Goal: Task Accomplishment & Management: Complete application form

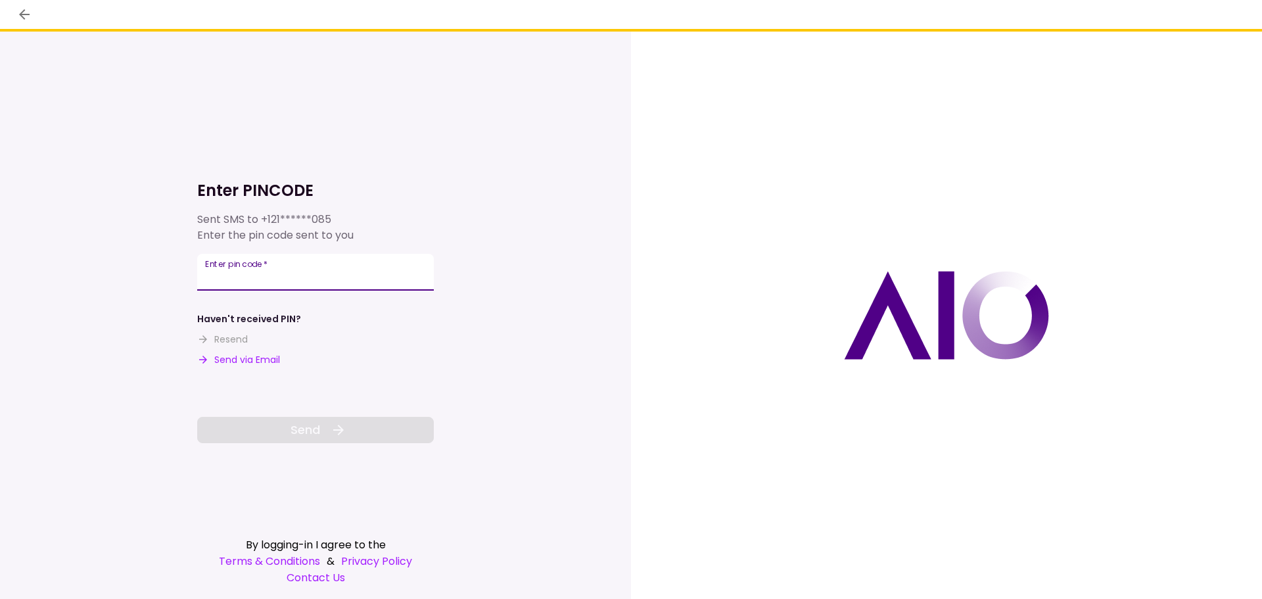
click at [303, 275] on input "Enter pin code   *" at bounding box center [315, 272] width 237 height 37
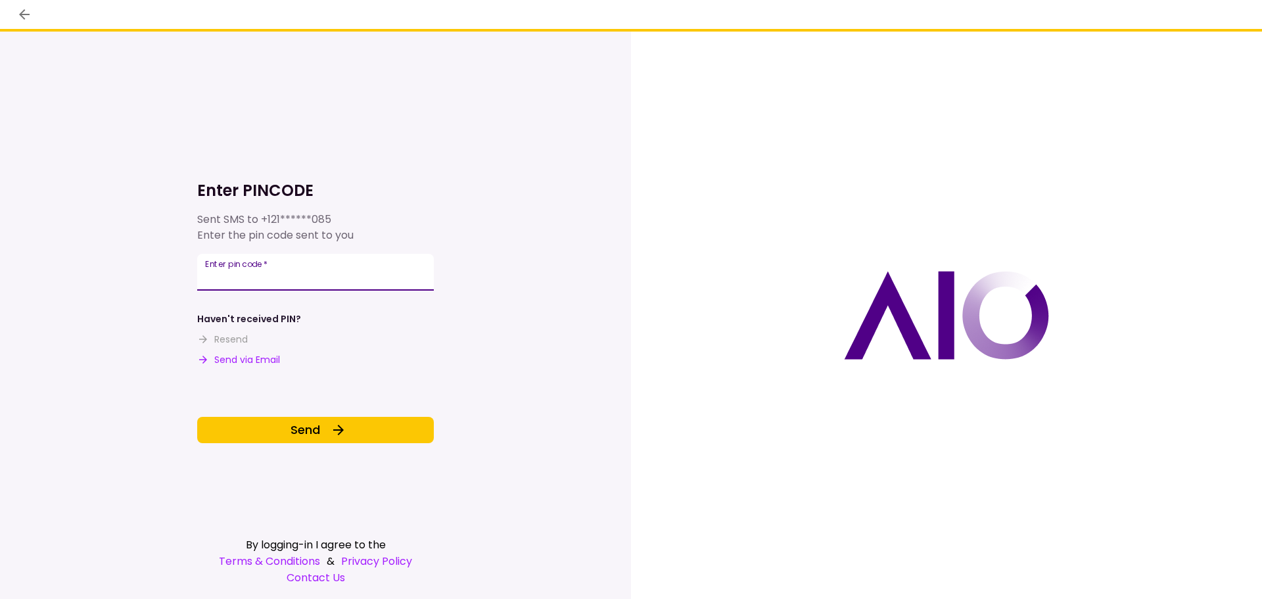
type input "******"
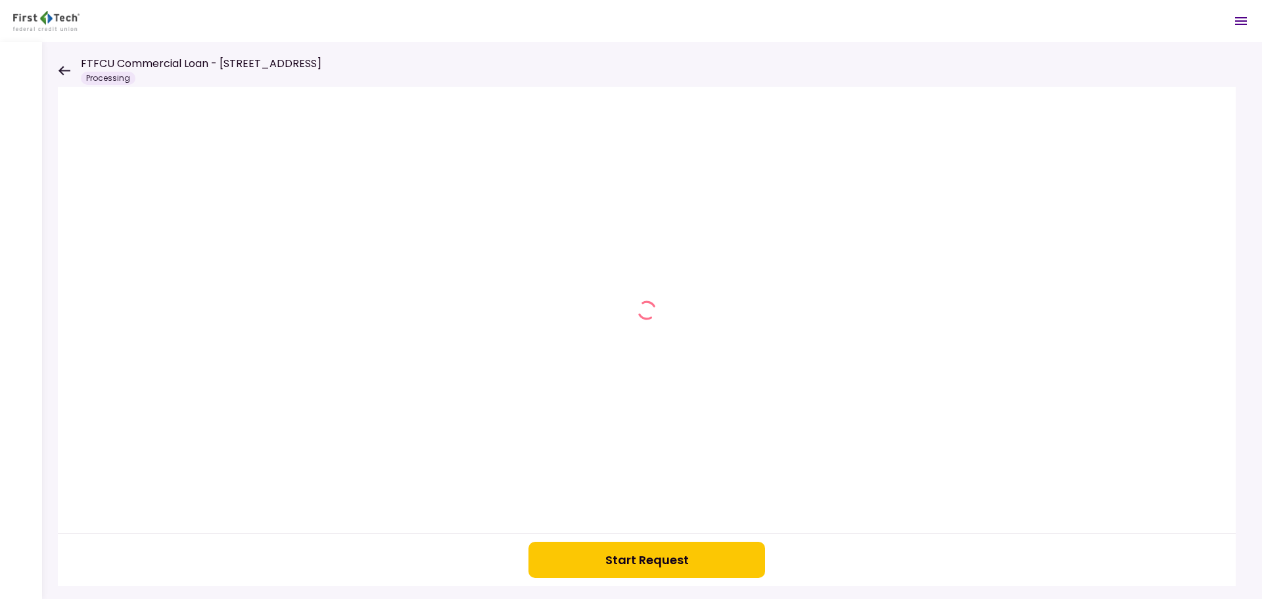
drag, startPoint x: 559, startPoint y: 566, endPoint x: 538, endPoint y: 542, distance: 32.2
click at [559, 565] on button "Start Request" at bounding box center [646, 560] width 237 height 36
click at [72, 71] on div "FTFCU Commercial Loan - [STREET_ADDRESS] Processing" at bounding box center [190, 70] width 264 height 29
click at [60, 64] on div "FTFCU Commercial Loan - [STREET_ADDRESS] Processing" at bounding box center [190, 70] width 264 height 29
click at [60, 66] on icon at bounding box center [64, 71] width 12 height 10
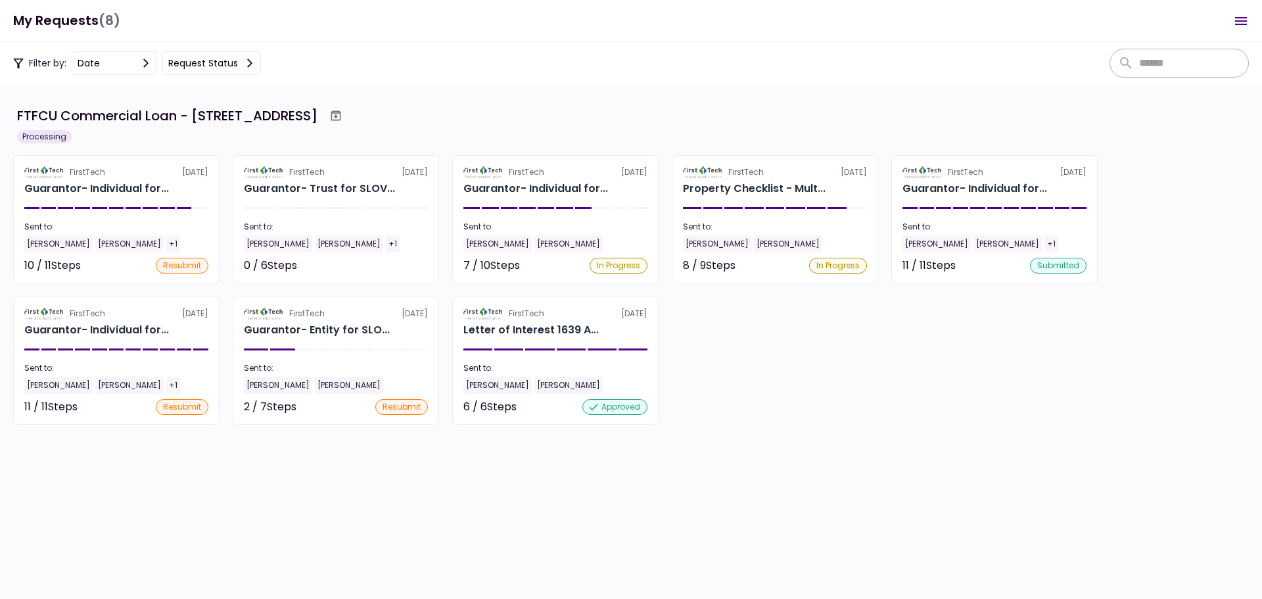
click at [58, 70] on div "Filter by: date Request status" at bounding box center [137, 63] width 248 height 24
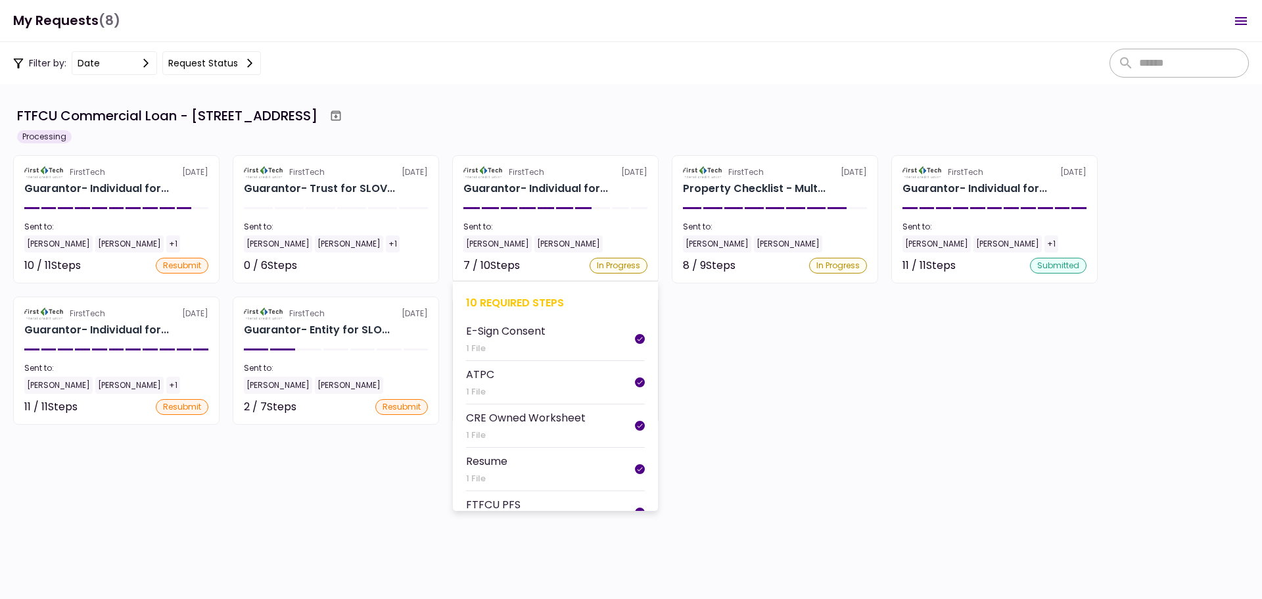
click at [495, 298] on div "10 required steps" at bounding box center [555, 302] width 179 height 16
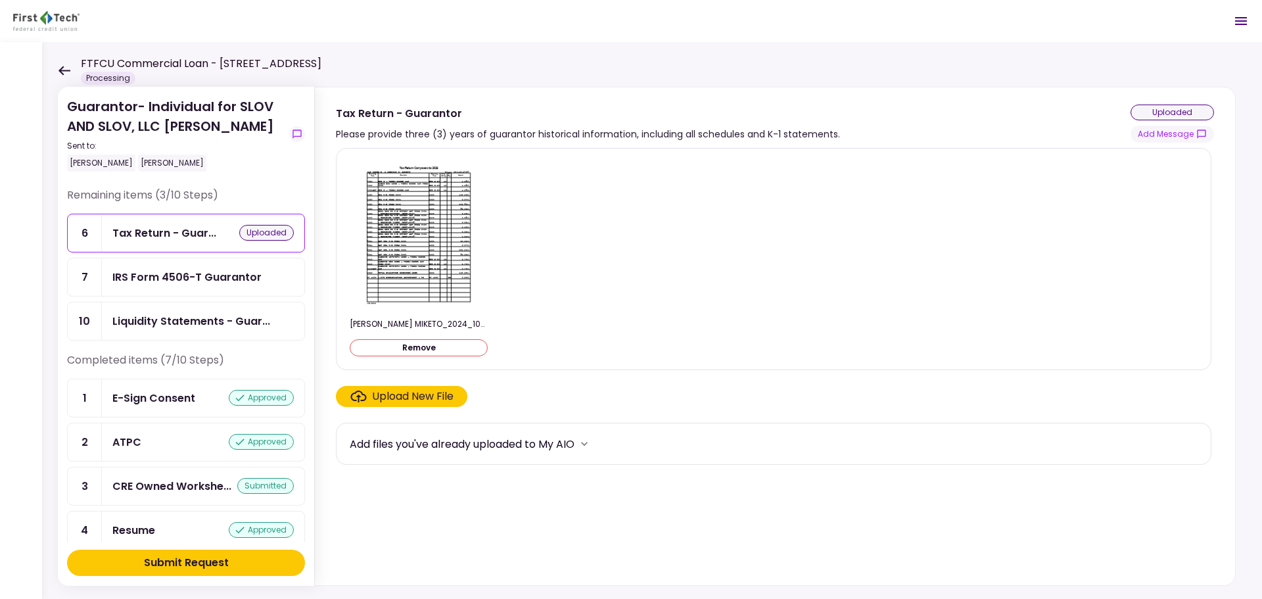
click at [212, 283] on div "IRS Form 4506-T Guarantor" at bounding box center [186, 277] width 149 height 16
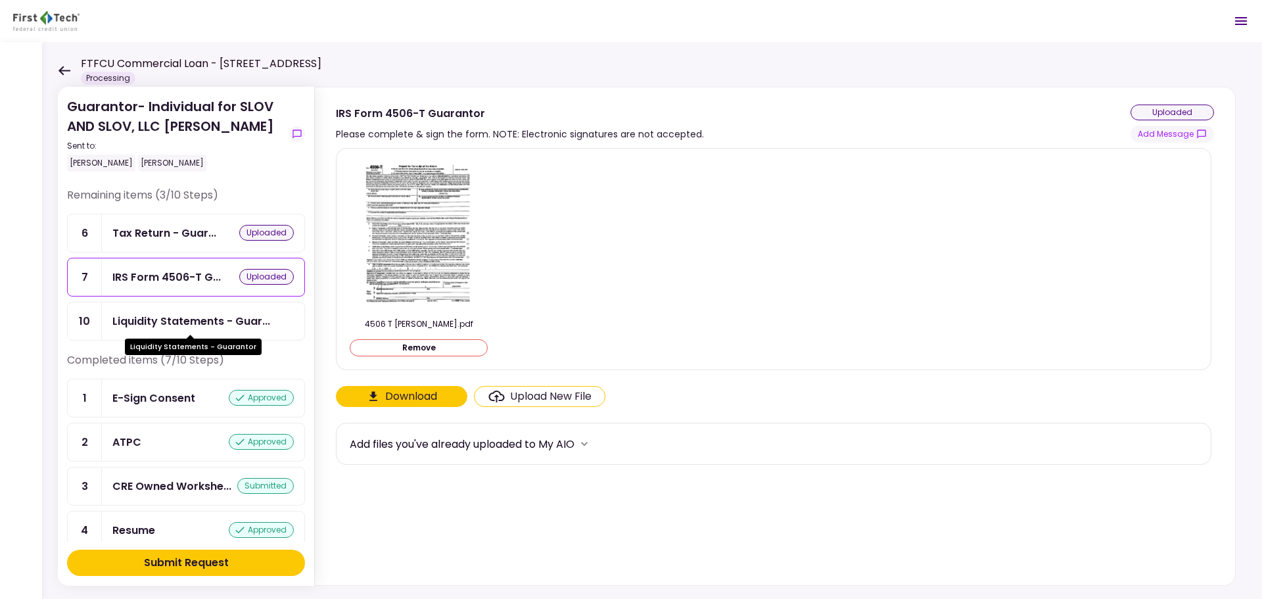
click at [169, 316] on div "Liquidity Statements - Guar..." at bounding box center [191, 321] width 158 height 16
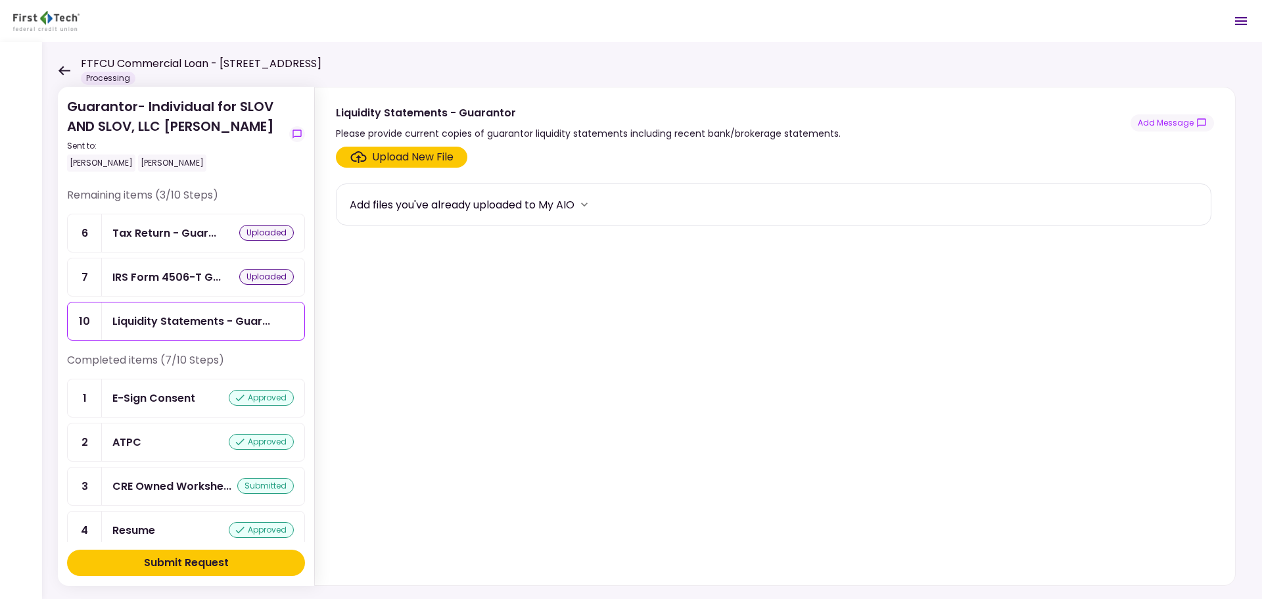
click at [277, 564] on button "Submit Request" at bounding box center [186, 563] width 238 height 26
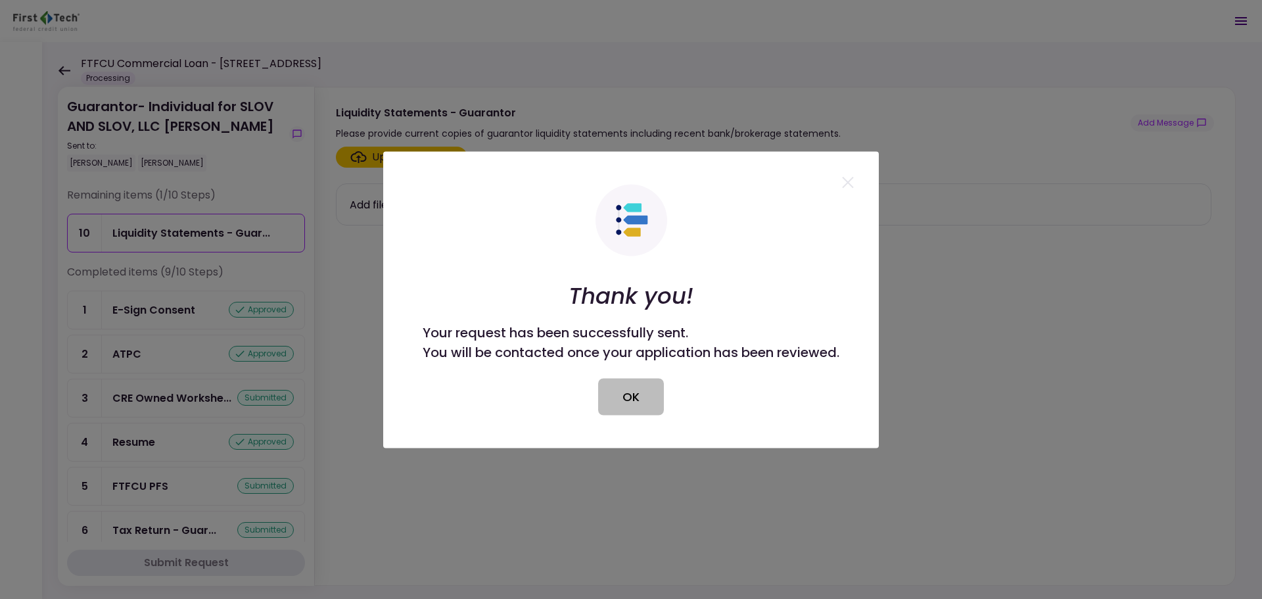
click at [634, 386] on button "OK" at bounding box center [631, 396] width 66 height 37
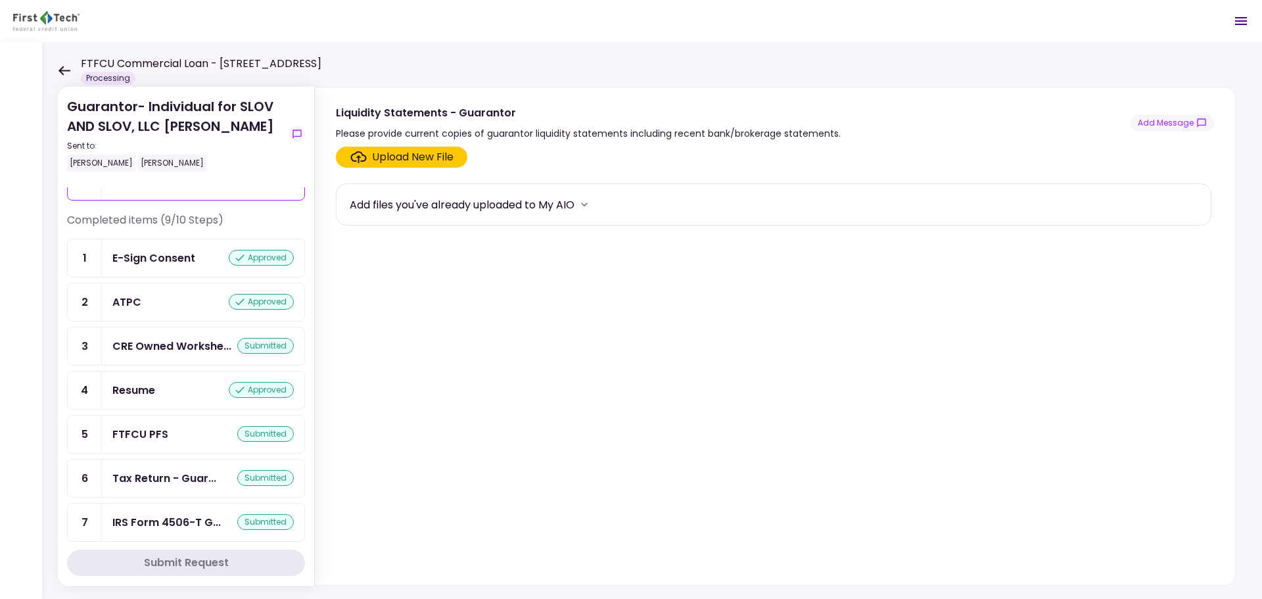
scroll to position [152, 0]
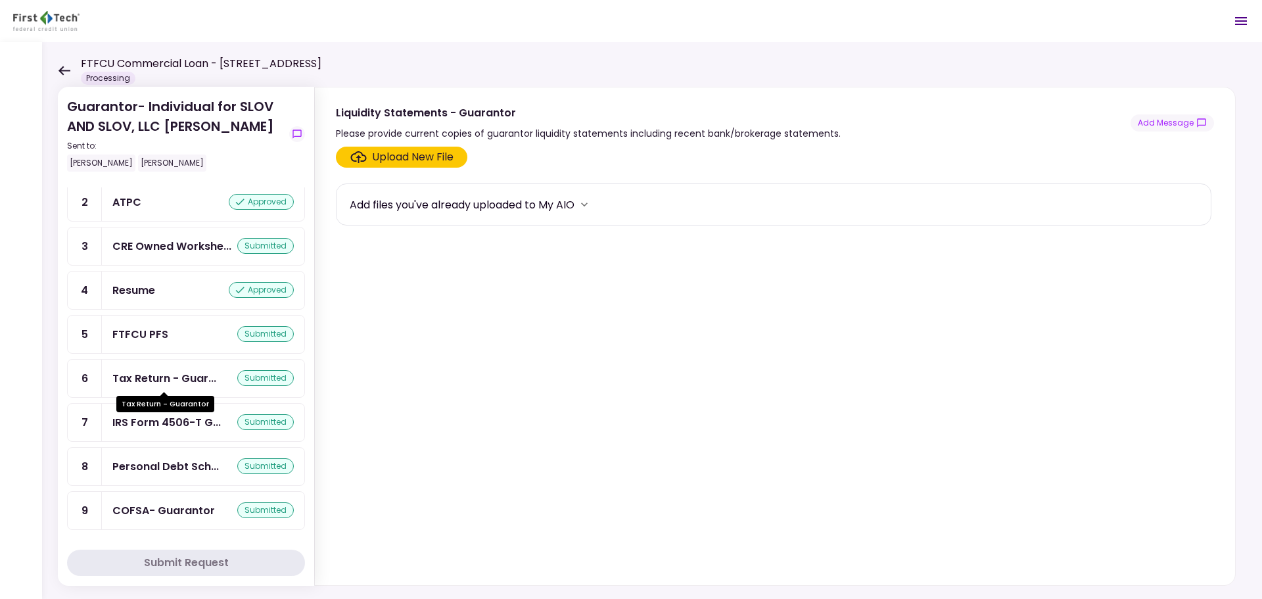
click at [172, 384] on div "Tax Return - Guar..." at bounding box center [164, 378] width 104 height 16
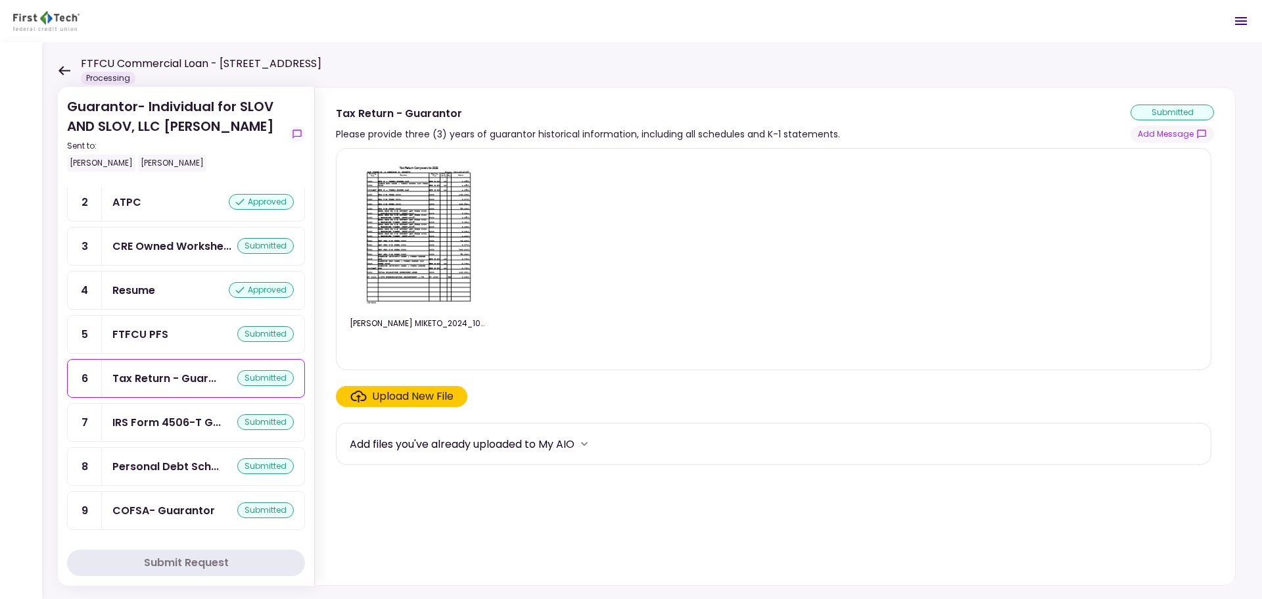
click at [59, 74] on icon at bounding box center [64, 71] width 12 height 10
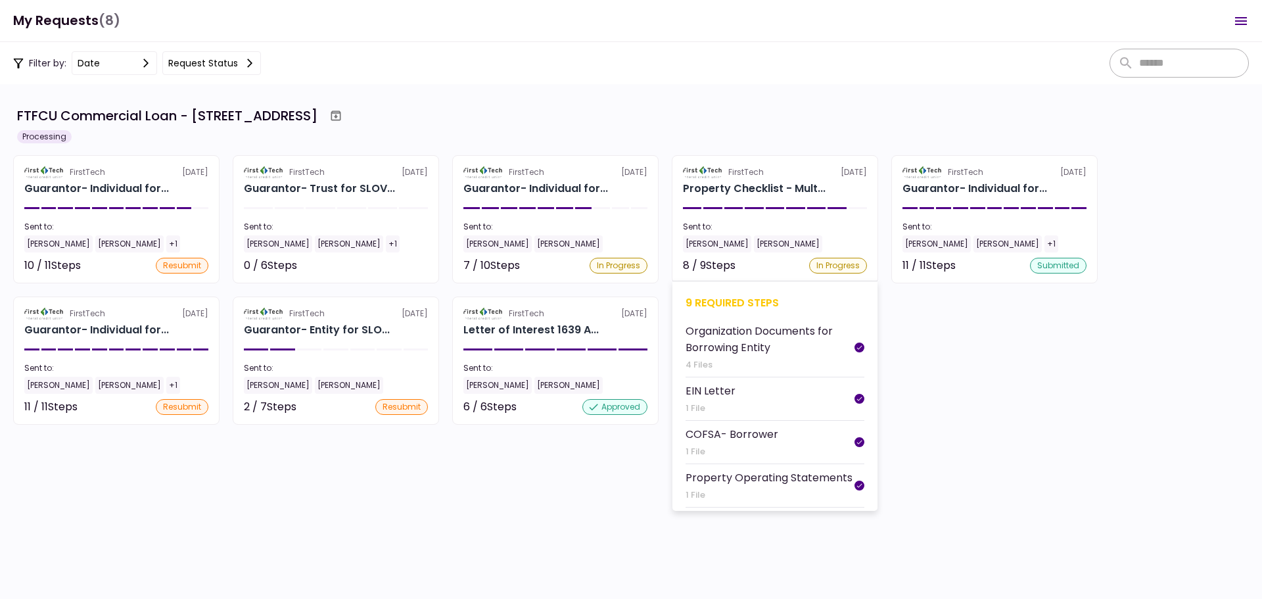
click at [710, 302] on div "9 required steps" at bounding box center [775, 302] width 179 height 16
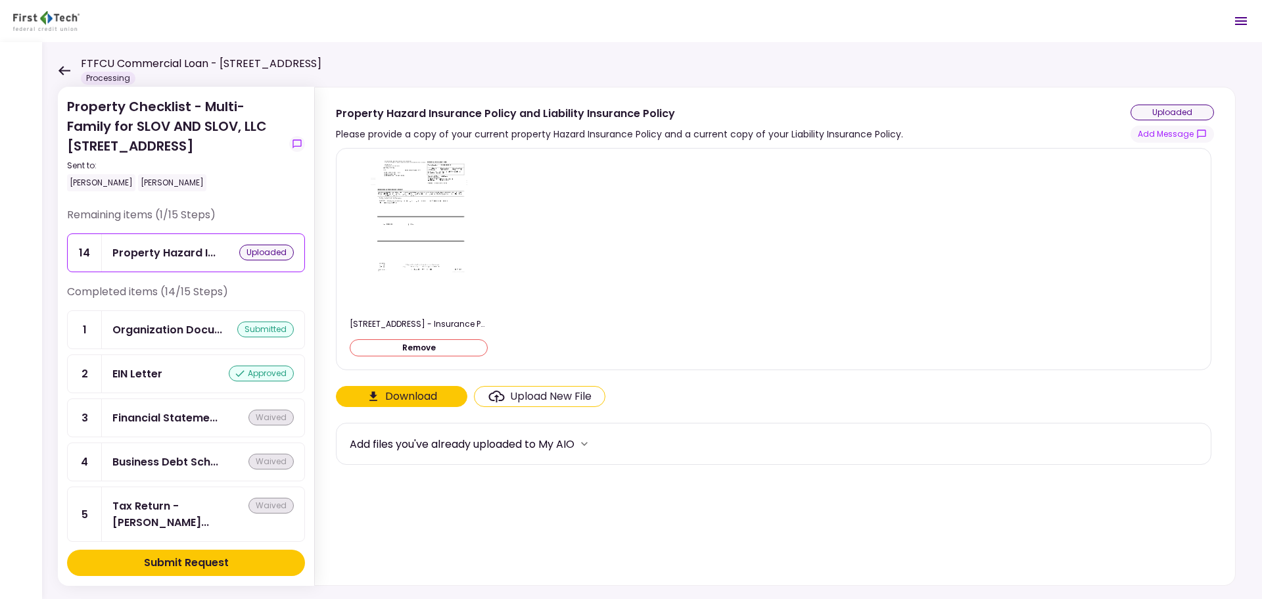
click at [182, 563] on div "Submit Request" at bounding box center [186, 563] width 85 height 16
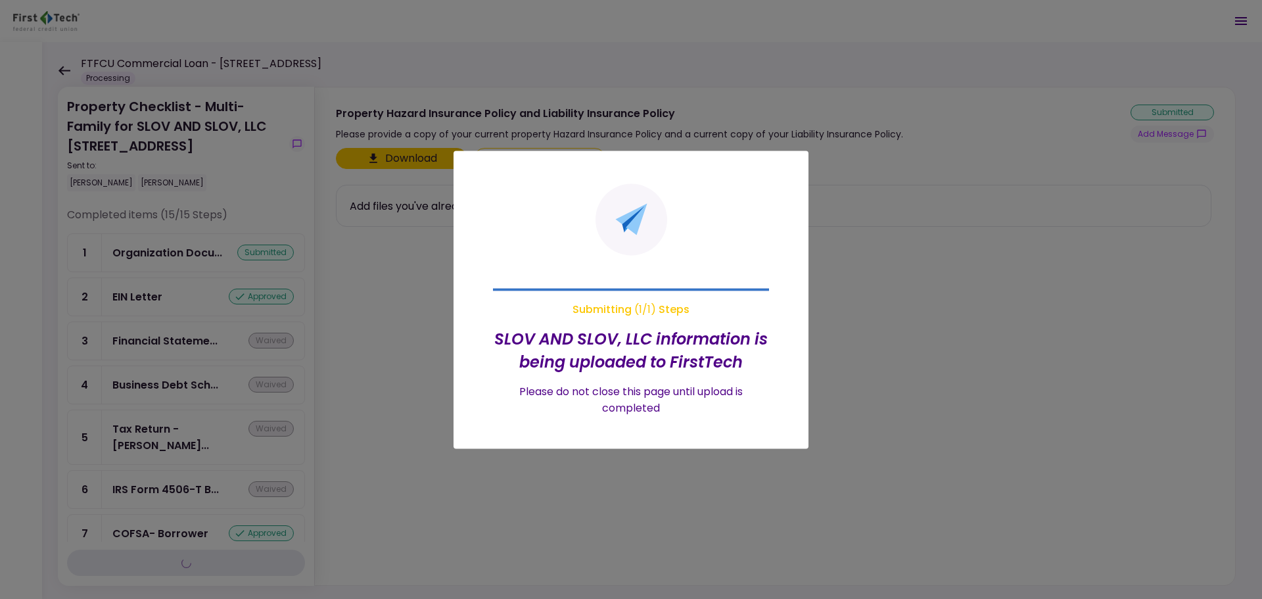
click at [64, 65] on div at bounding box center [631, 299] width 1262 height 599
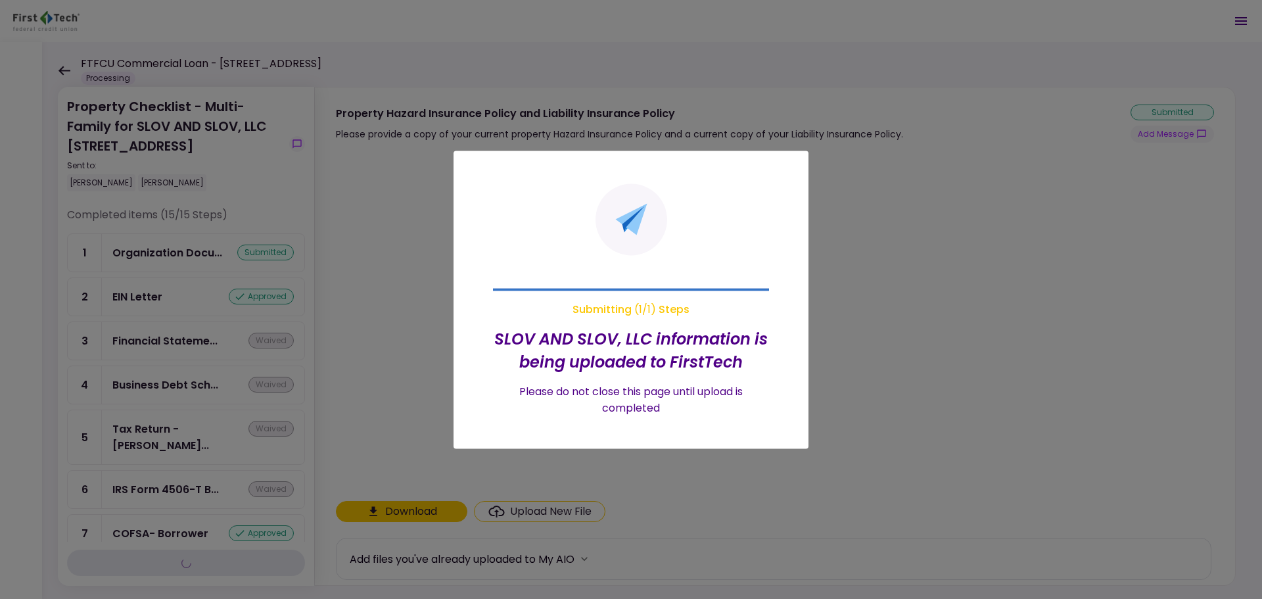
click at [62, 70] on div at bounding box center [631, 299] width 1262 height 599
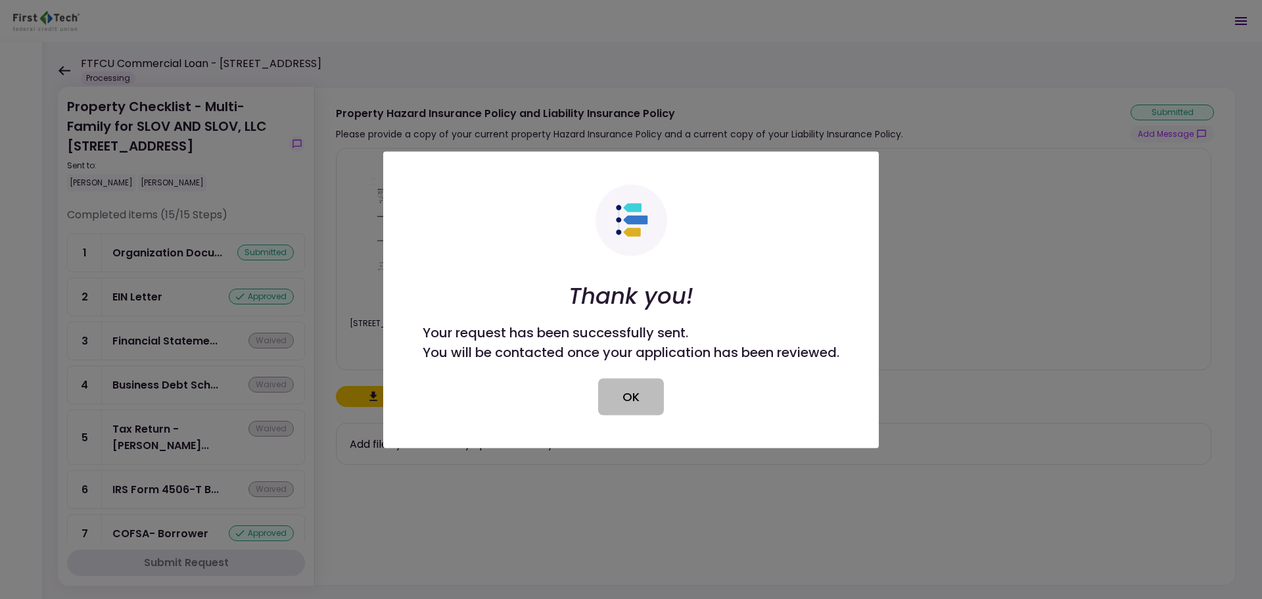
click at [651, 390] on button "OK" at bounding box center [631, 396] width 66 height 37
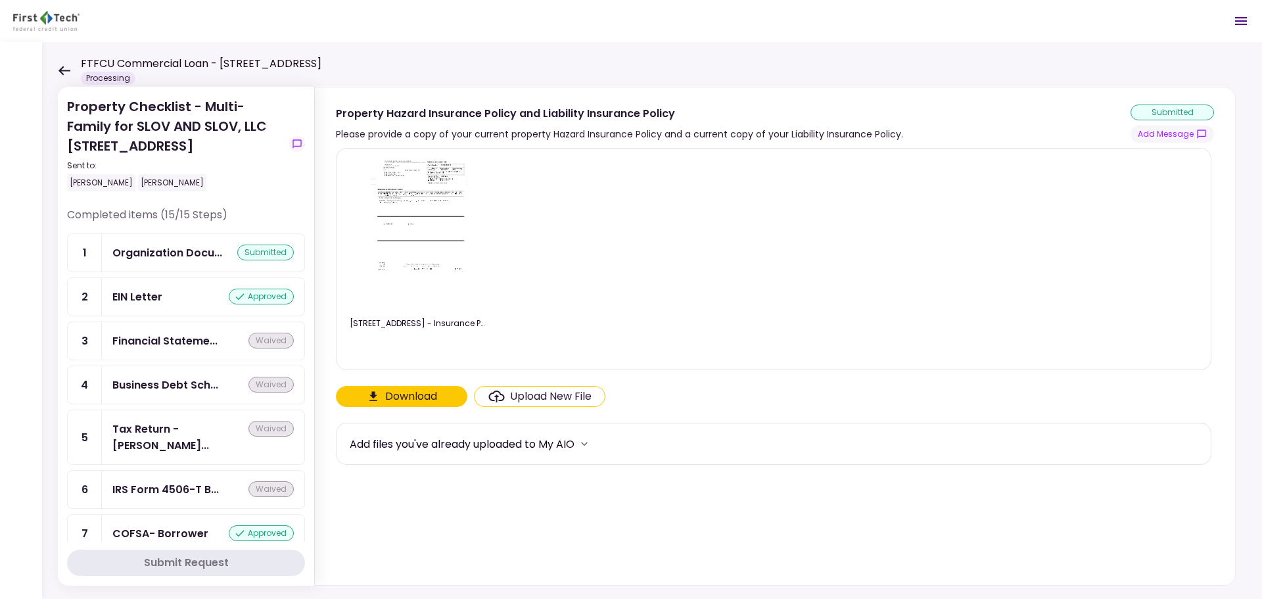
click at [57, 67] on div "Property Checklist - Multi-Family for SLOV AND SLOV, LLC [STREET_ADDRESS] Sent …" at bounding box center [652, 320] width 1220 height 557
click at [66, 71] on icon at bounding box center [65, 70] width 12 height 9
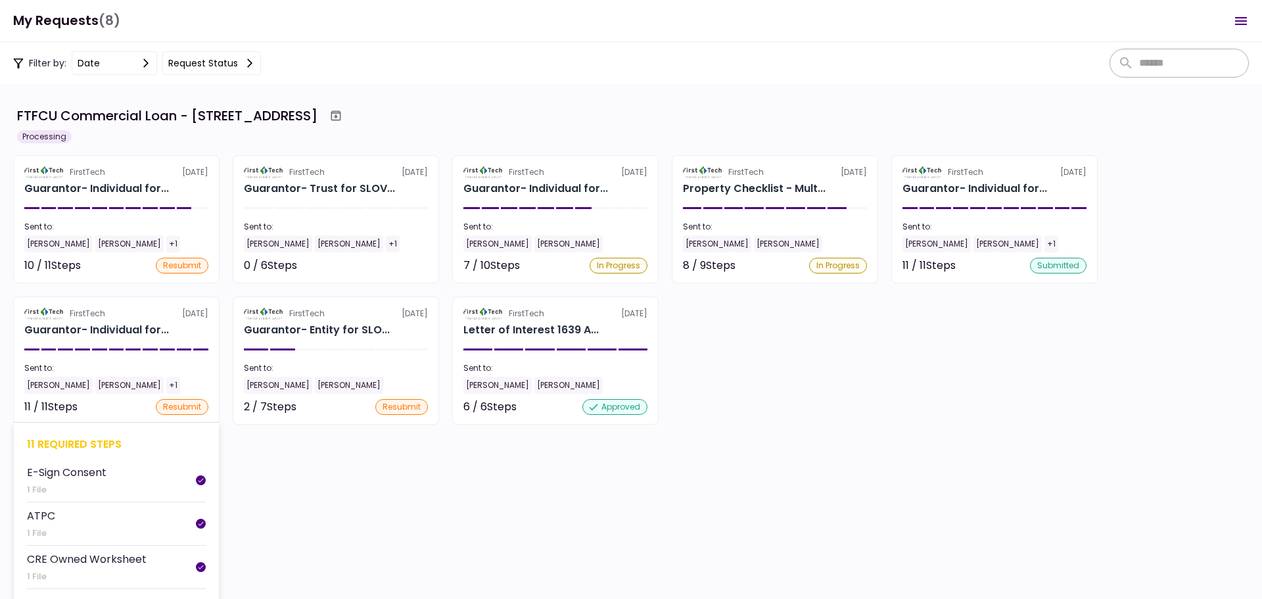
click at [116, 440] on div "11 required steps" at bounding box center [116, 444] width 179 height 16
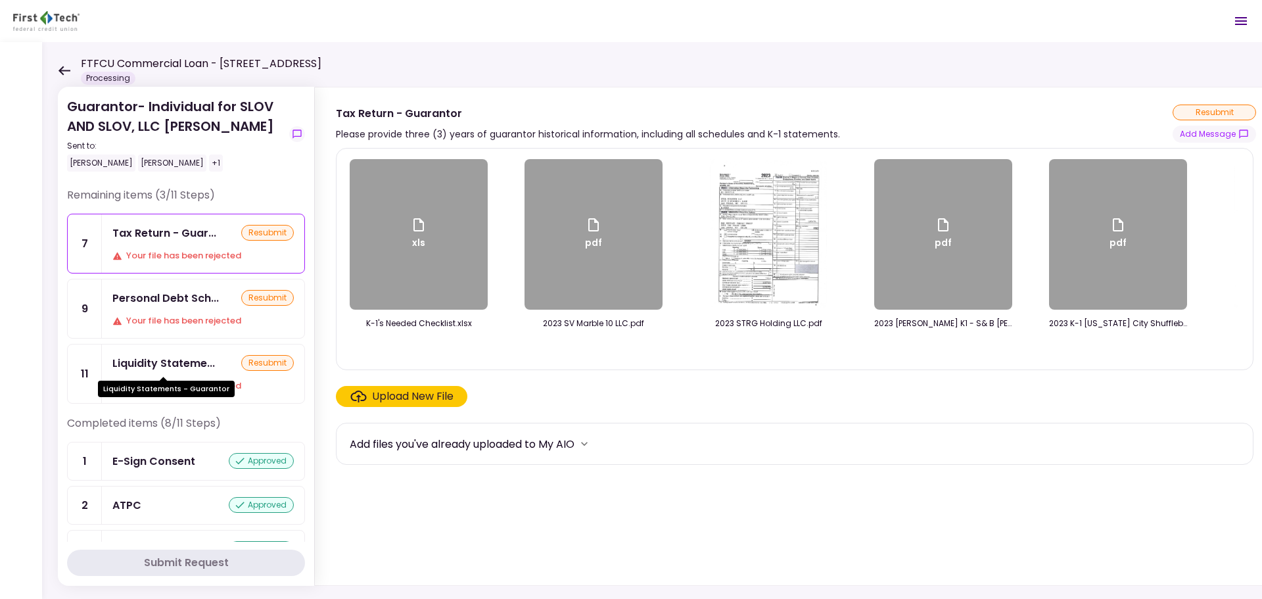
click at [204, 367] on div "Liquidity Stateme..." at bounding box center [163, 363] width 103 height 16
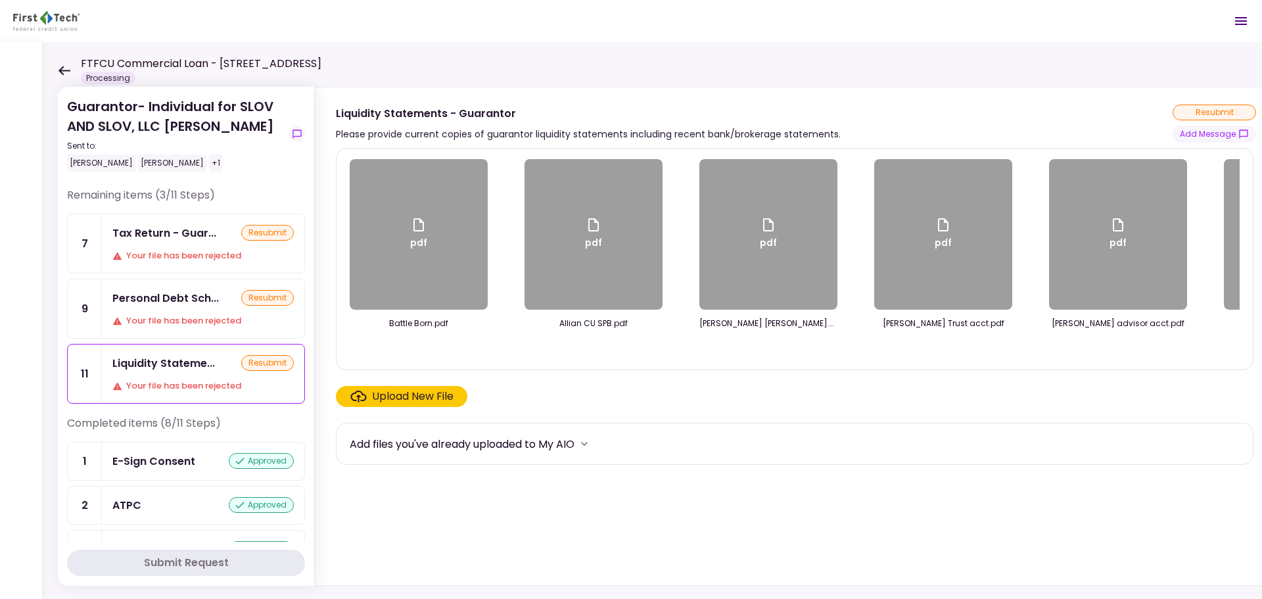
drag, startPoint x: 64, startPoint y: 76, endPoint x: 61, endPoint y: 61, distance: 14.8
click at [64, 76] on div "FTFCU Commercial Loan - [STREET_ADDRESS] Processing" at bounding box center [190, 70] width 264 height 29
click at [61, 61] on div "FTFCU Commercial Loan - [STREET_ADDRESS] Processing" at bounding box center [190, 70] width 264 height 29
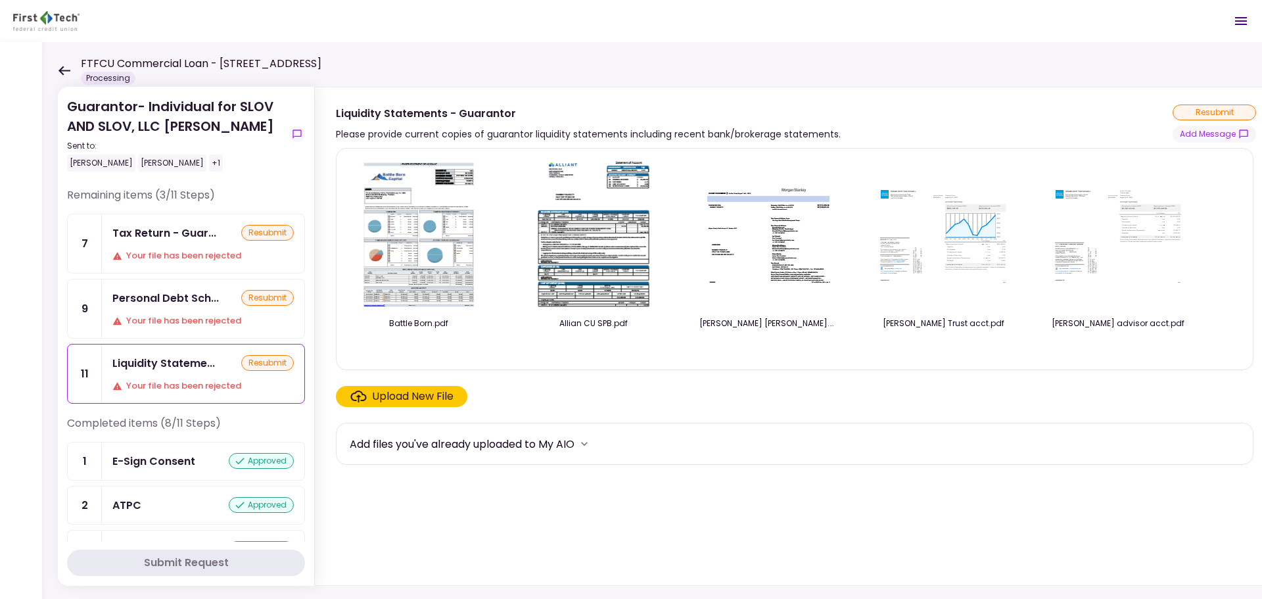
click at [64, 69] on icon at bounding box center [64, 71] width 12 height 10
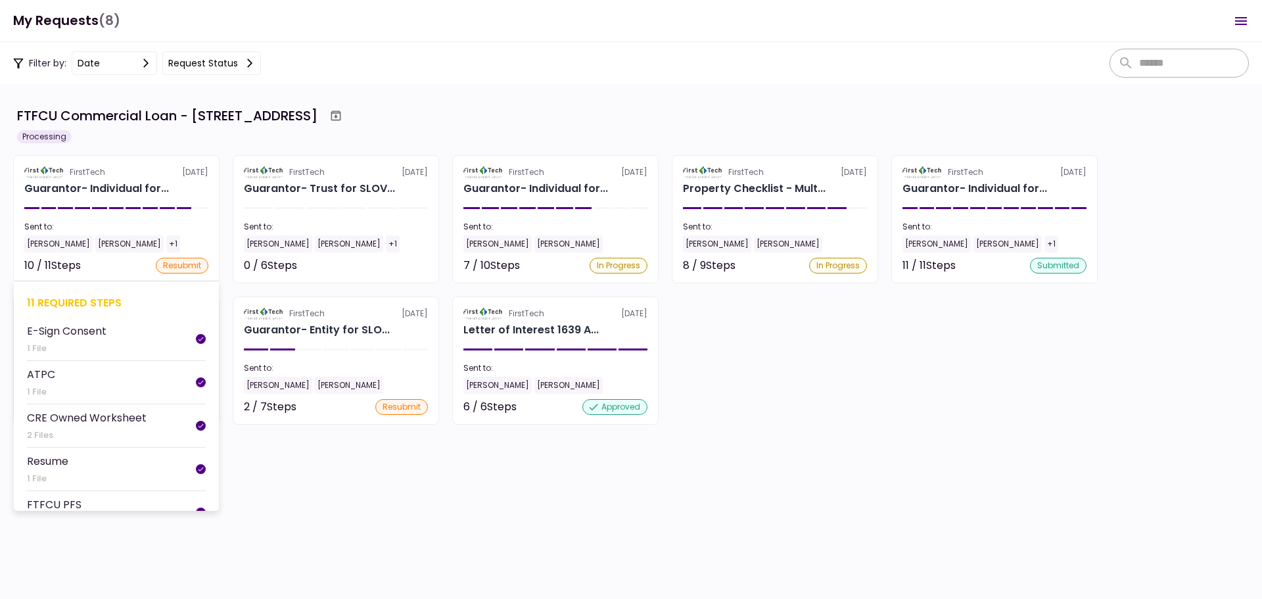
click at [76, 301] on div "11 required steps" at bounding box center [116, 302] width 179 height 16
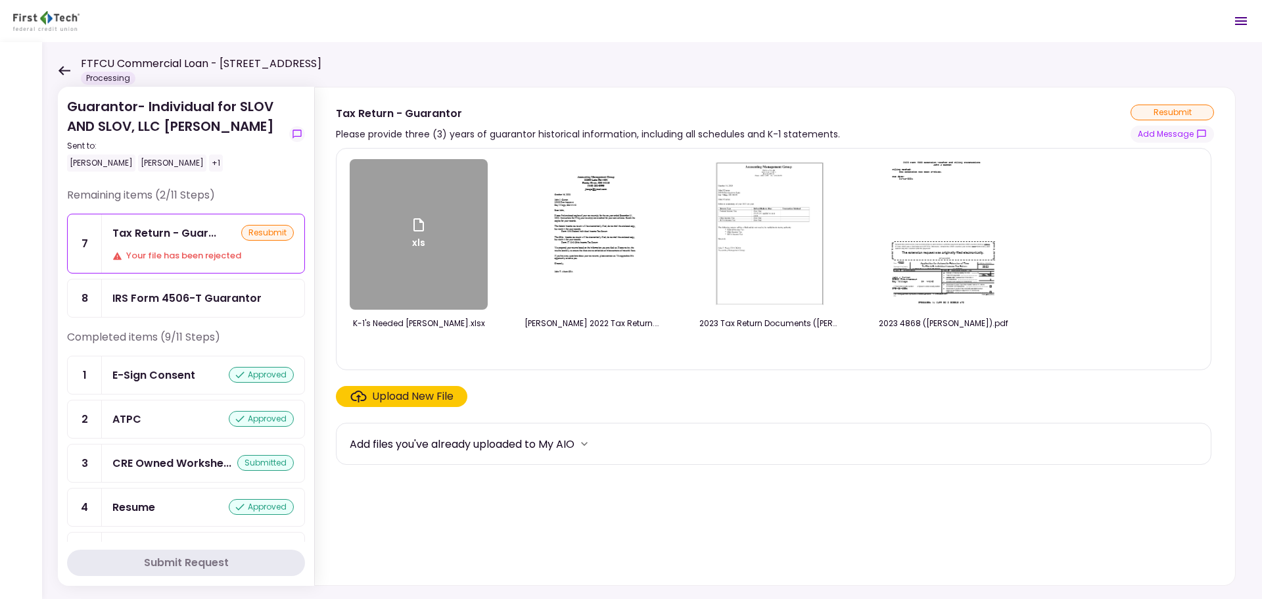
click at [75, 68] on div "FTFCU Commercial Loan - [STREET_ADDRESS] Processing" at bounding box center [190, 70] width 264 height 29
click at [67, 72] on icon at bounding box center [64, 71] width 12 height 10
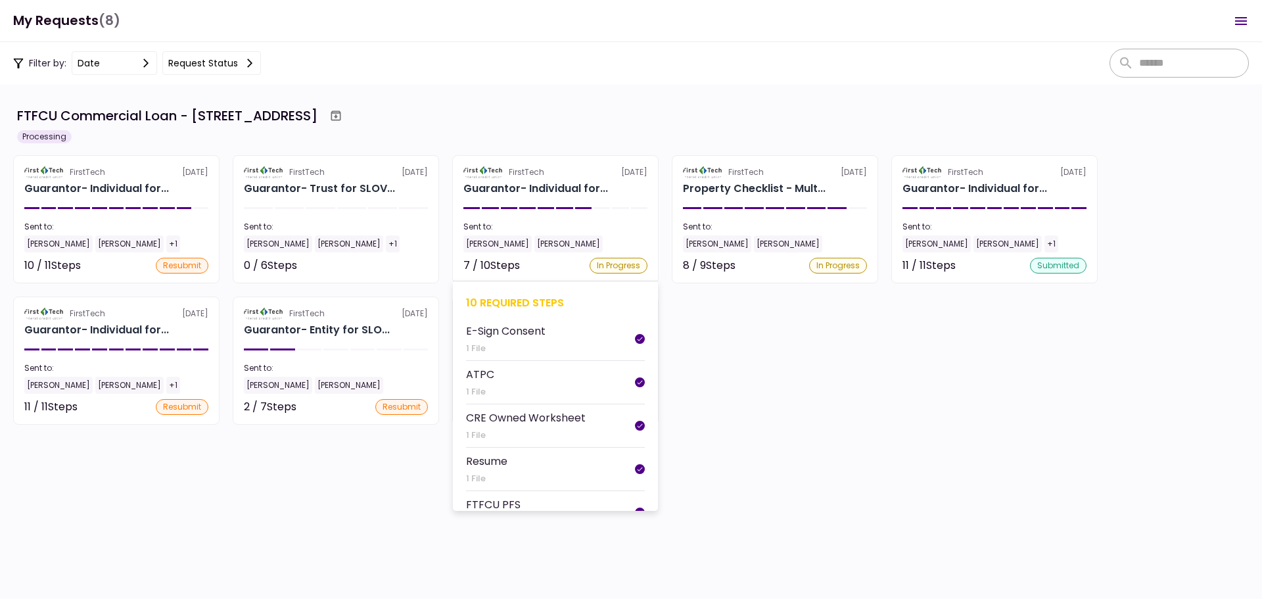
click at [505, 299] on div "10 required steps" at bounding box center [555, 302] width 179 height 16
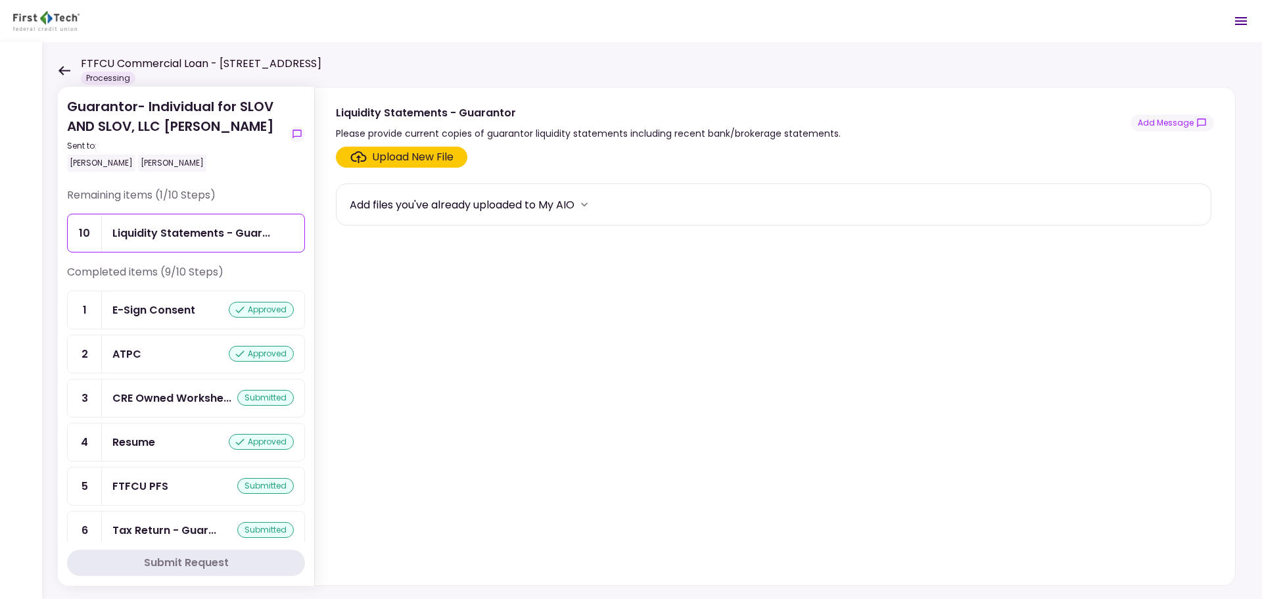
click at [62, 68] on icon at bounding box center [65, 70] width 12 height 9
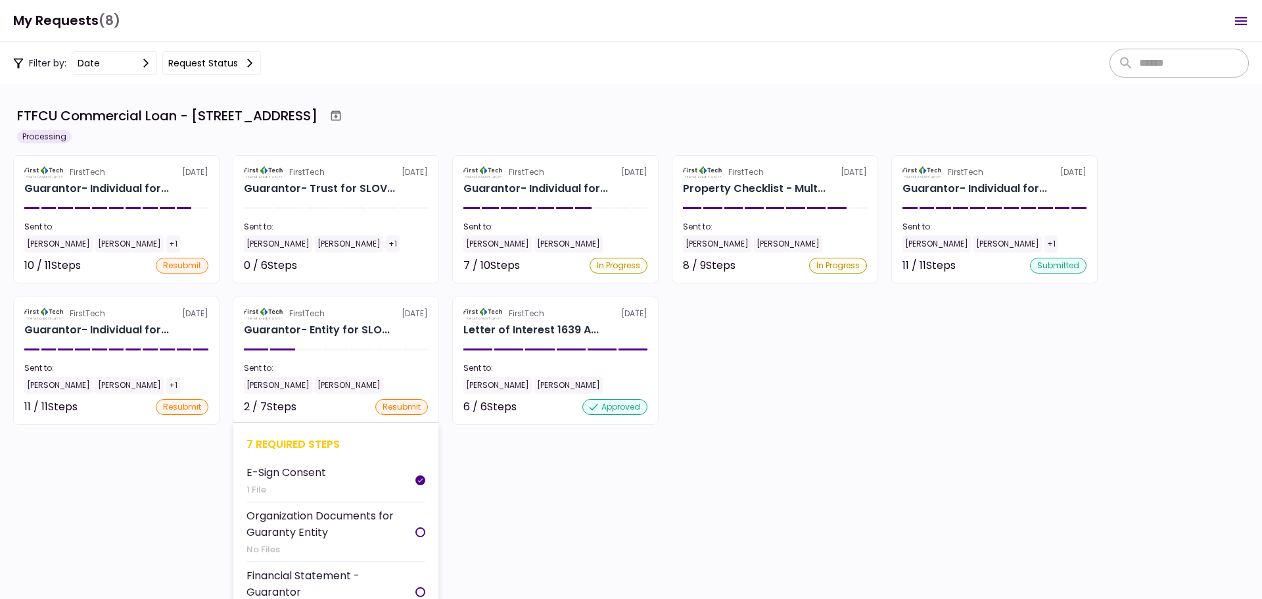
click at [282, 438] on div "7 required steps" at bounding box center [335, 444] width 179 height 16
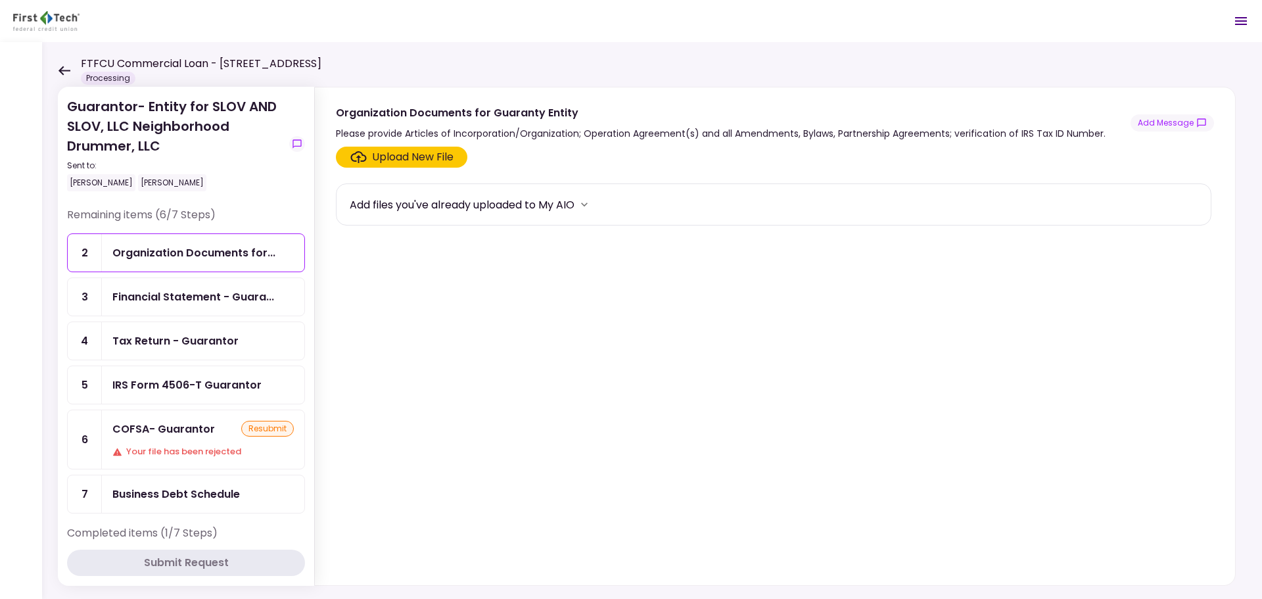
click at [195, 434] on div "COFSA- Guarantor" at bounding box center [163, 429] width 103 height 16
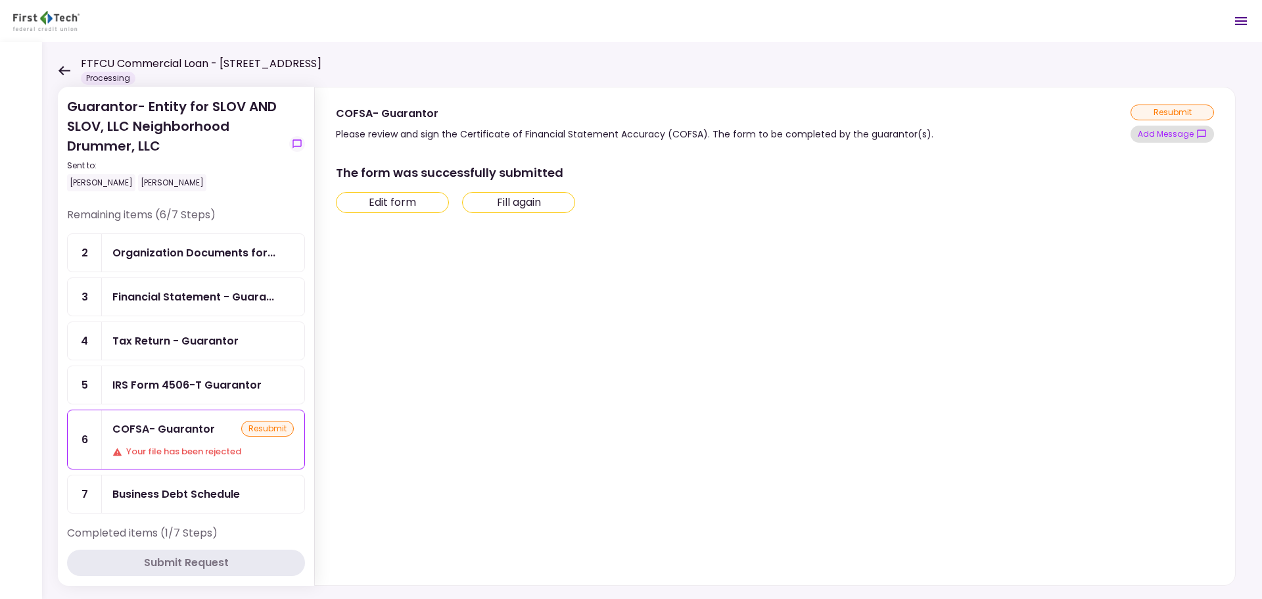
click at [1172, 139] on button "Add Message" at bounding box center [1172, 134] width 83 height 17
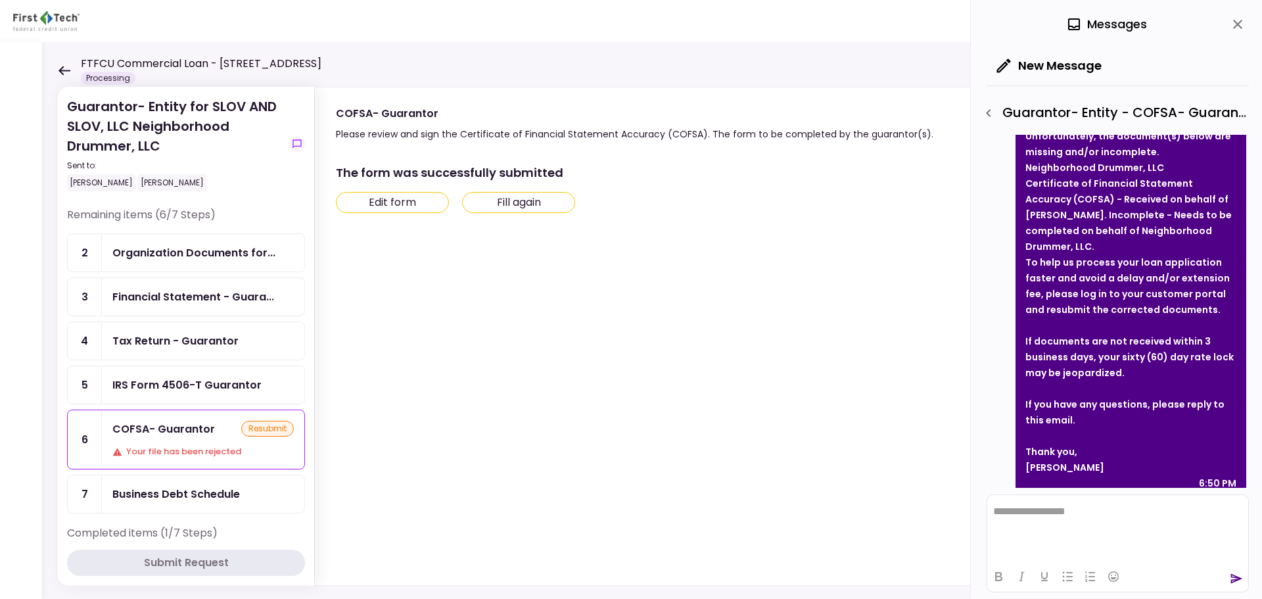
scroll to position [71, 0]
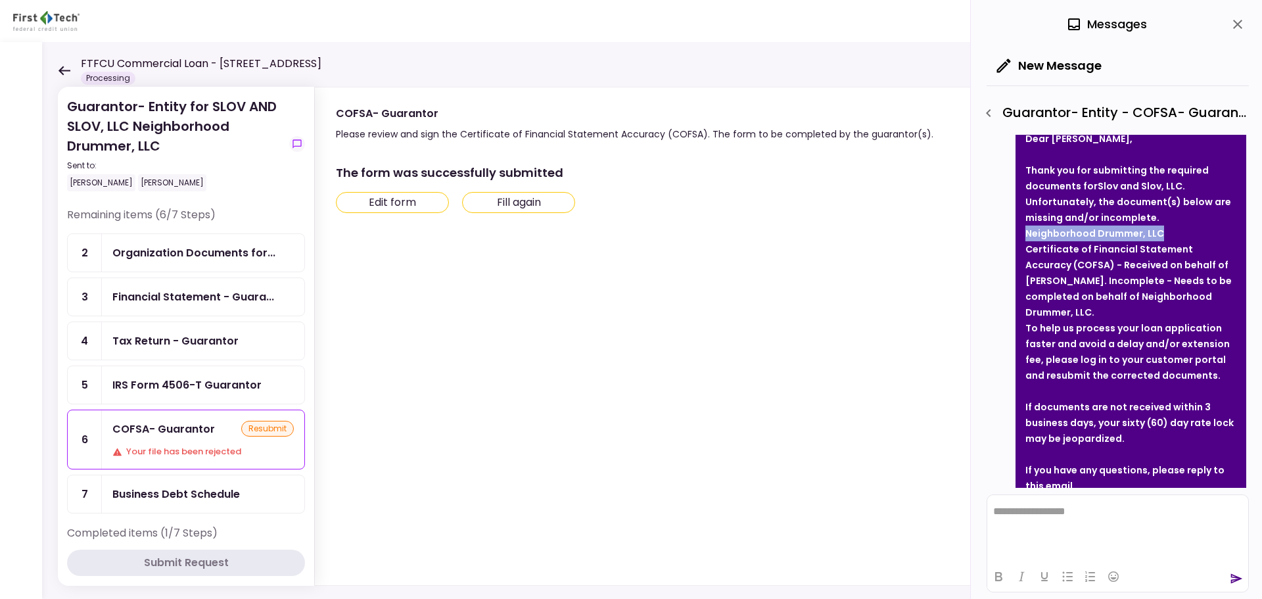
drag, startPoint x: 1164, startPoint y: 231, endPoint x: 1028, endPoint y: 235, distance: 136.1
click at [1028, 235] on li "Neighborhood Drummer, LLC Certificate of Financial Statement Accuracy (COFSA) -…" at bounding box center [1130, 272] width 211 height 95
copy strong "Neighborhood Drummer, LLC"
click at [421, 200] on button "Edit form" at bounding box center [392, 202] width 113 height 21
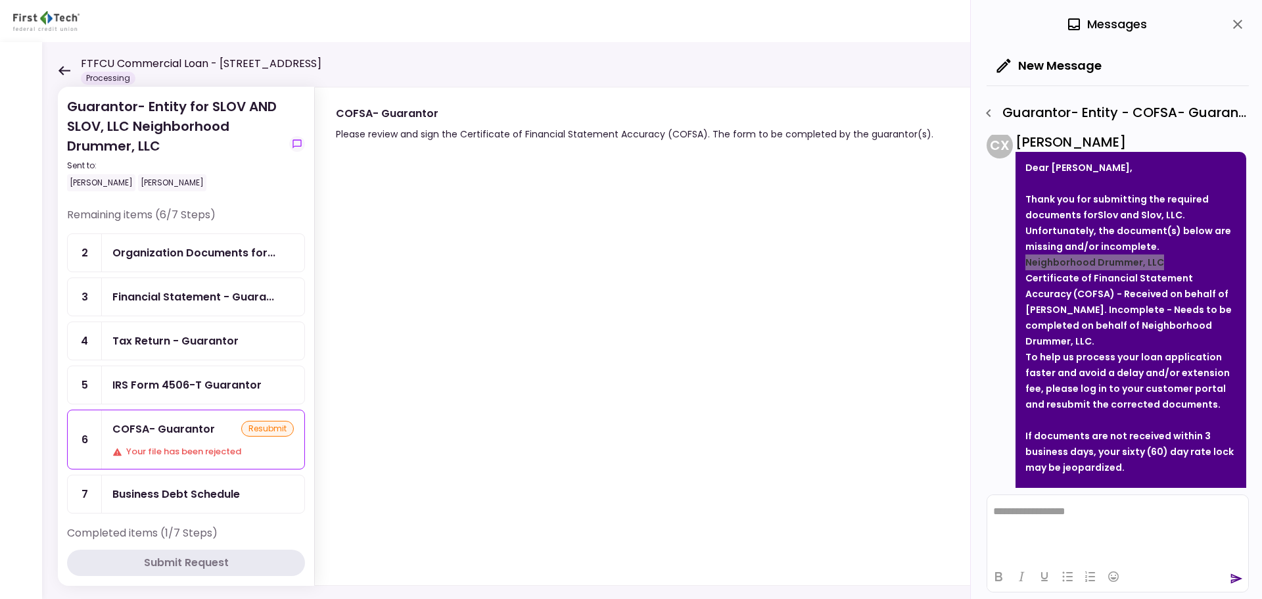
scroll to position [0, 0]
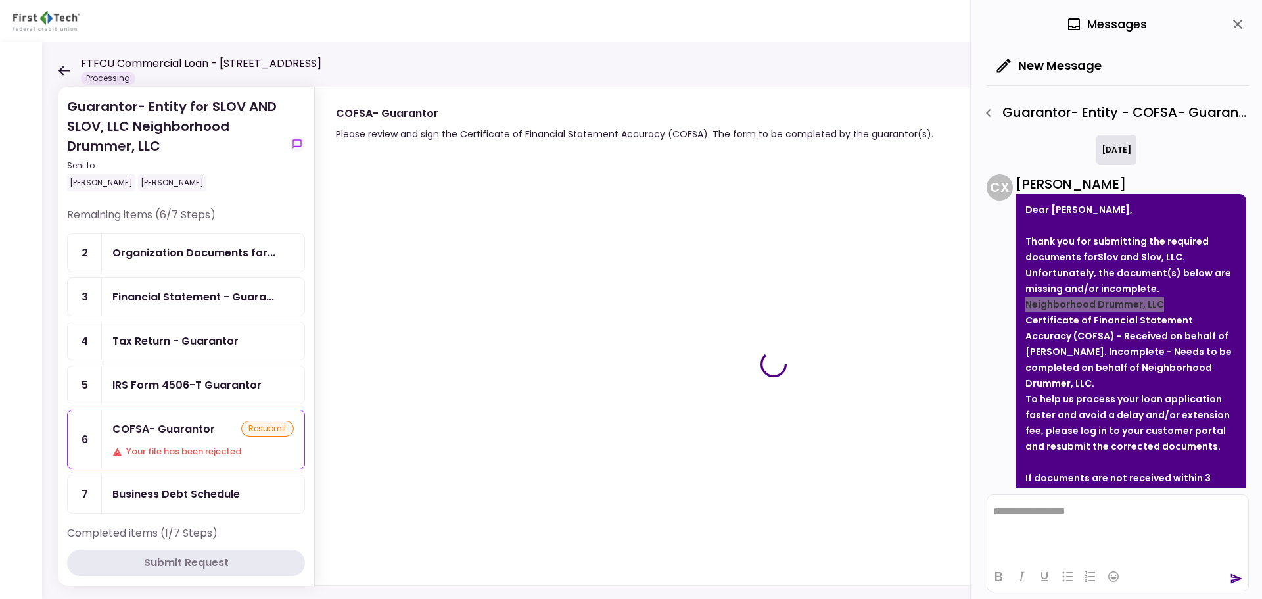
click at [1240, 28] on icon "close" at bounding box center [1238, 24] width 16 height 16
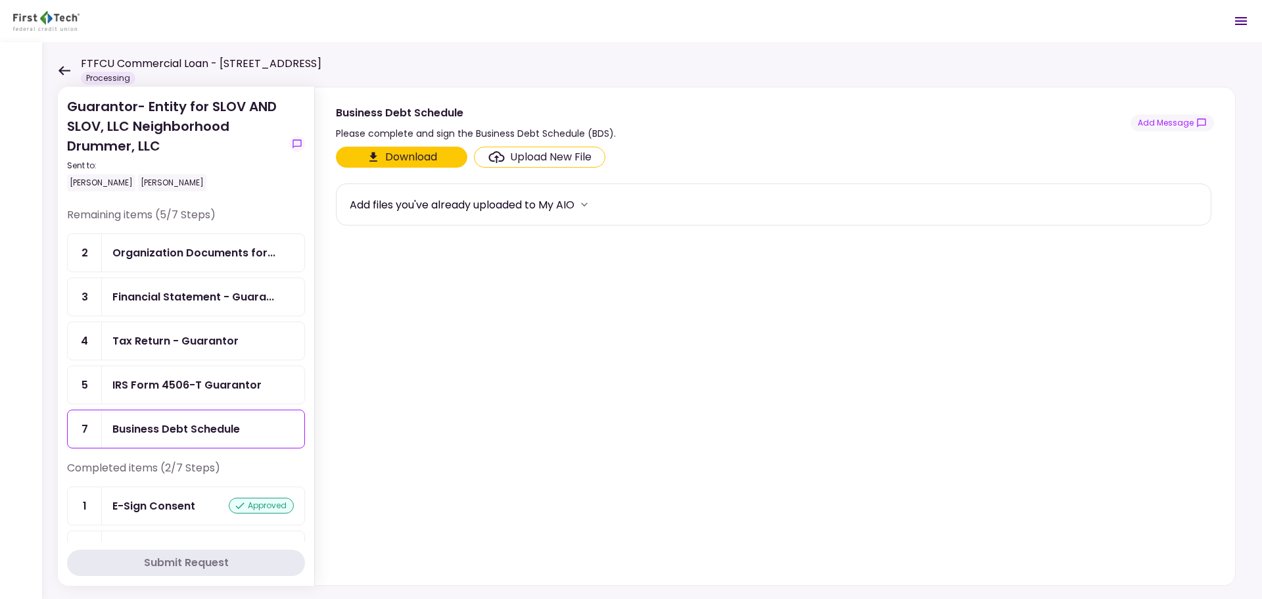
click at [196, 304] on div "Financial Statement - Guara..." at bounding box center [193, 297] width 162 height 16
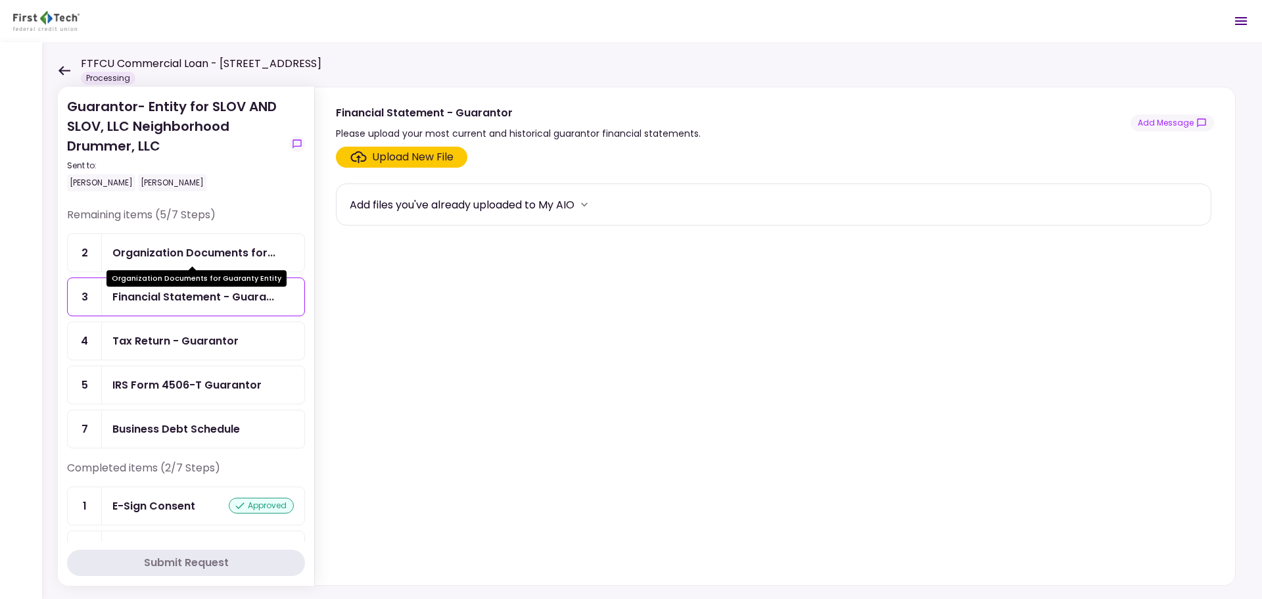
click at [228, 250] on div "Organization Documents for..." at bounding box center [193, 253] width 163 height 16
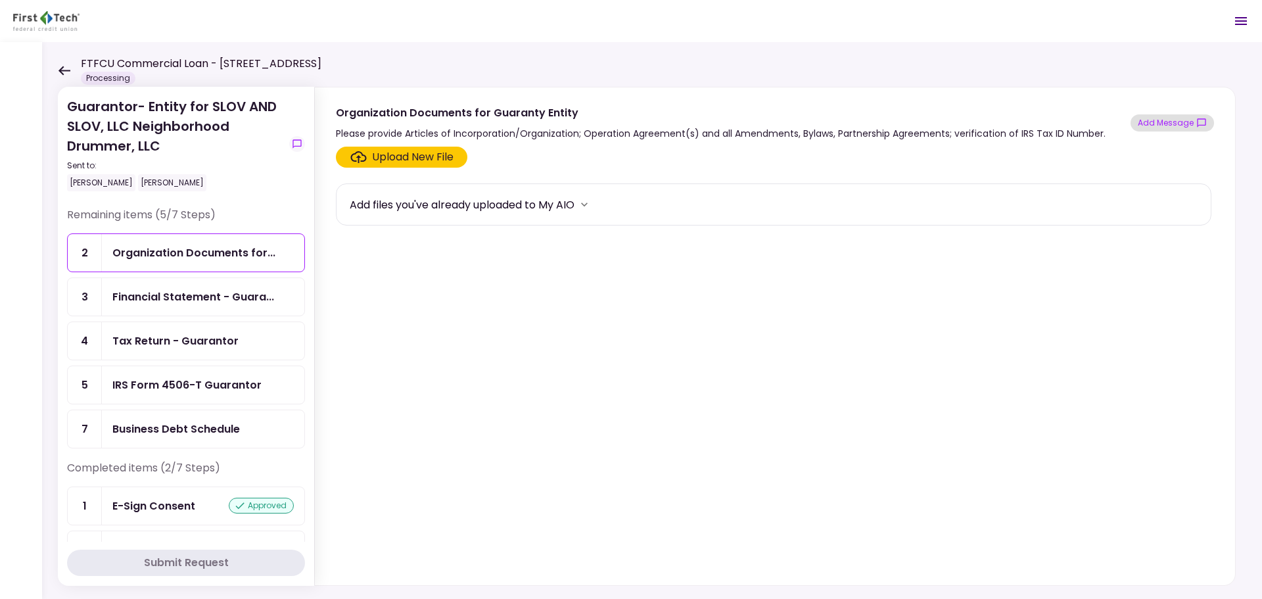
click at [1163, 125] on button "Add Message" at bounding box center [1172, 122] width 83 height 17
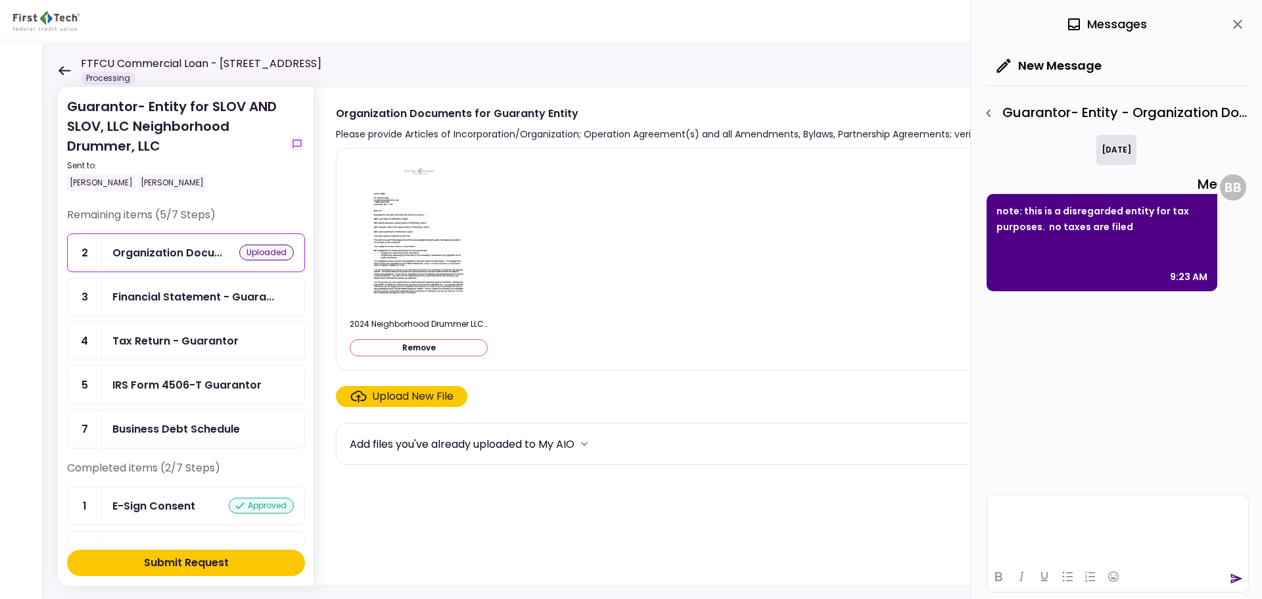
click at [183, 306] on div "Financial Statement - Guara..." at bounding box center [203, 296] width 202 height 37
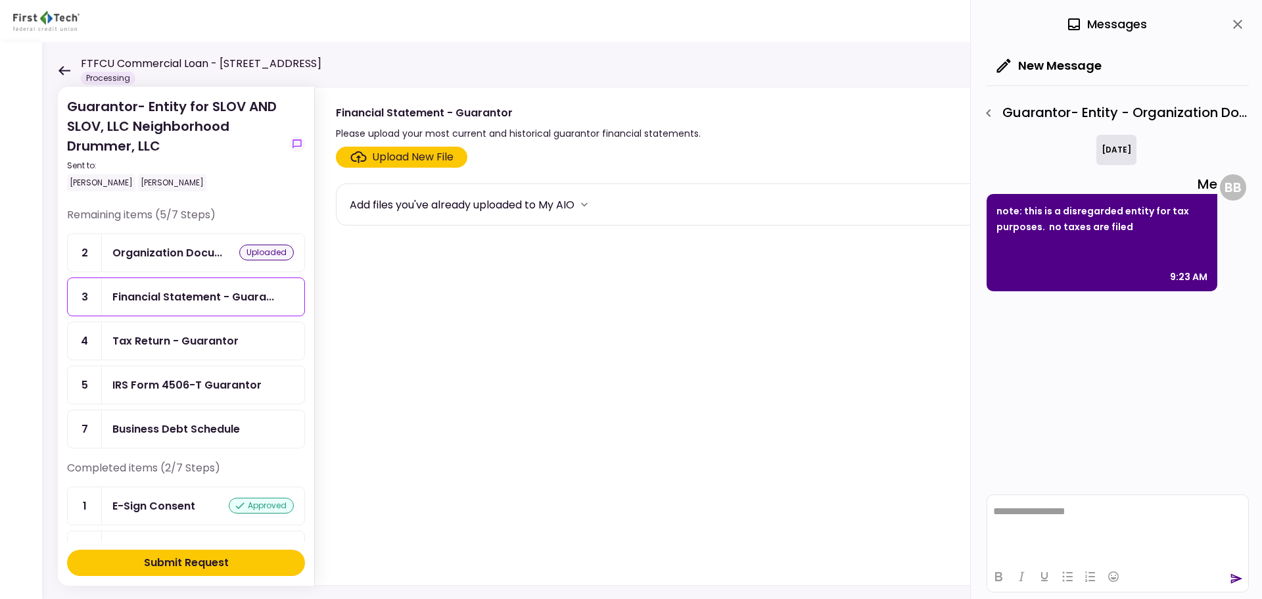
click at [1238, 16] on icon "close" at bounding box center [1238, 24] width 16 height 16
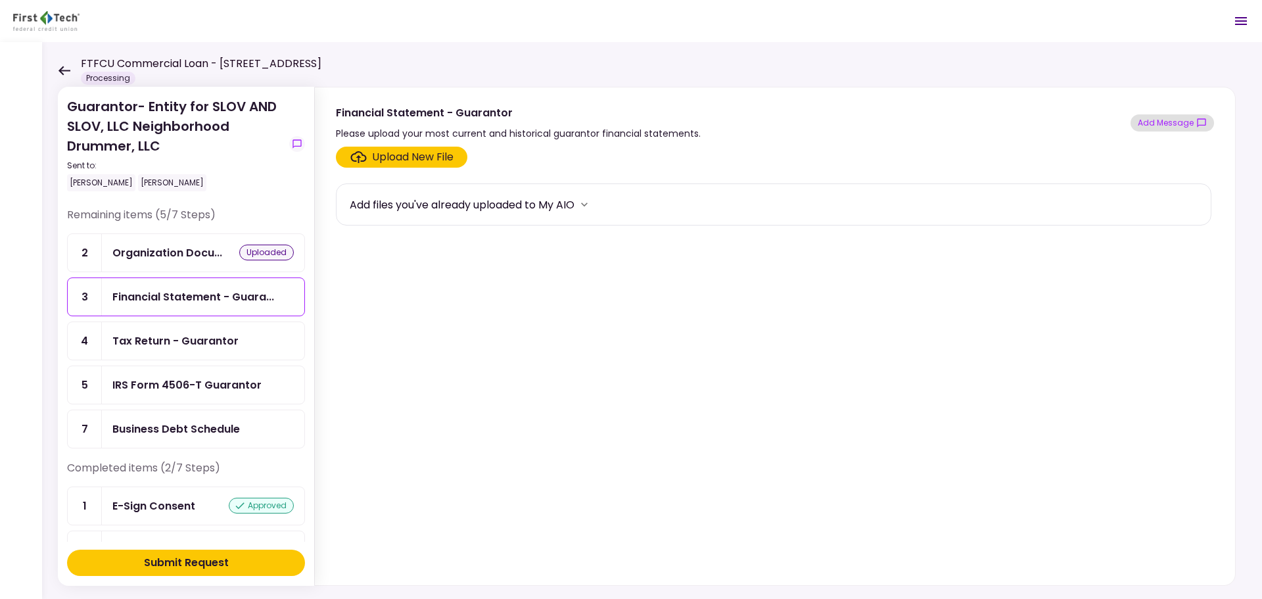
click at [1193, 122] on button "Add Message" at bounding box center [1172, 122] width 83 height 17
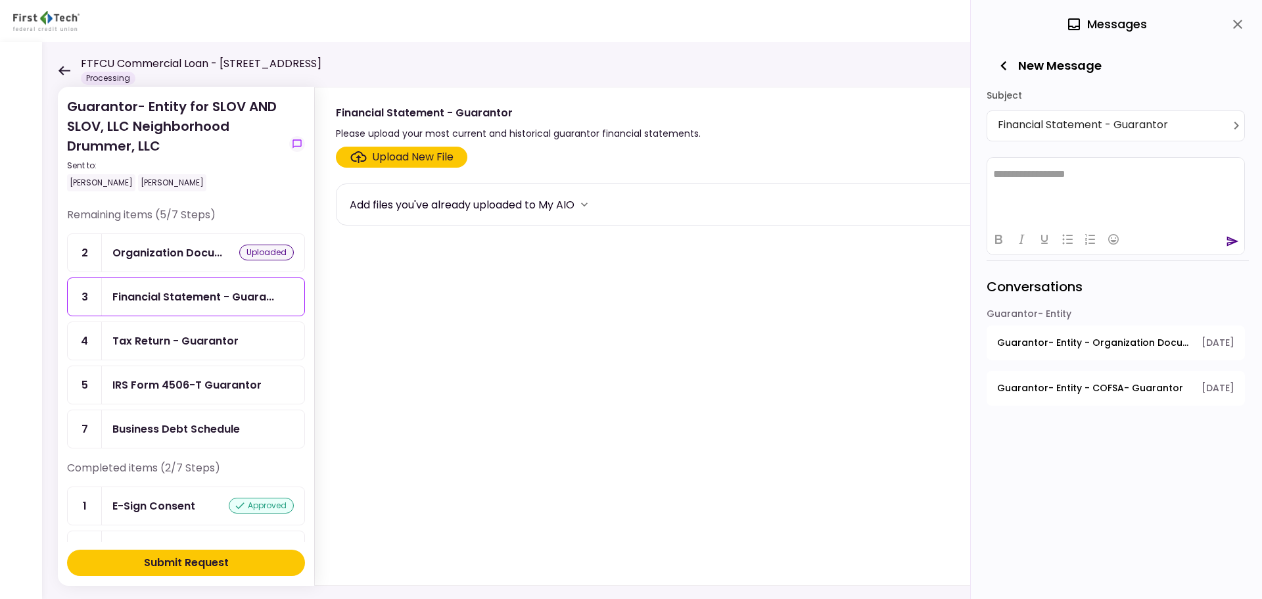
click at [1086, 190] on html "**********" at bounding box center [1115, 173] width 257 height 33
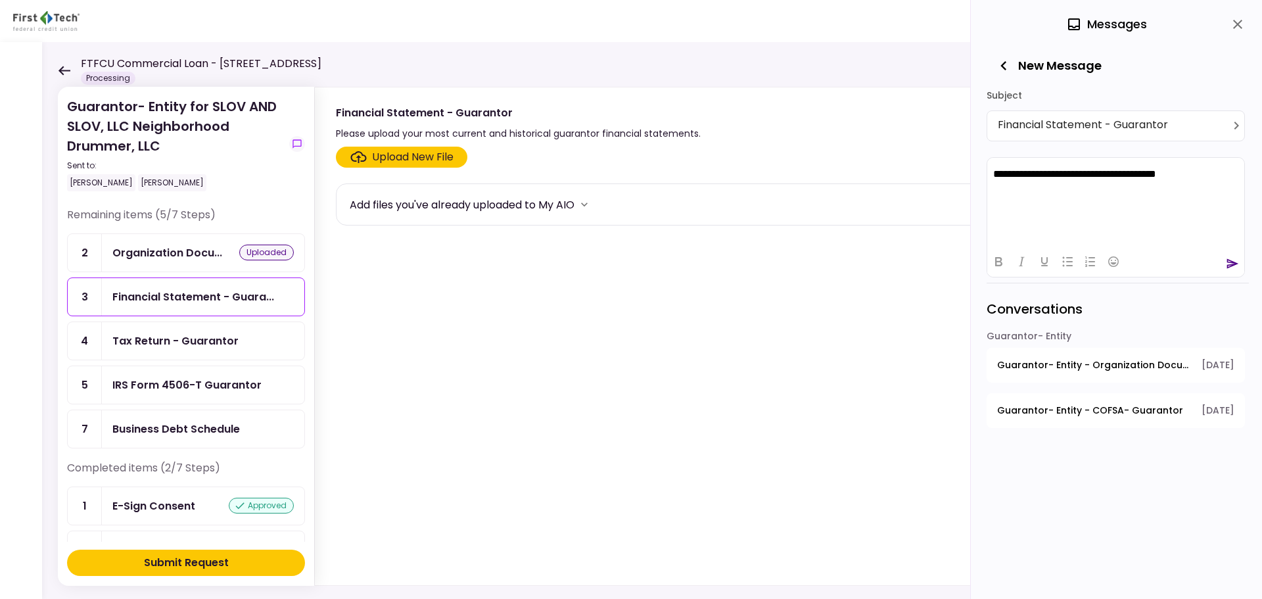
click at [1229, 264] on icon "send" at bounding box center [1233, 263] width 12 height 10
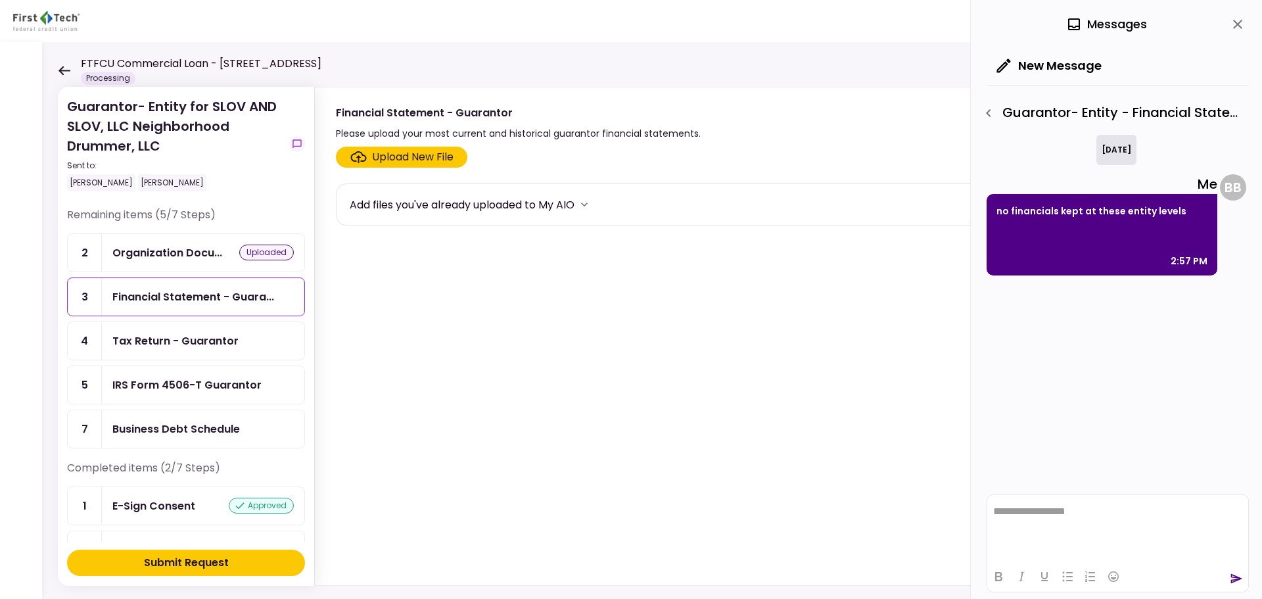
click at [238, 343] on div "Tax Return - Guarantor" at bounding box center [202, 341] width 181 height 16
click at [1058, 513] on p "Rich Text Area. Press ALT-0 for help." at bounding box center [1117, 510] width 249 height 11
click at [179, 346] on div "Tax Return - Guarantor" at bounding box center [175, 341] width 126 height 16
click at [988, 112] on icon "button" at bounding box center [988, 113] width 5 height 8
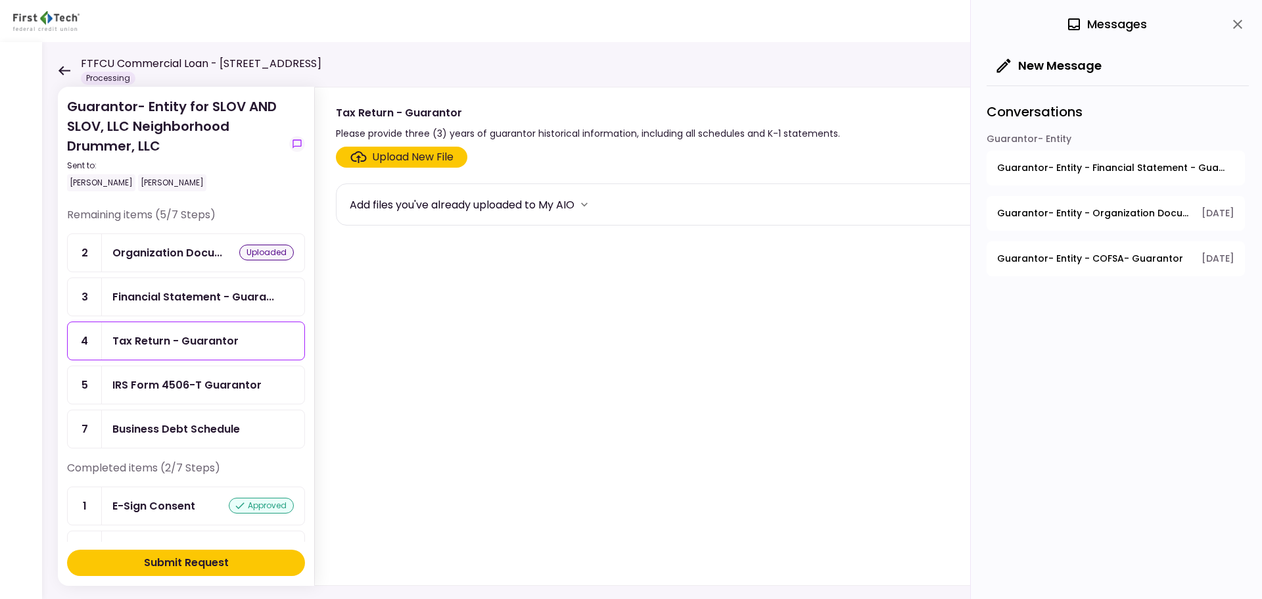
click at [237, 344] on div "Tax Return - Guarantor" at bounding box center [202, 341] width 181 height 16
click at [1242, 17] on icon "close" at bounding box center [1238, 24] width 16 height 16
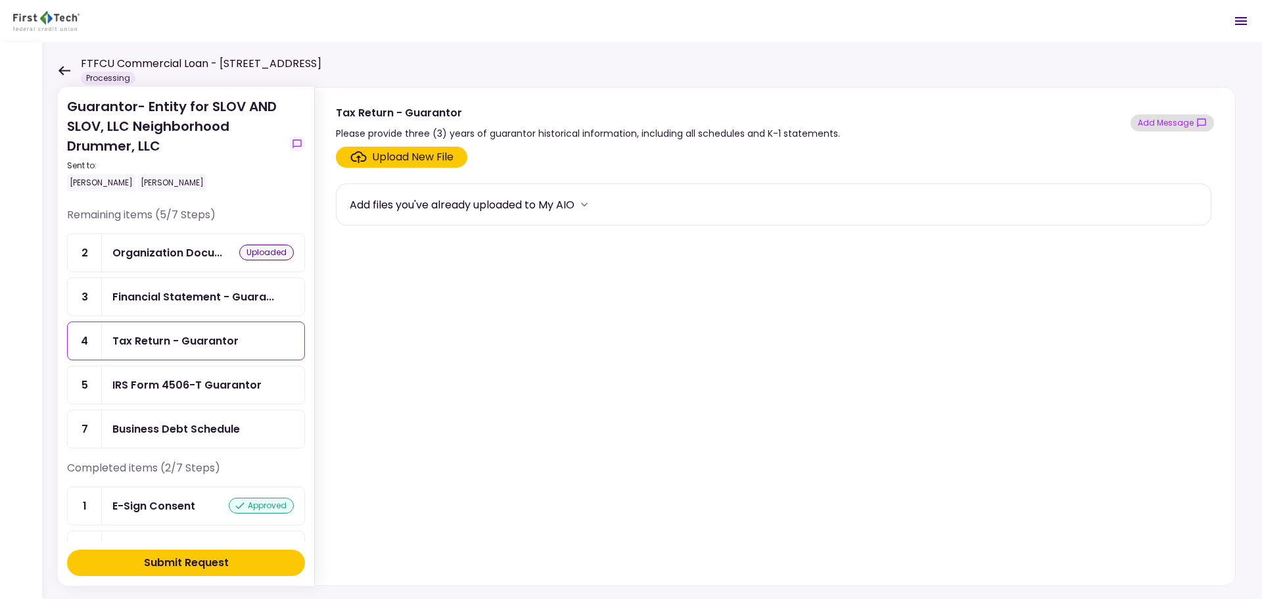
click at [1191, 116] on button "Add Message" at bounding box center [1172, 122] width 83 height 17
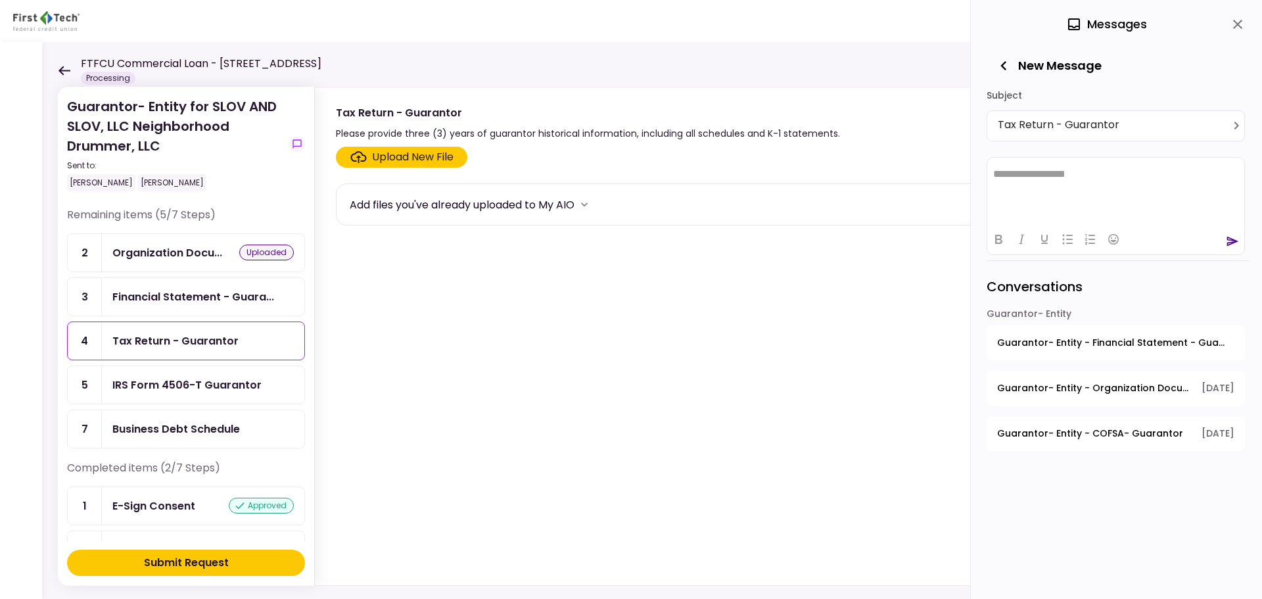
click at [1062, 190] on html "**********" at bounding box center [1115, 173] width 257 height 33
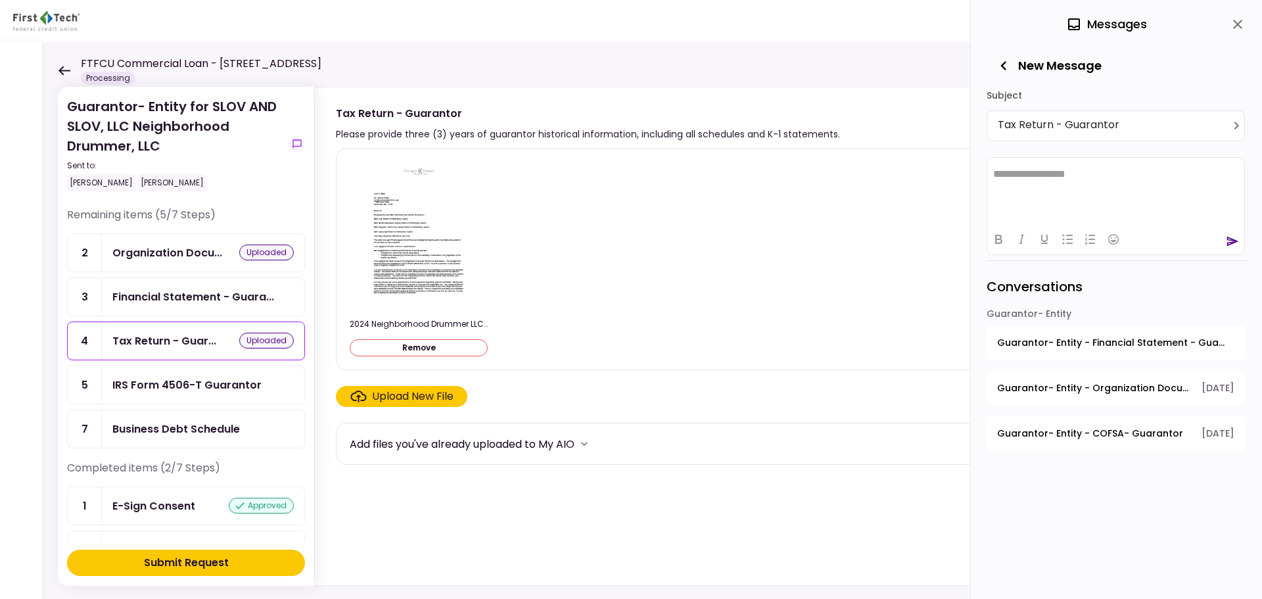
click at [206, 385] on div "IRS Form 4506-T Guarantor" at bounding box center [186, 385] width 149 height 16
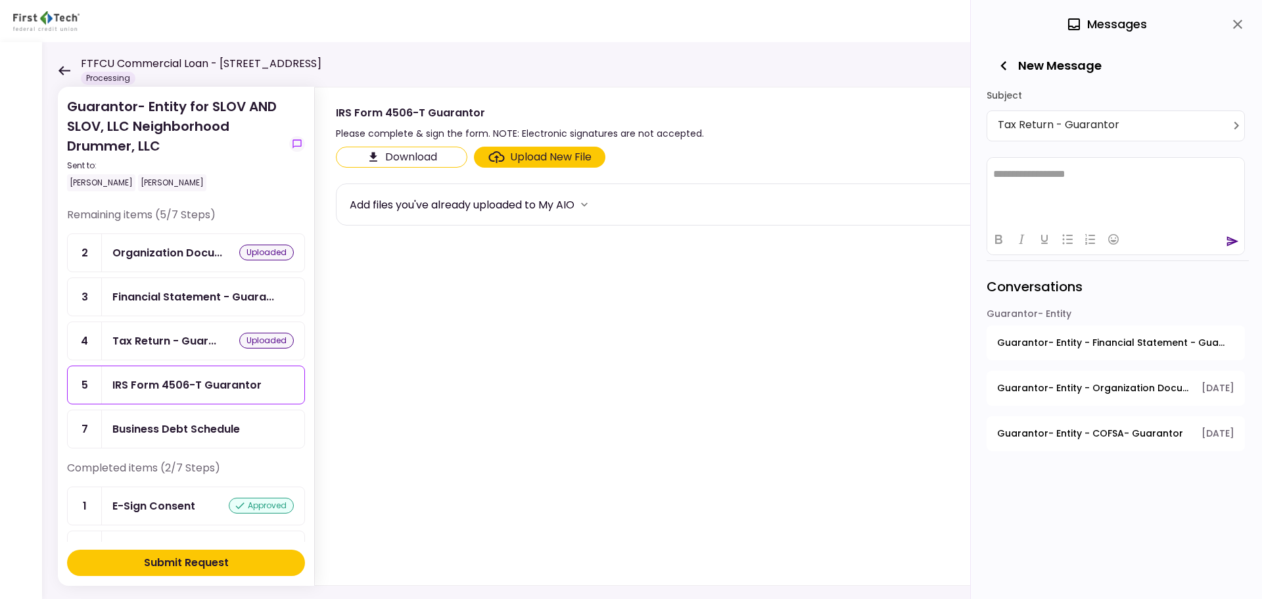
click at [996, 62] on icon "button" at bounding box center [1004, 66] width 18 height 18
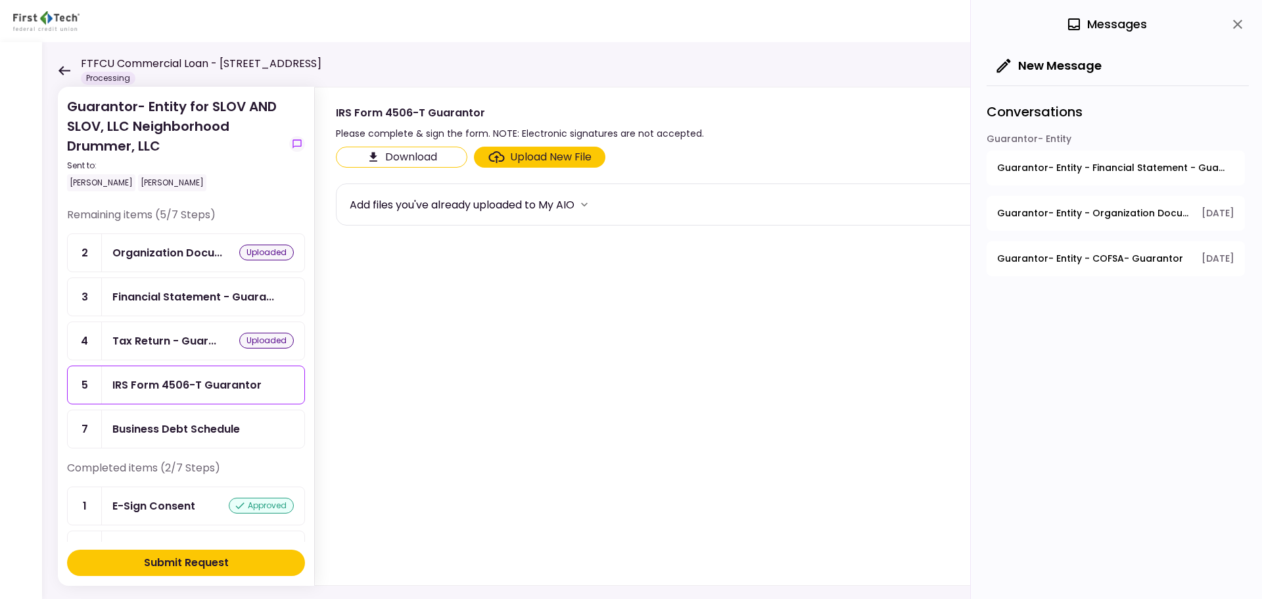
click at [1238, 30] on icon "close" at bounding box center [1238, 24] width 16 height 16
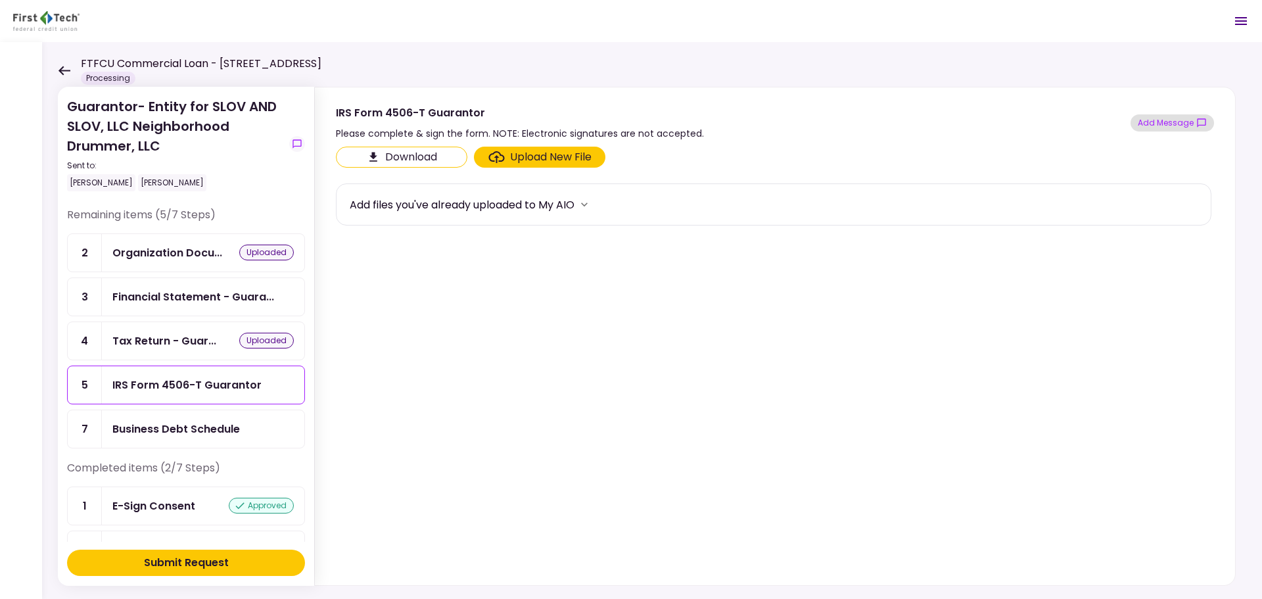
click at [1167, 118] on button "Add Message" at bounding box center [1172, 122] width 83 height 17
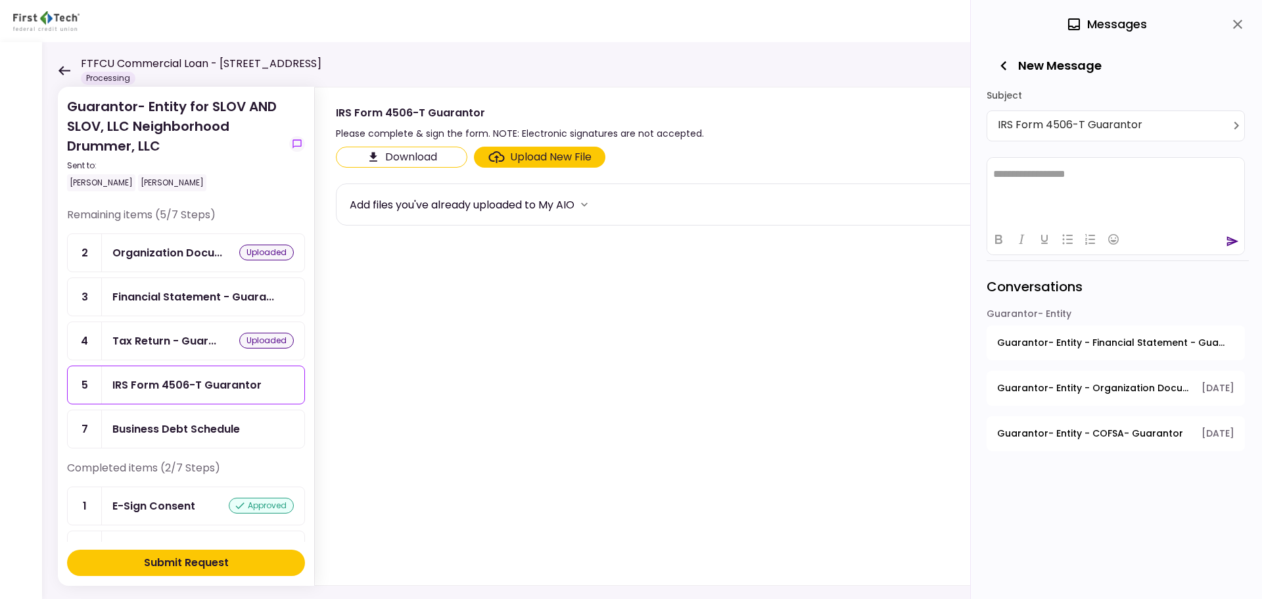
click at [1062, 190] on html "**********" at bounding box center [1115, 173] width 257 height 33
click at [1223, 245] on div at bounding box center [1115, 239] width 257 height 26
click at [1228, 245] on icon "send" at bounding box center [1233, 241] width 12 height 10
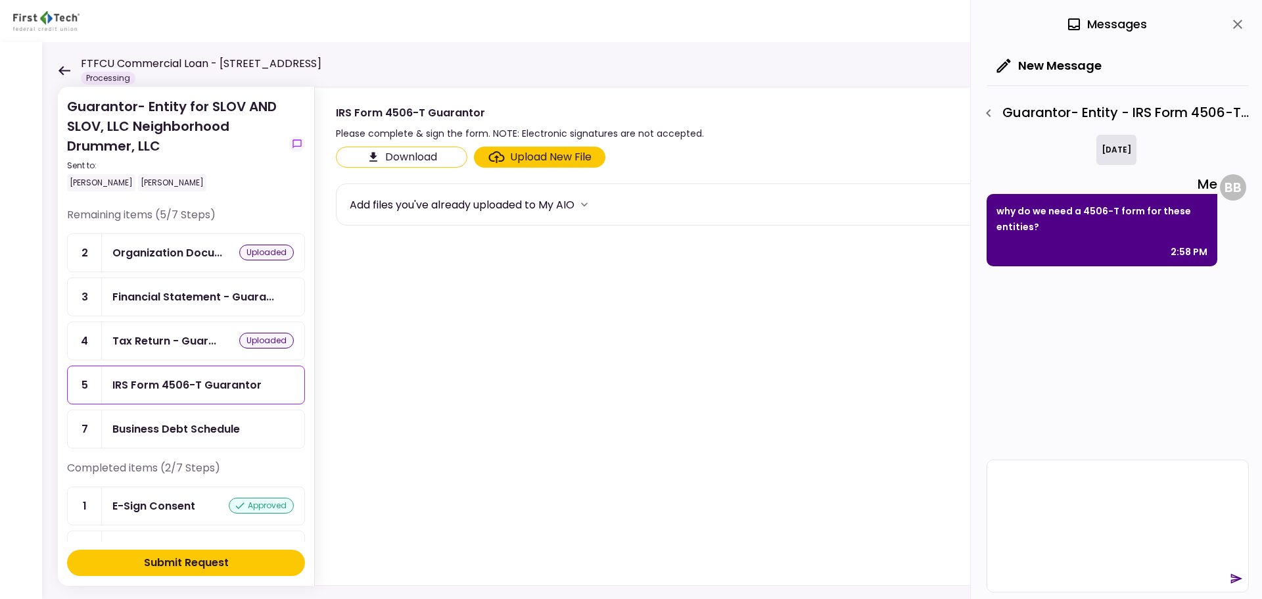
click at [160, 431] on div "Business Debt Schedule" at bounding box center [176, 429] width 128 height 16
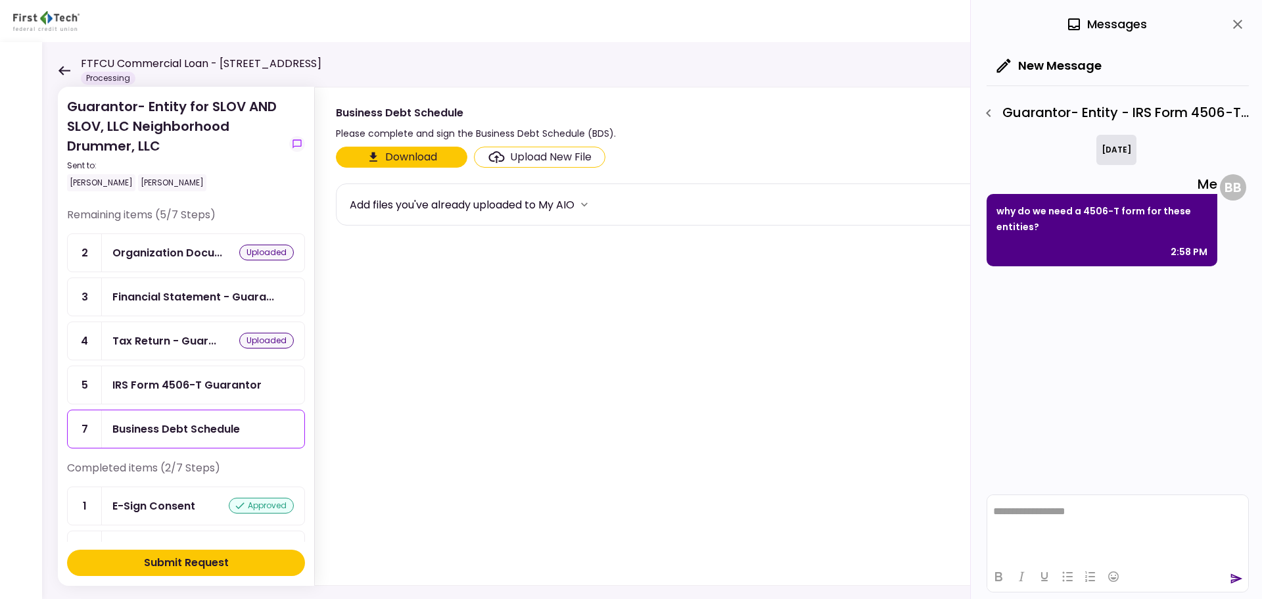
click at [1235, 26] on icon "close" at bounding box center [1238, 24] width 16 height 16
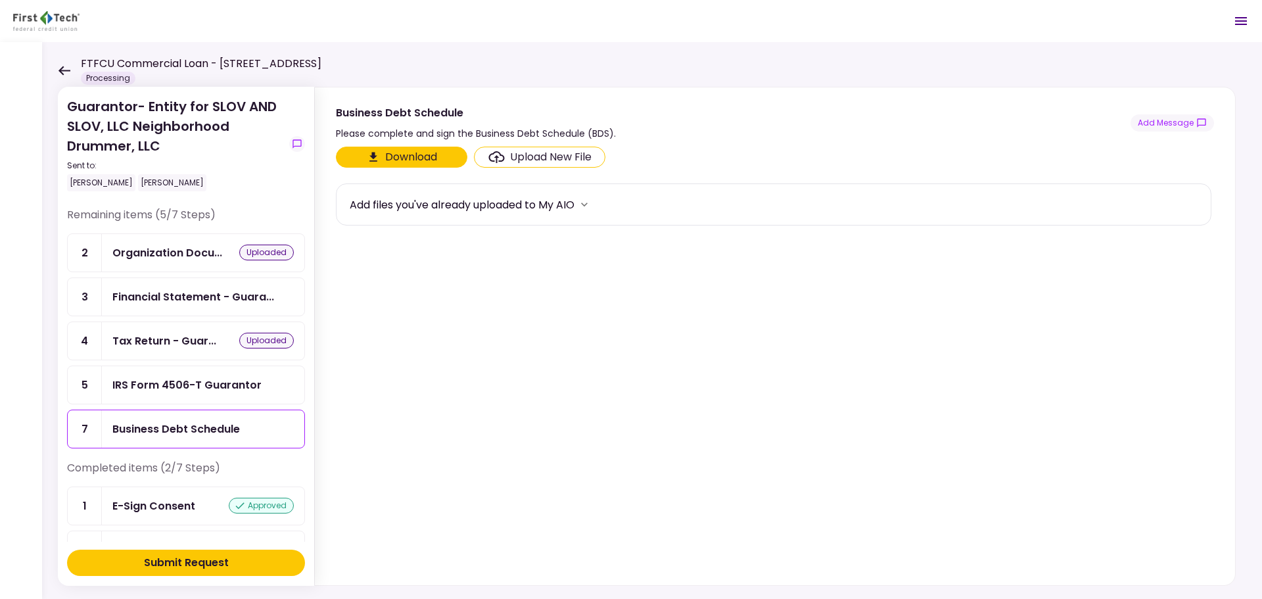
click at [1171, 131] on div "Business Debt Schedule Please complete and sign the Business Debt Schedule (BDS…" at bounding box center [775, 123] width 878 height 37
click at [1169, 128] on button "Add Message" at bounding box center [1172, 122] width 83 height 17
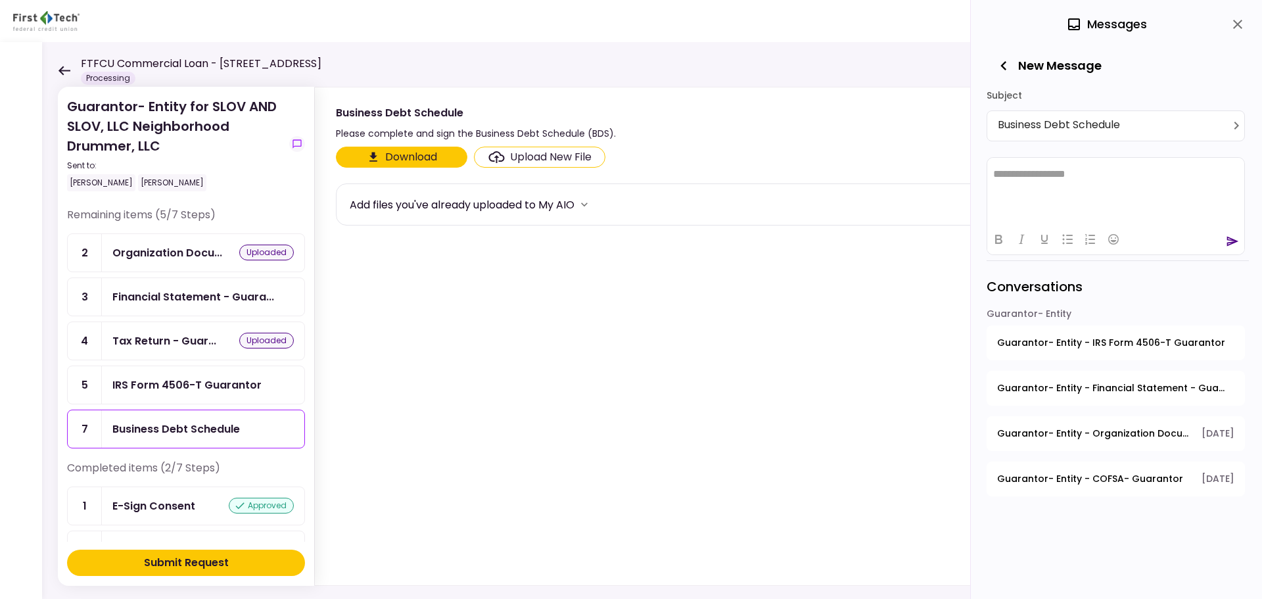
click at [1108, 189] on html "**********" at bounding box center [1115, 173] width 257 height 33
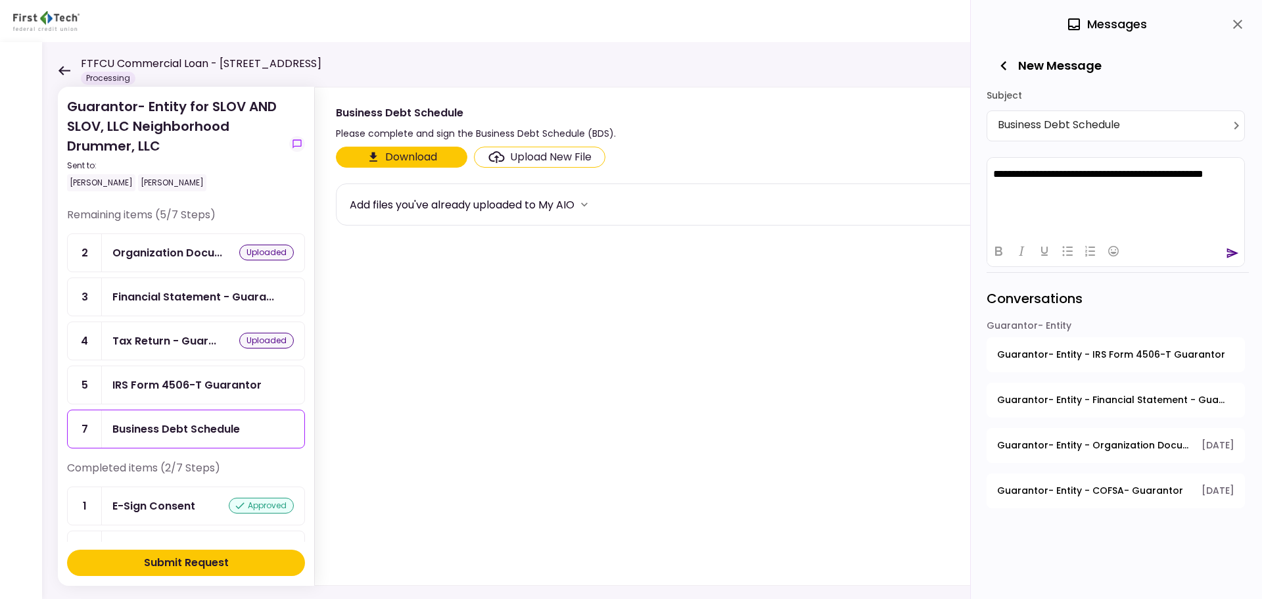
click at [1238, 250] on icon "send" at bounding box center [1232, 252] width 13 height 13
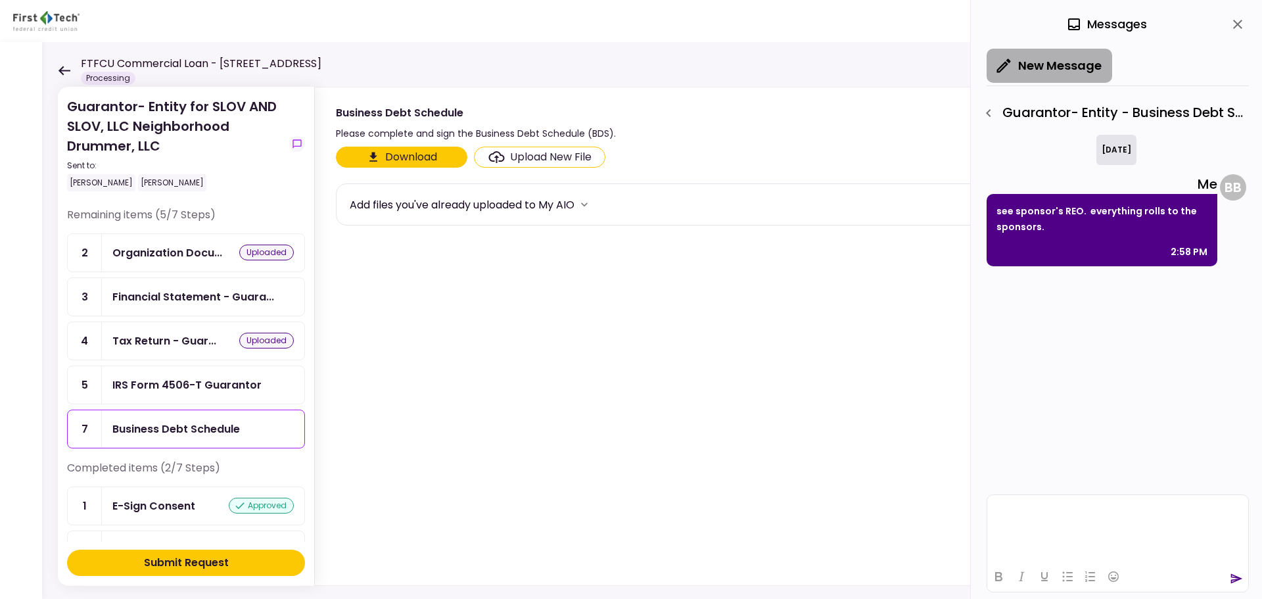
click at [1008, 69] on icon "button" at bounding box center [1004, 66] width 18 height 18
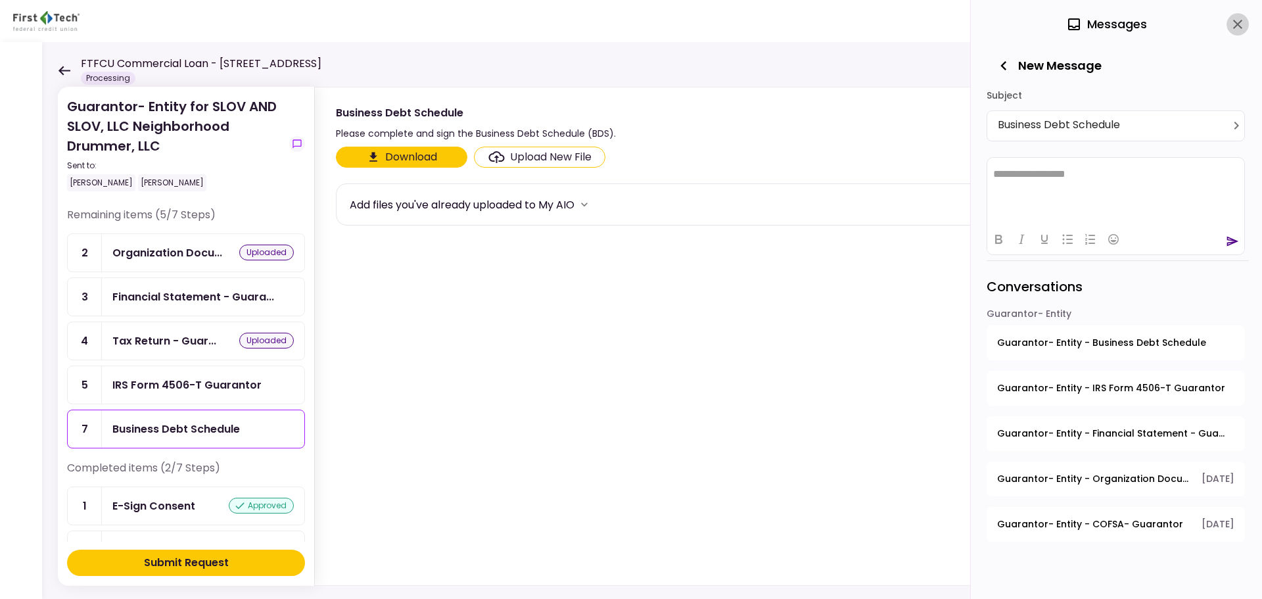
click at [1228, 22] on button "close" at bounding box center [1238, 24] width 22 height 22
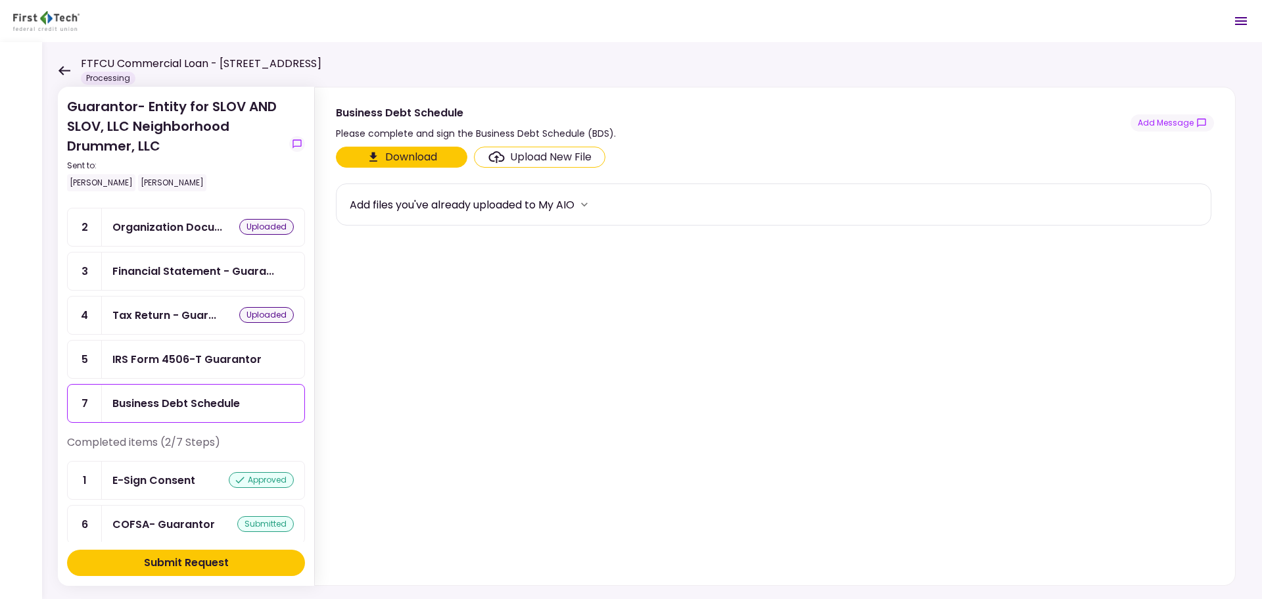
scroll to position [39, 0]
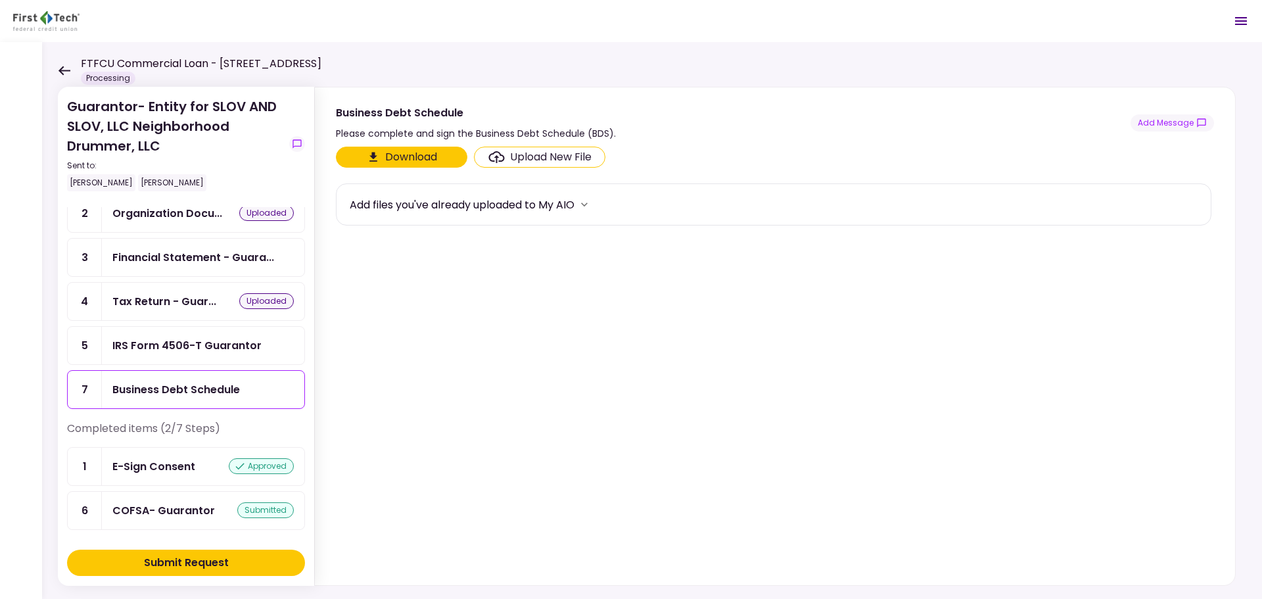
click at [67, 67] on icon at bounding box center [64, 71] width 12 height 10
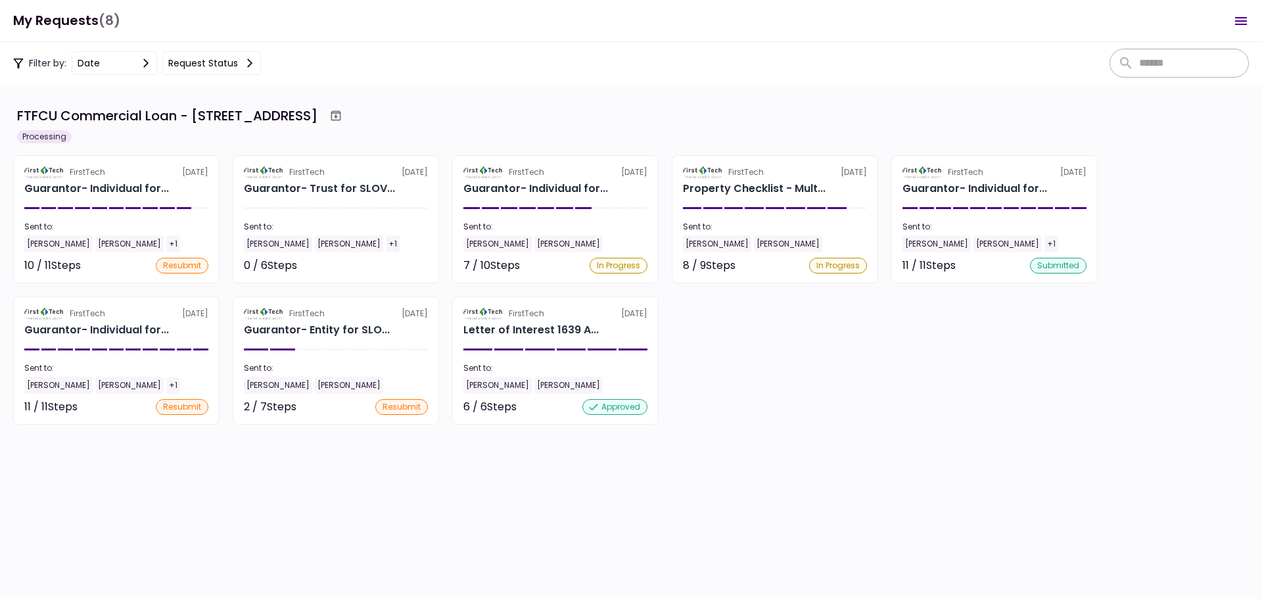
click at [515, 440] on div "6 required steps" at bounding box center [555, 443] width 179 height 16
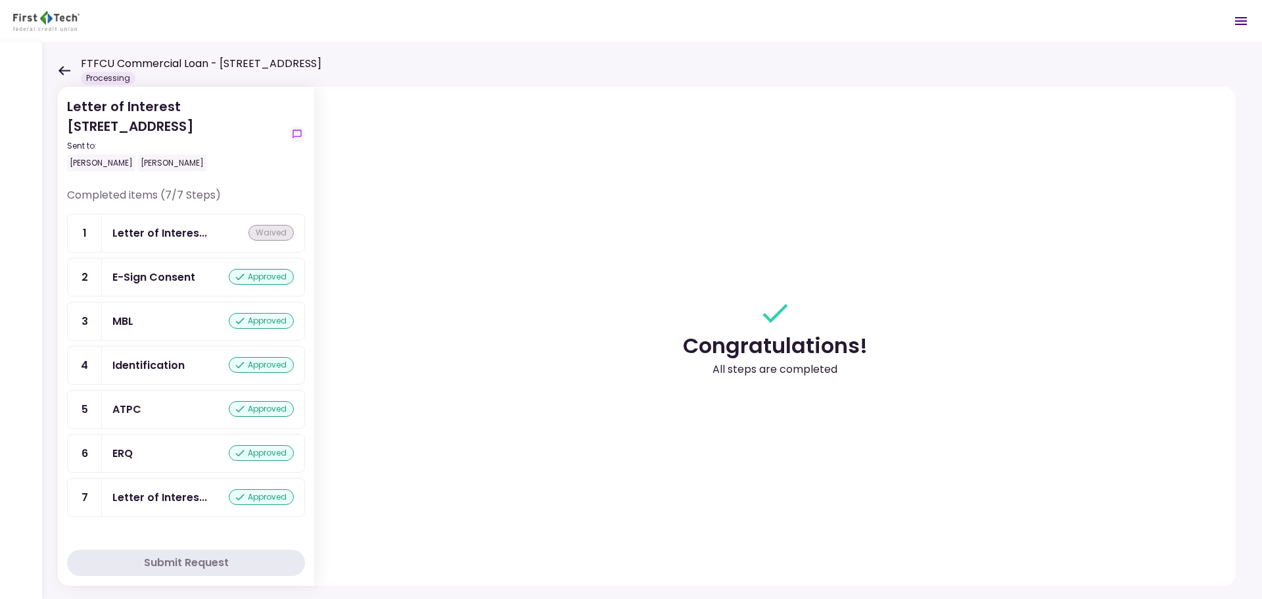
click at [64, 76] on div "FTFCU Commercial Loan - [STREET_ADDRESS] Processing" at bounding box center [190, 70] width 264 height 29
click at [64, 71] on icon at bounding box center [65, 70] width 12 height 9
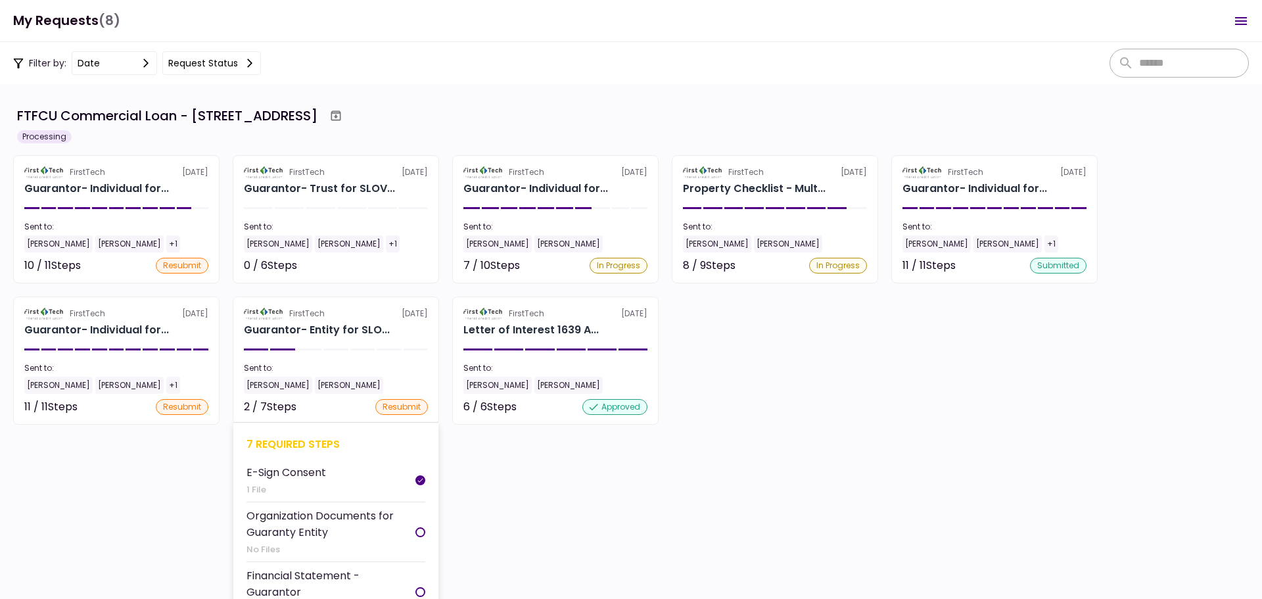
click at [289, 441] on div "7 required steps" at bounding box center [335, 444] width 179 height 16
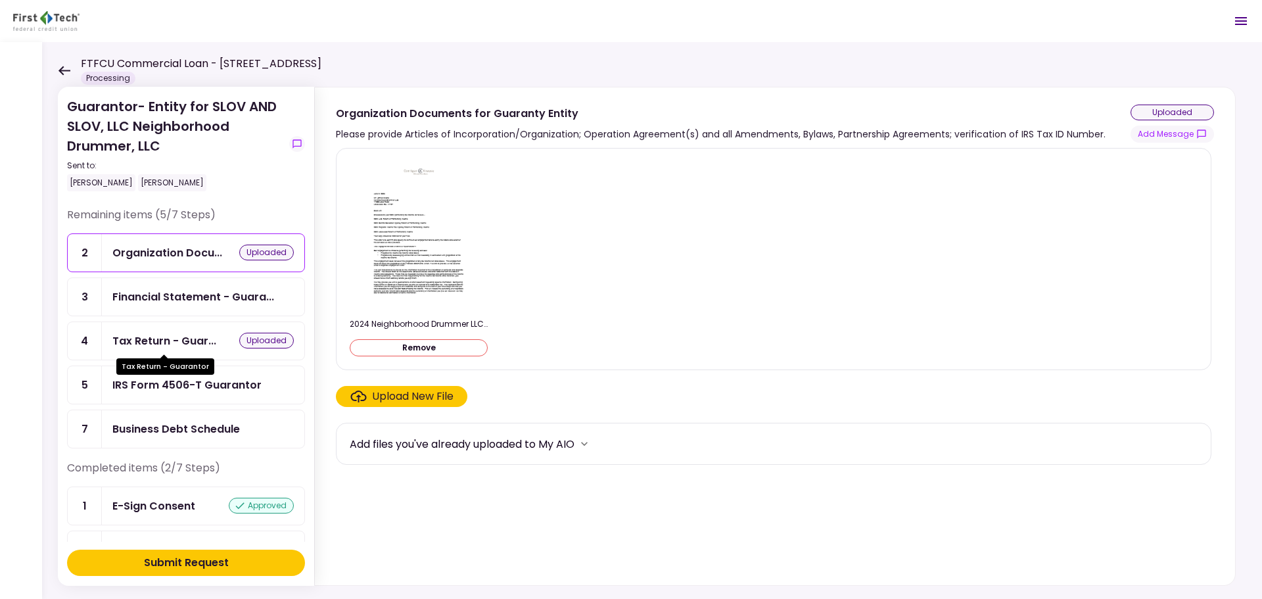
click at [189, 341] on div "Tax Return - Guar..." at bounding box center [164, 341] width 104 height 16
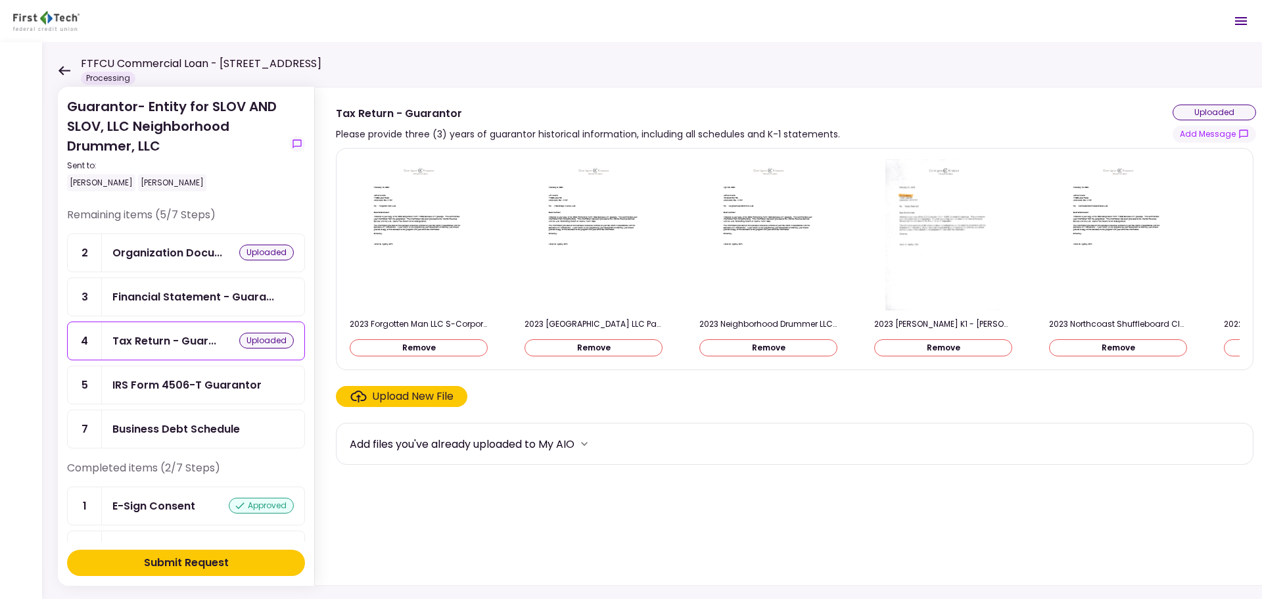
click at [64, 64] on div "FTFCU Commercial Loan - [STREET_ADDRESS] Processing" at bounding box center [190, 70] width 264 height 29
click at [61, 67] on icon at bounding box center [64, 71] width 12 height 10
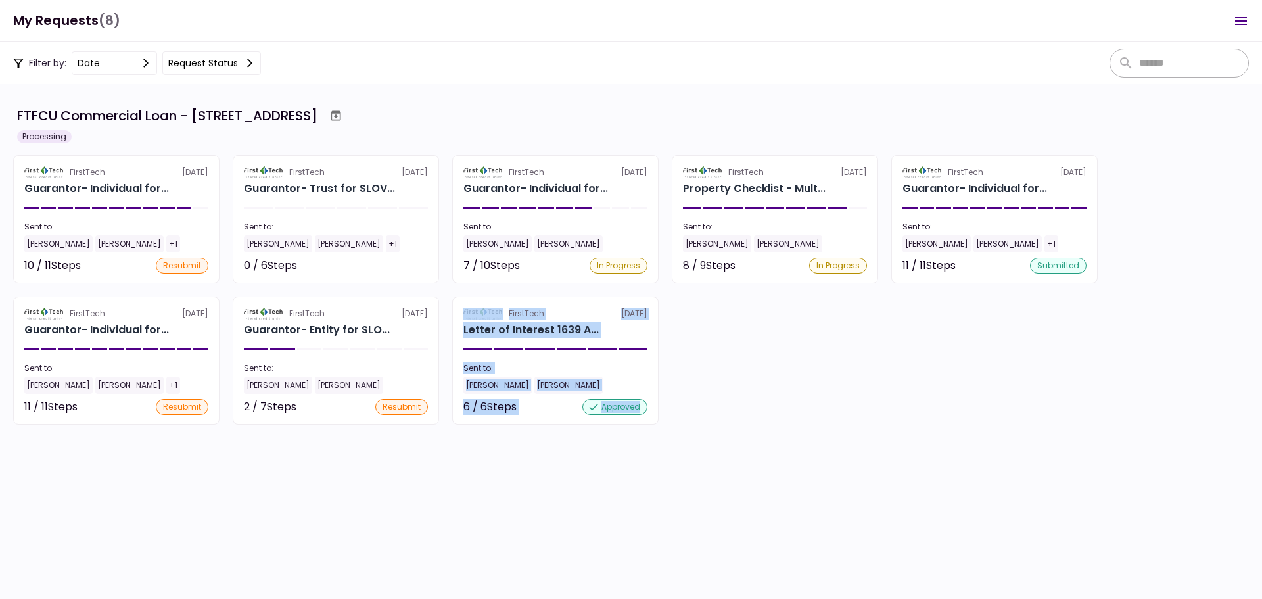
drag, startPoint x: 288, startPoint y: 446, endPoint x: 645, endPoint y: 452, distance: 357.6
click at [645, 452] on section "FTFCU Commercial Loan - [STREET_ADDRESS] Processing FirstTech [DATE] Guarantor-…" at bounding box center [631, 341] width 1262 height 515
click at [584, 510] on section "FTFCU Commercial Loan - [STREET_ADDRESS] Processing FirstTech [DATE] Guarantor-…" at bounding box center [631, 341] width 1262 height 515
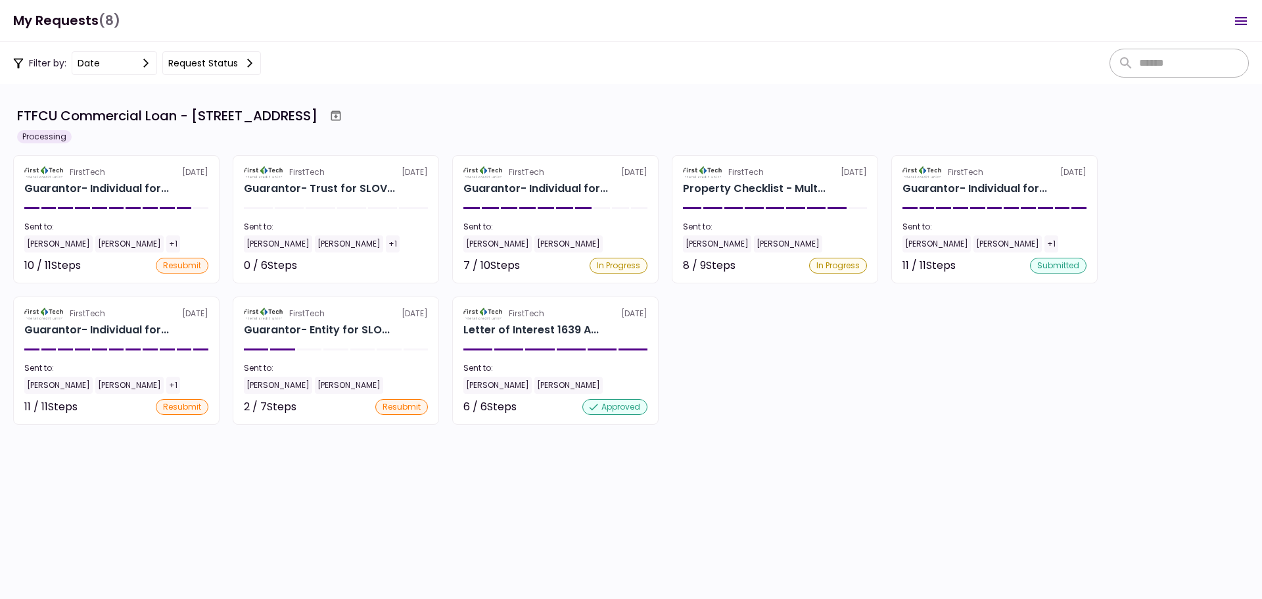
click at [870, 403] on div "FirstTech [DATE] Guarantor- Individual for... Sent to: [PERSON_NAME] [PERSON_NA…" at bounding box center [631, 289] width 1236 height 269
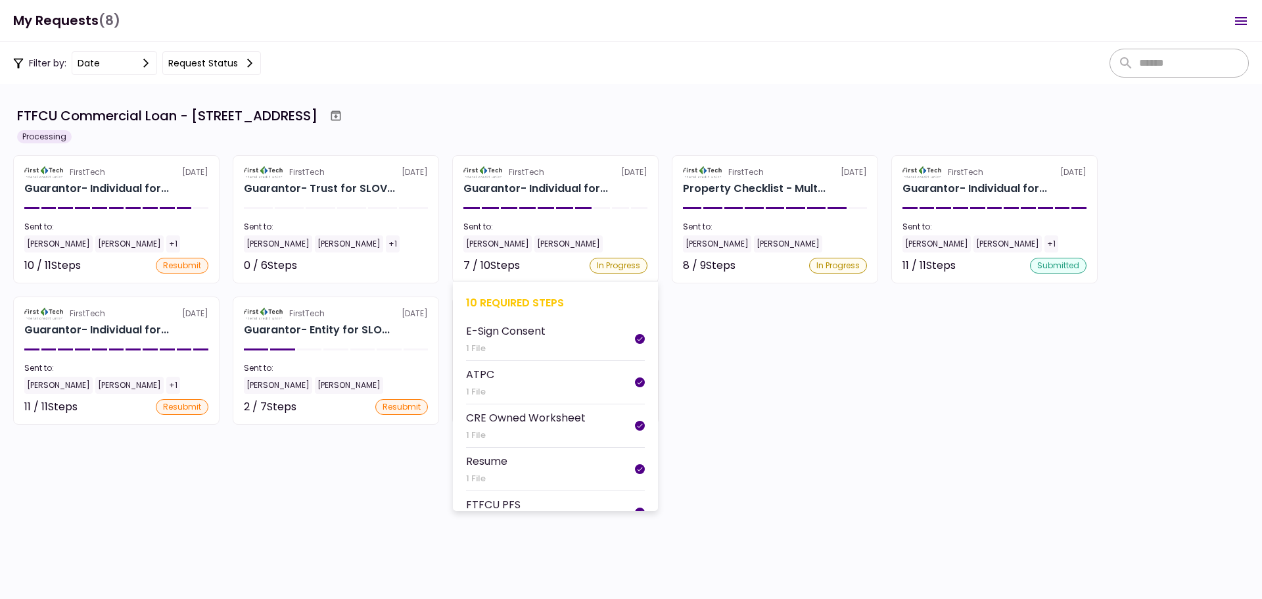
click at [492, 304] on div "10 required steps" at bounding box center [555, 302] width 179 height 16
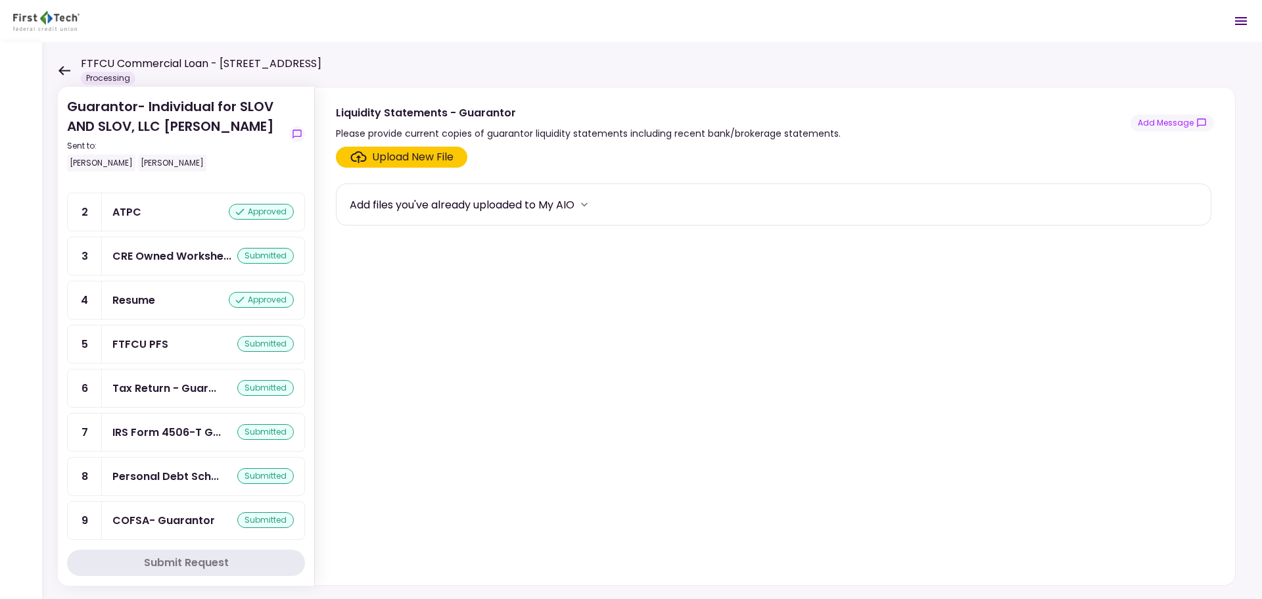
scroll to position [152, 0]
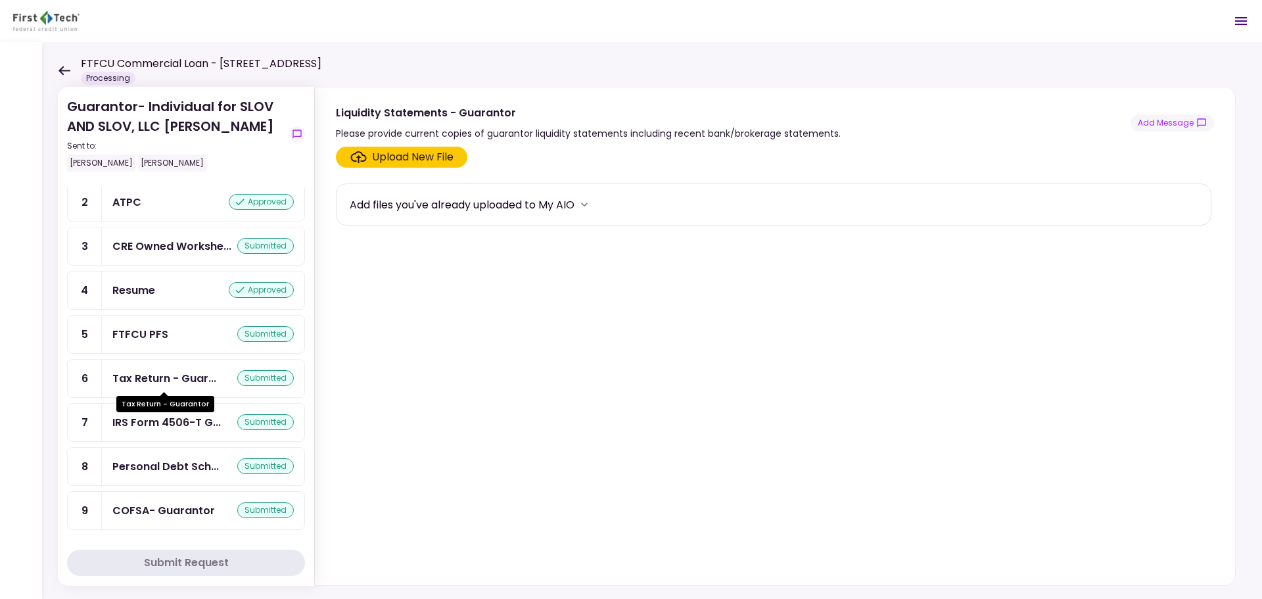
click at [181, 378] on div "Tax Return - Guar..." at bounding box center [164, 378] width 104 height 16
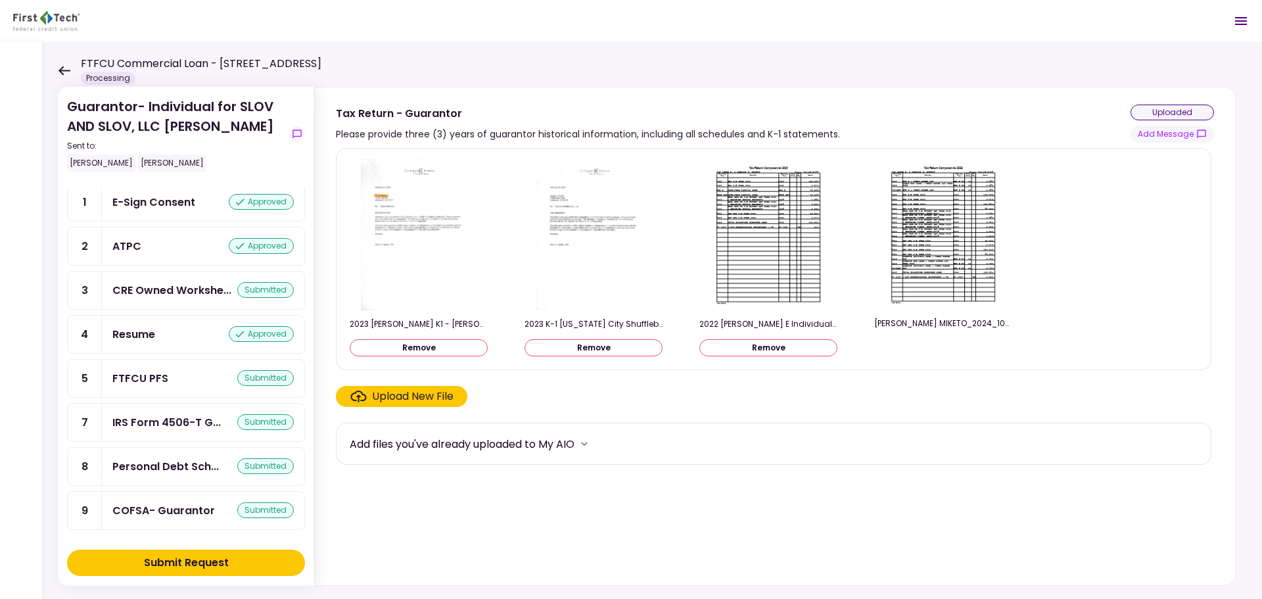
click at [191, 563] on div "Submit Request" at bounding box center [186, 563] width 85 height 16
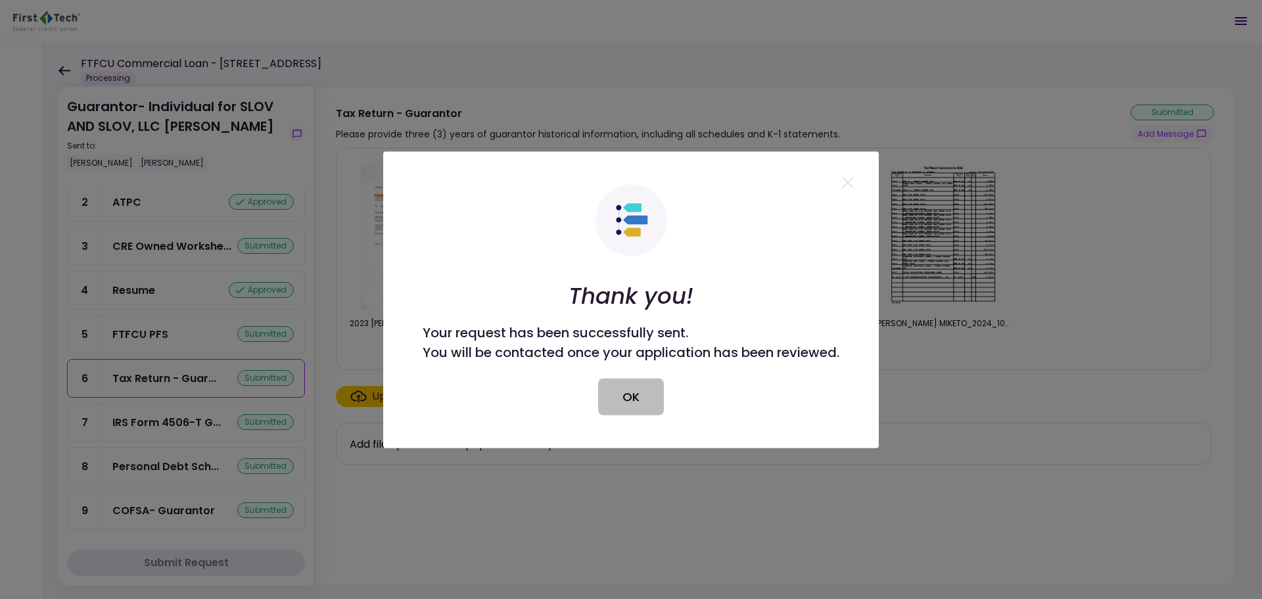
click at [611, 392] on button "OK" at bounding box center [631, 396] width 66 height 37
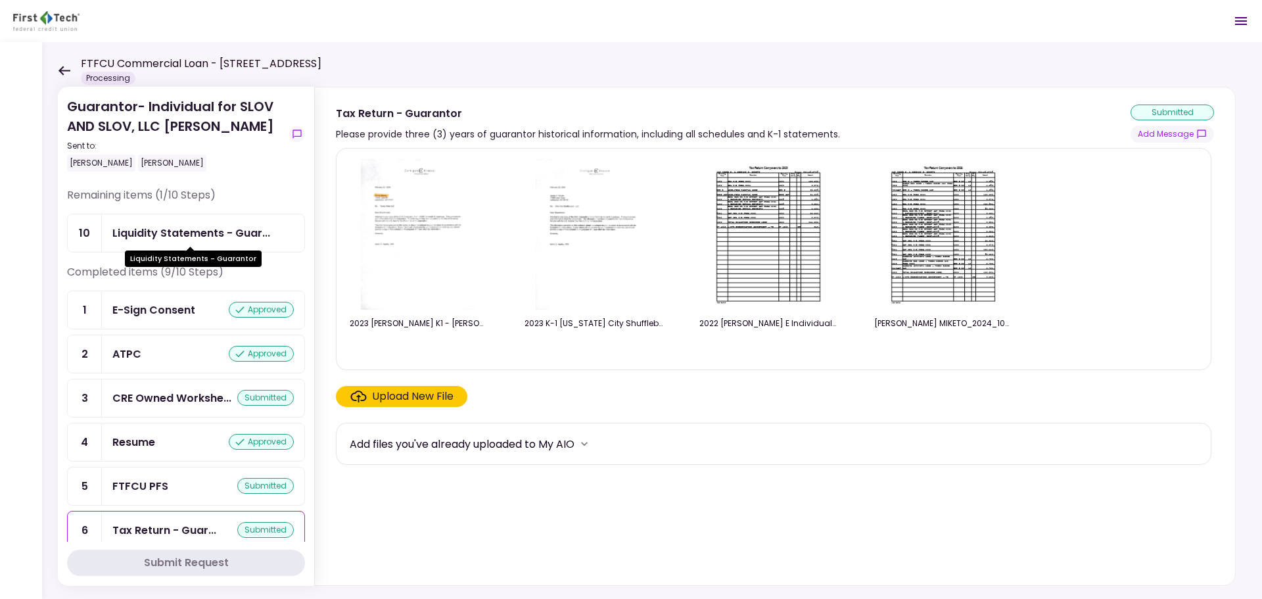
click at [254, 231] on div "Liquidity Statements - Guar..." at bounding box center [191, 233] width 158 height 16
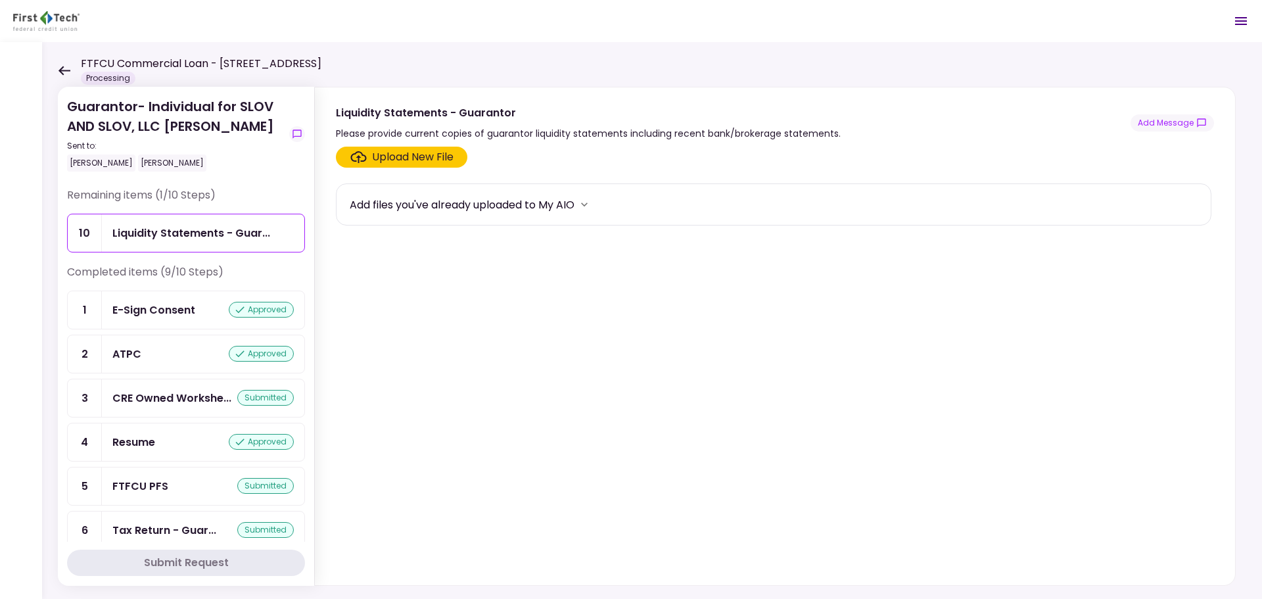
click at [65, 78] on div "FTFCU Commercial Loan - [STREET_ADDRESS] Processing" at bounding box center [190, 70] width 264 height 29
click at [62, 68] on icon at bounding box center [65, 70] width 12 height 9
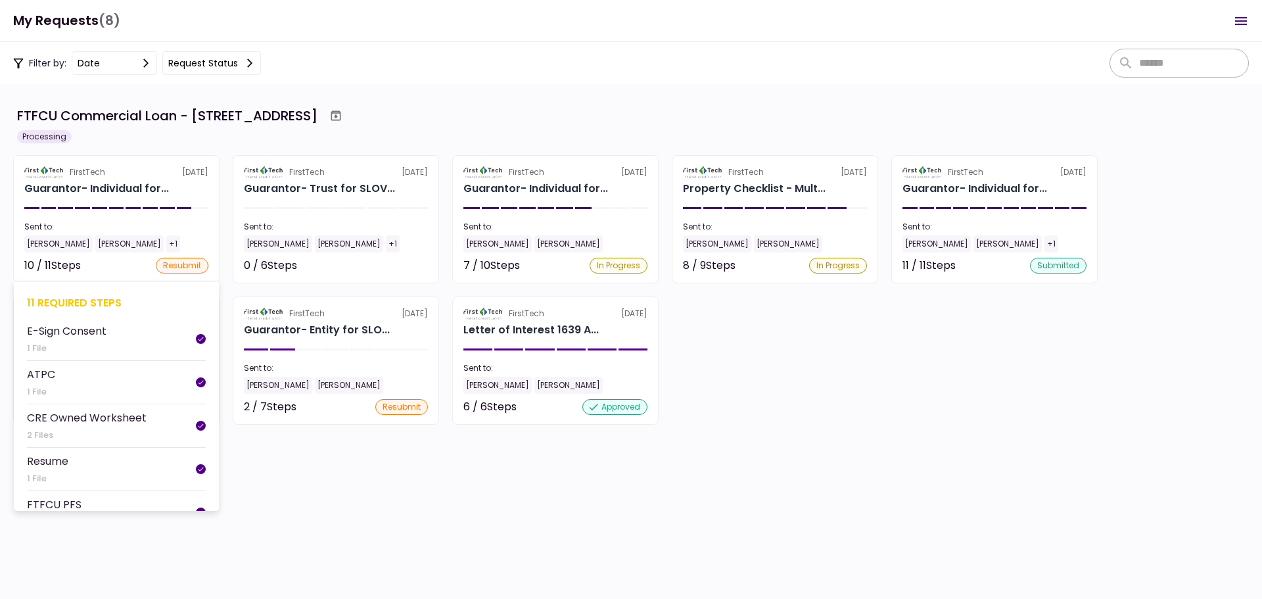
click at [66, 299] on div "11 required steps" at bounding box center [116, 302] width 179 height 16
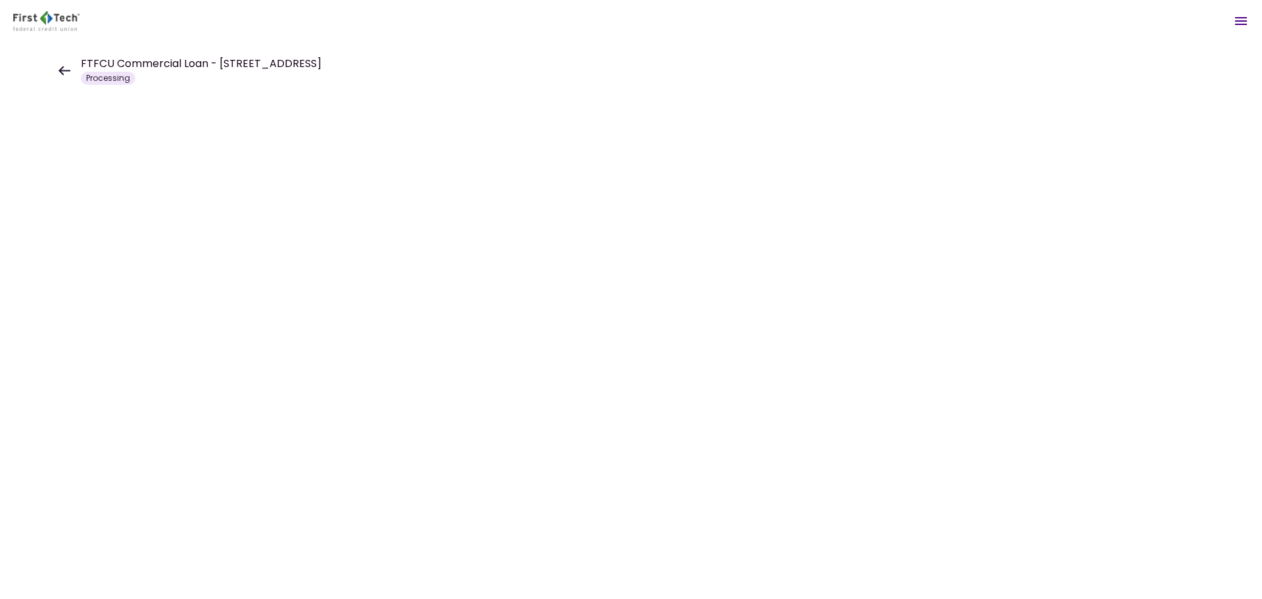
drag, startPoint x: 66, startPoint y: 299, endPoint x: 72, endPoint y: 291, distance: 10.3
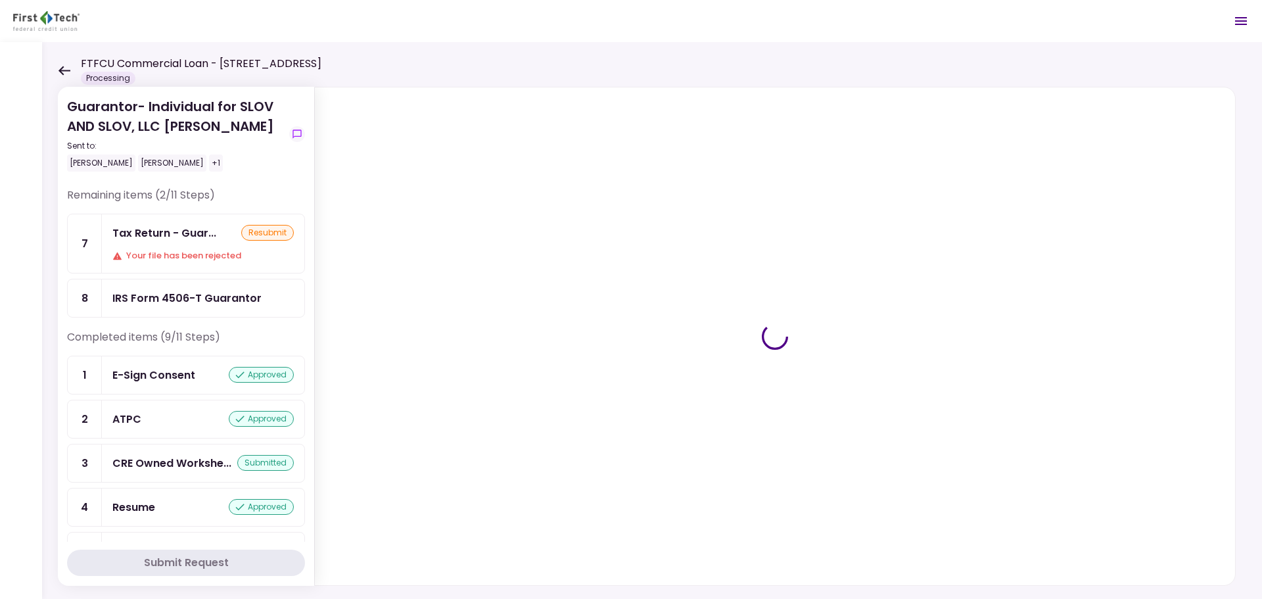
drag, startPoint x: 72, startPoint y: 291, endPoint x: 433, endPoint y: 286, distance: 360.2
click at [434, 286] on div at bounding box center [775, 336] width 920 height 498
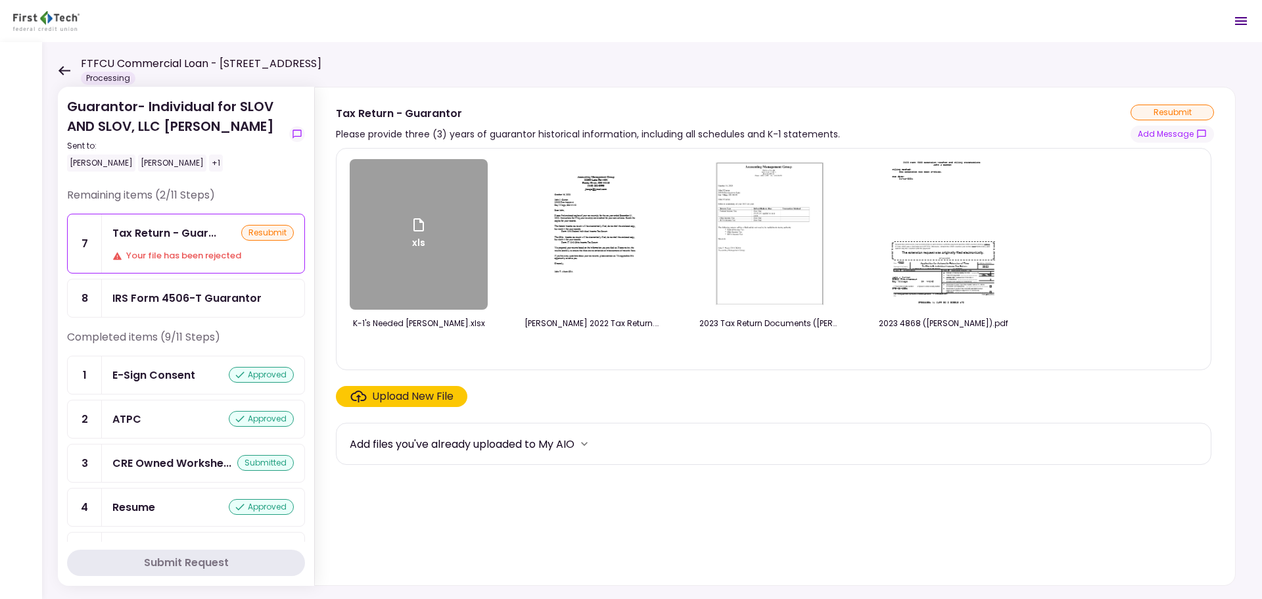
click at [65, 66] on icon at bounding box center [64, 71] width 12 height 10
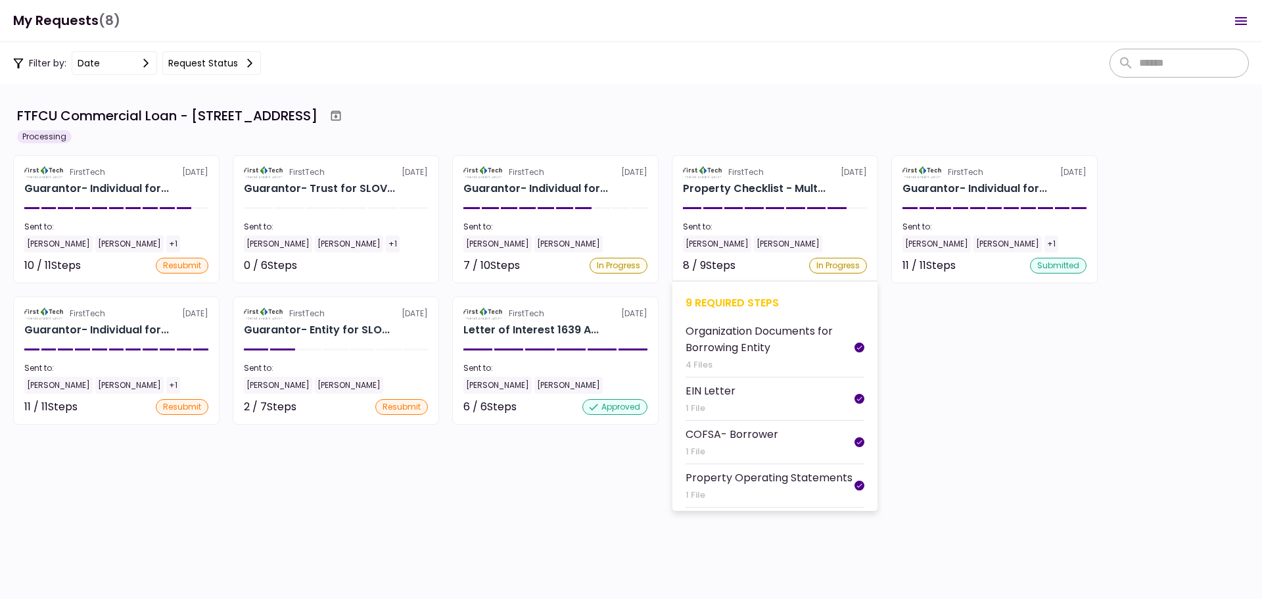
click at [728, 305] on div "9 required steps" at bounding box center [775, 302] width 179 height 16
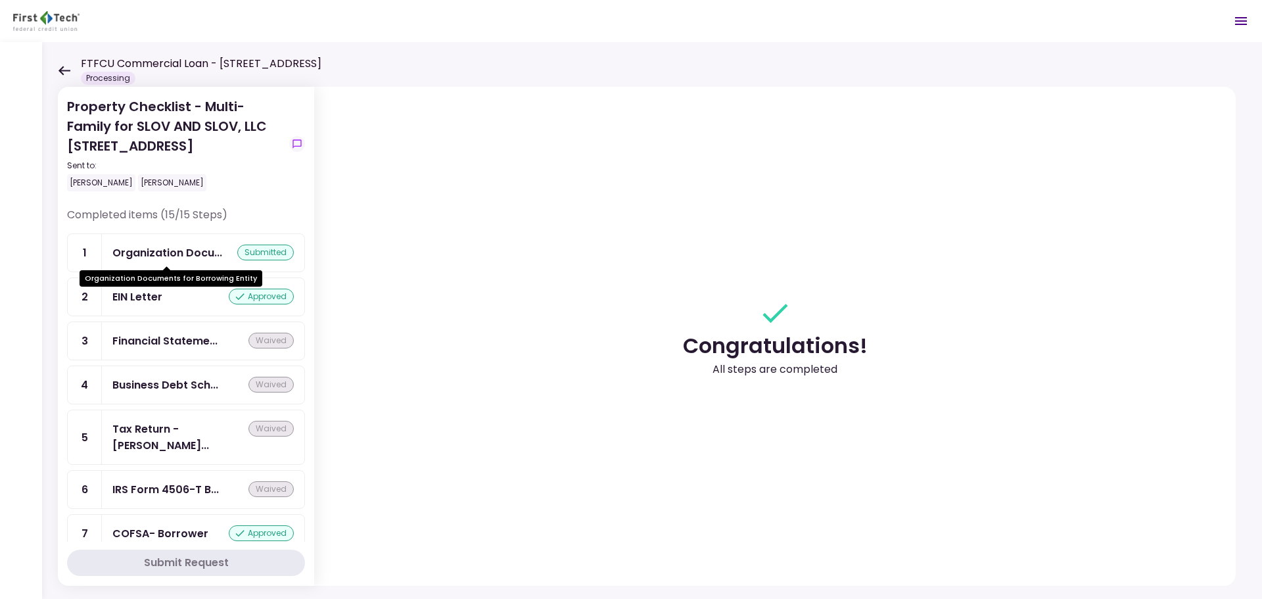
click at [161, 259] on div "Organization Docu..." at bounding box center [167, 253] width 110 height 16
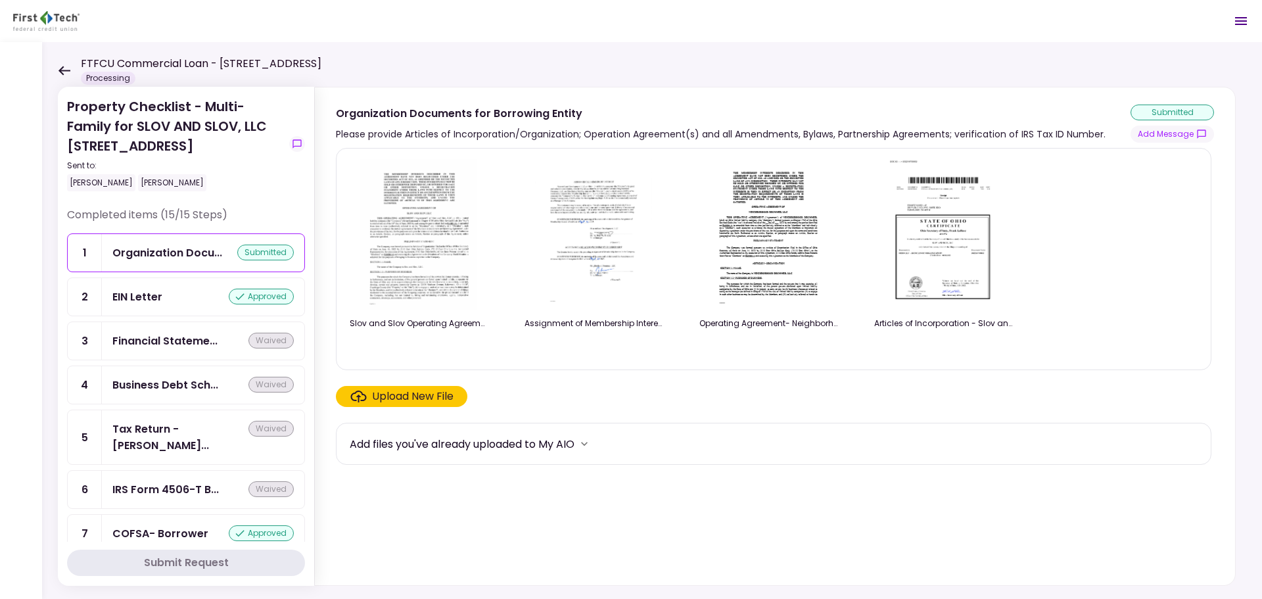
click at [58, 68] on icon at bounding box center [64, 71] width 12 height 10
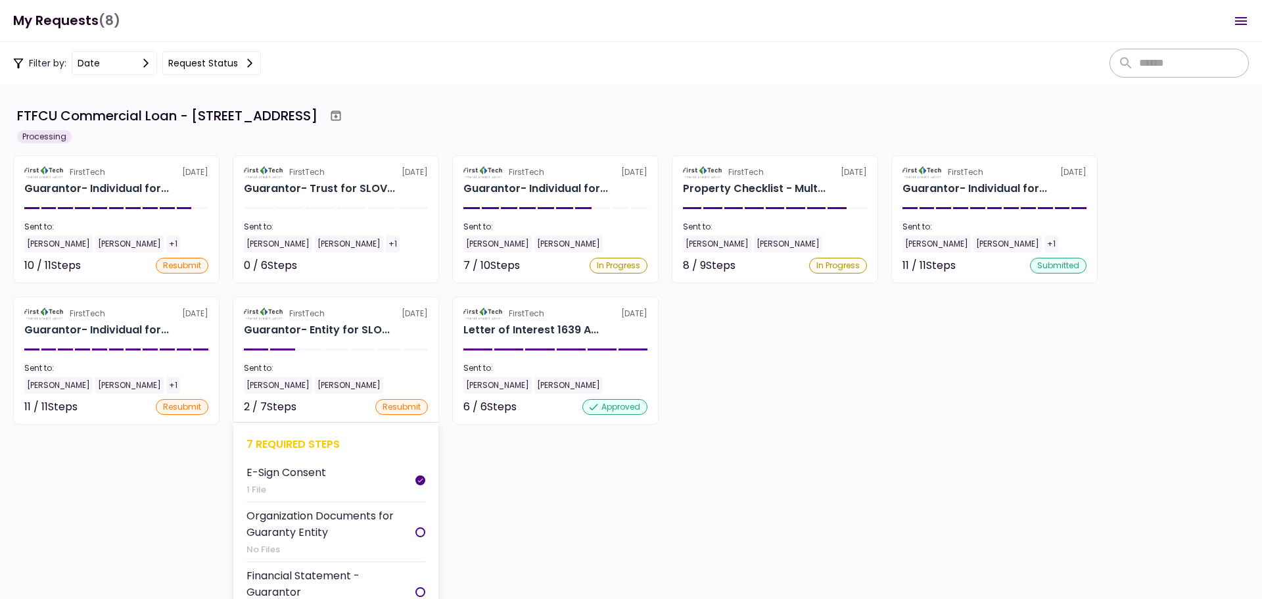
click at [294, 444] on div "7 required steps" at bounding box center [335, 444] width 179 height 16
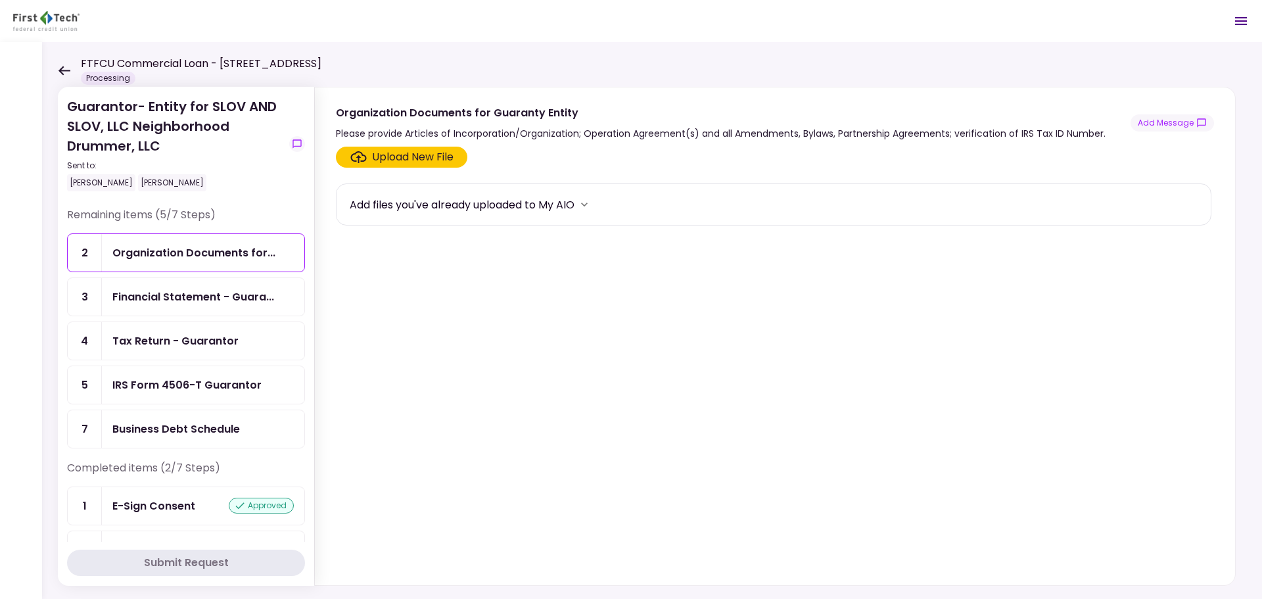
click at [227, 430] on div "Business Debt Schedule" at bounding box center [176, 429] width 128 height 16
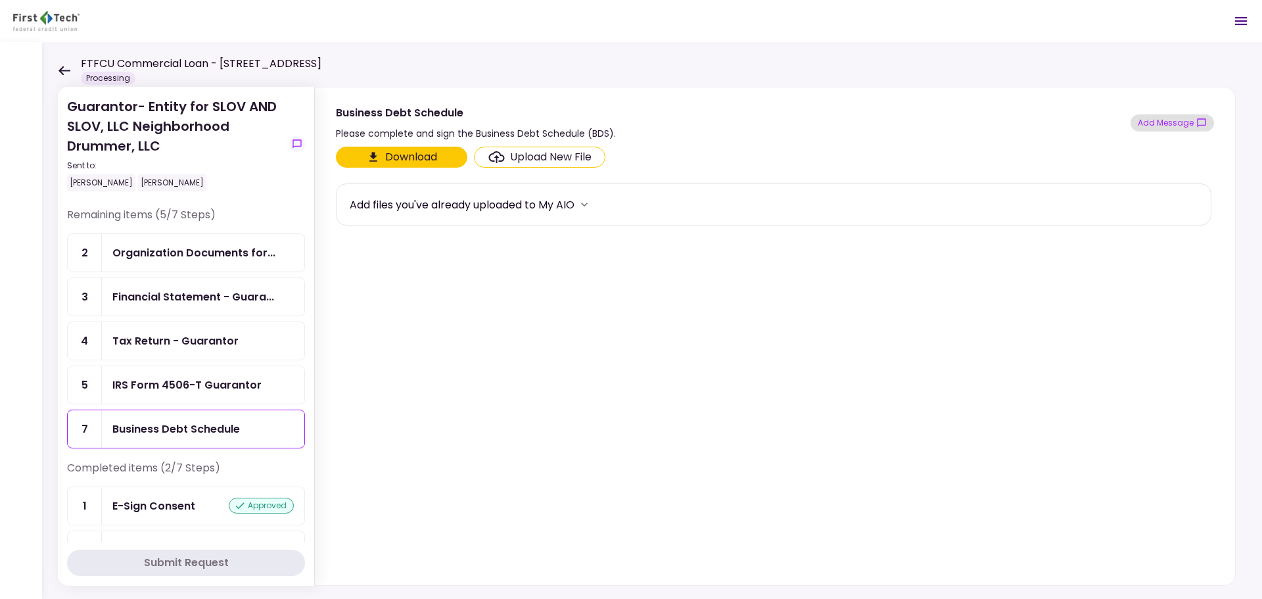
click at [1185, 117] on button "Add Message" at bounding box center [1172, 122] width 83 height 17
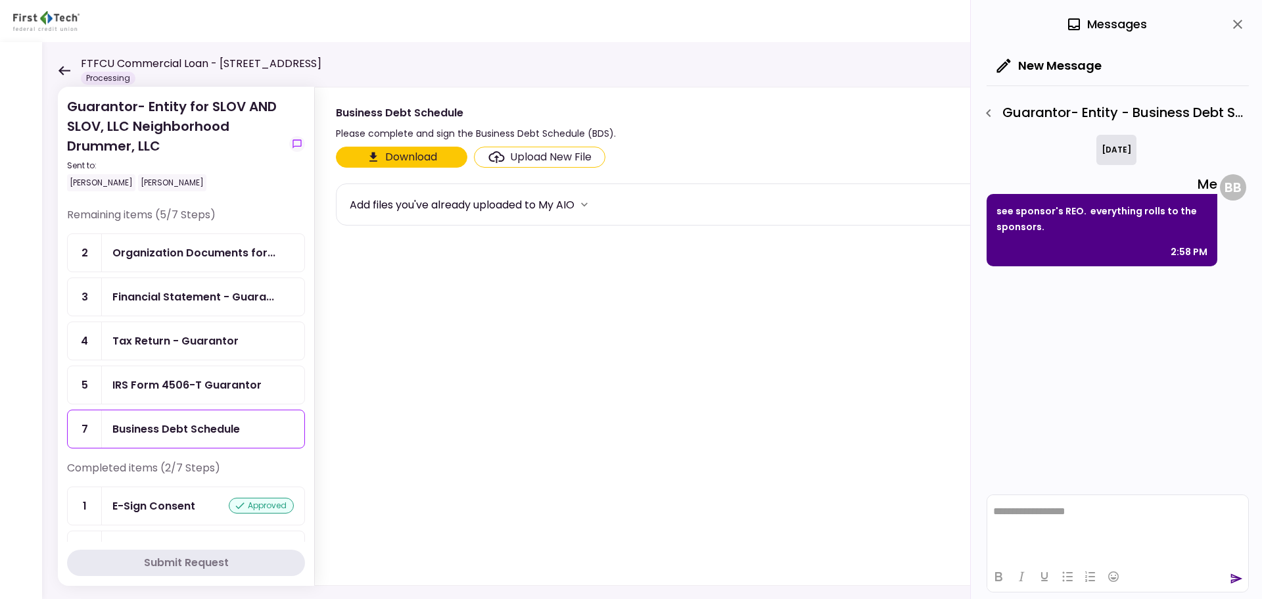
click at [993, 109] on icon "button" at bounding box center [989, 113] width 16 height 16
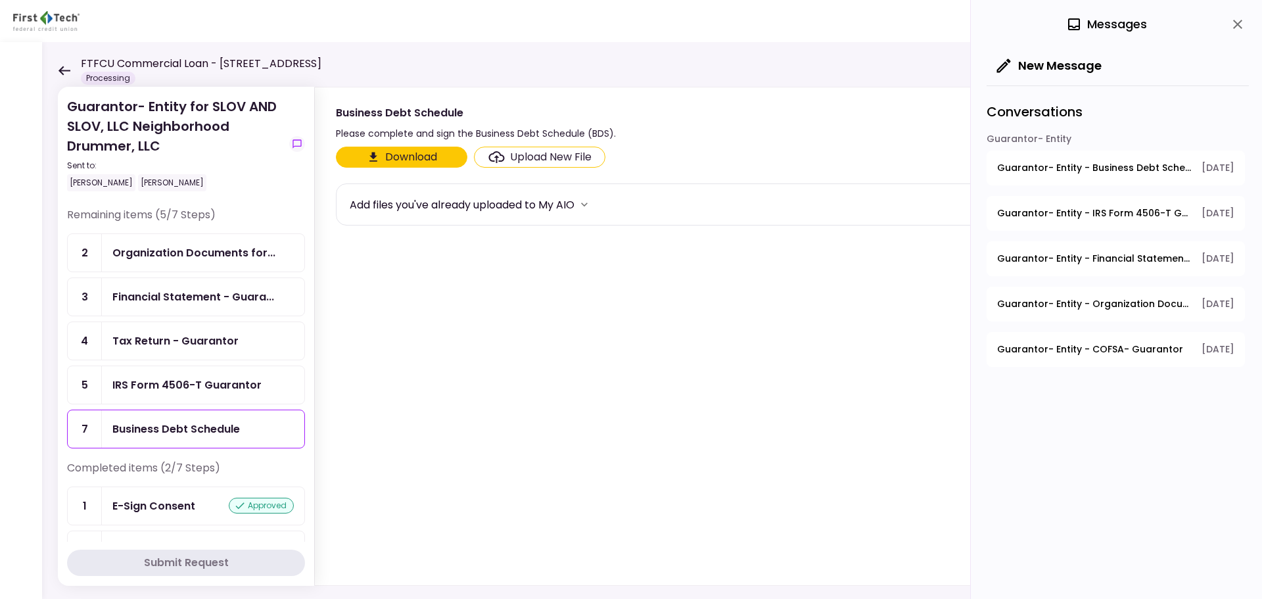
click at [62, 70] on icon at bounding box center [65, 70] width 12 height 9
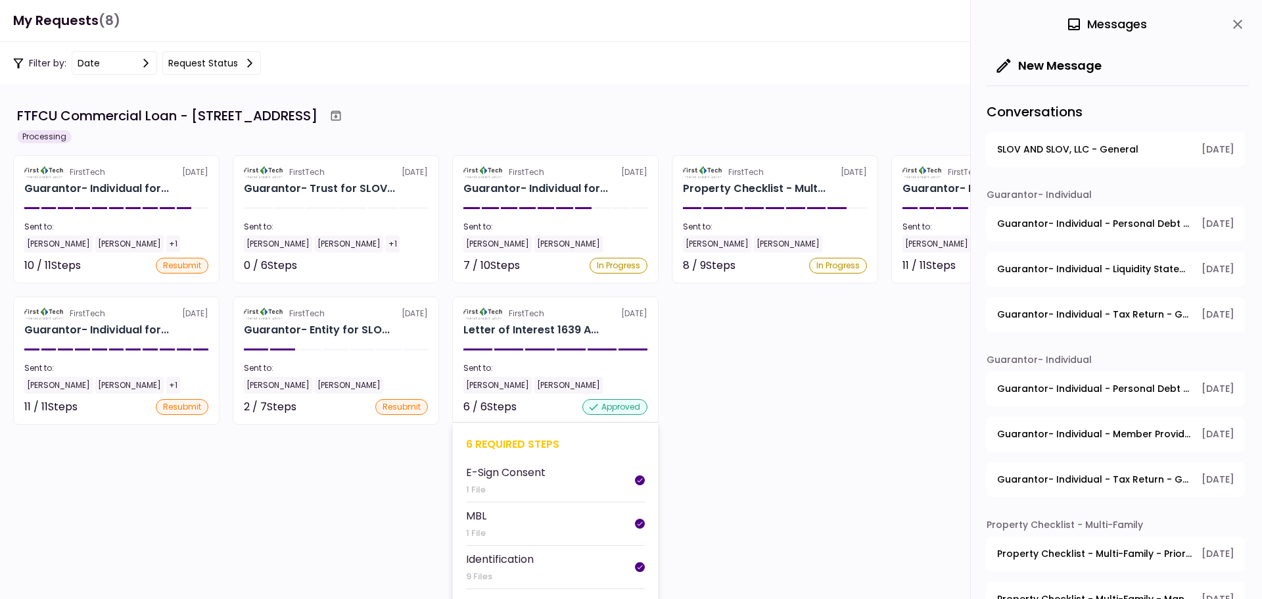
click at [494, 443] on div "6 required steps" at bounding box center [555, 444] width 179 height 16
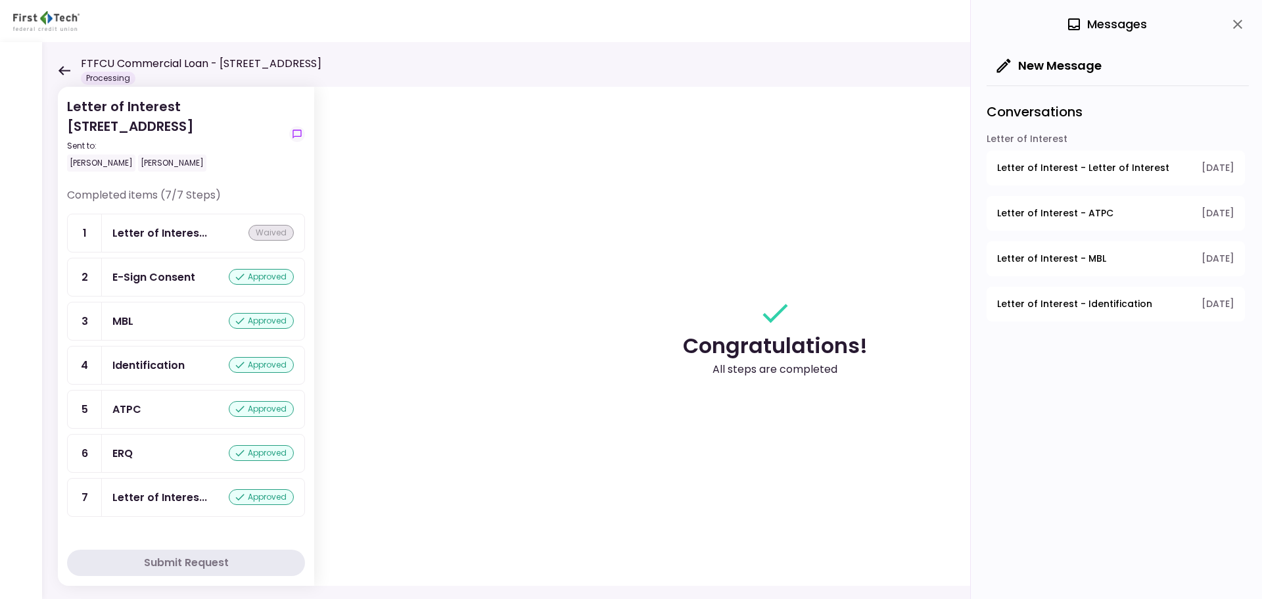
click at [150, 282] on div "E-Sign Consent" at bounding box center [153, 277] width 83 height 16
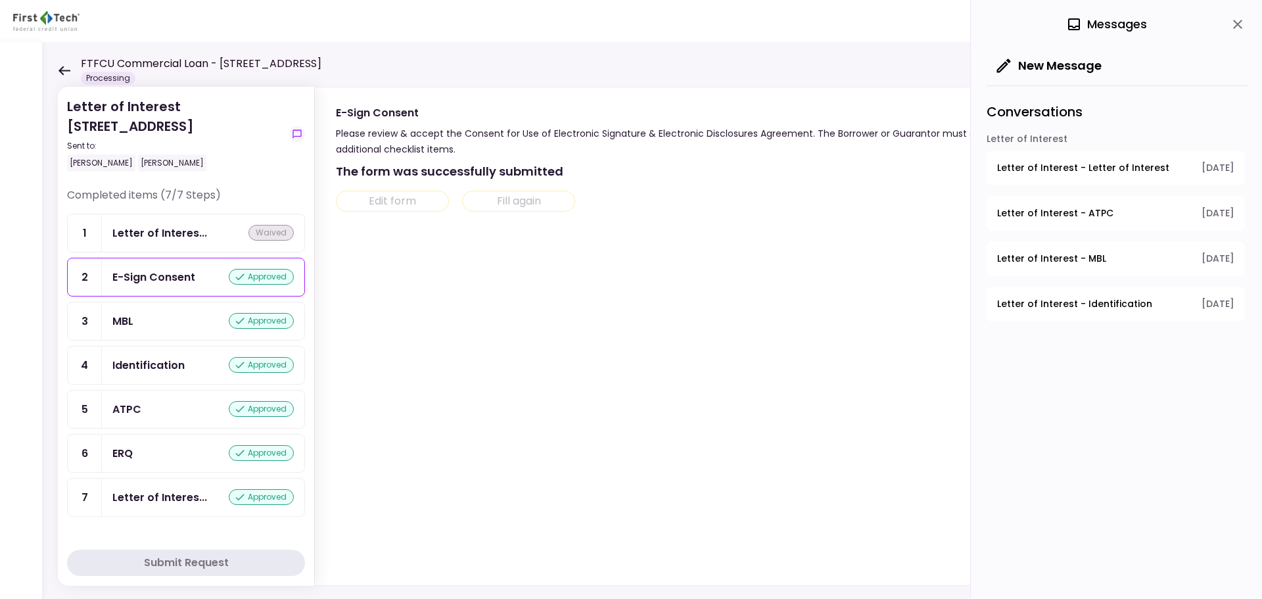
drag, startPoint x: 1238, startPoint y: 21, endPoint x: 1012, endPoint y: 80, distance: 234.2
click at [1237, 21] on icon "close" at bounding box center [1238, 24] width 16 height 16
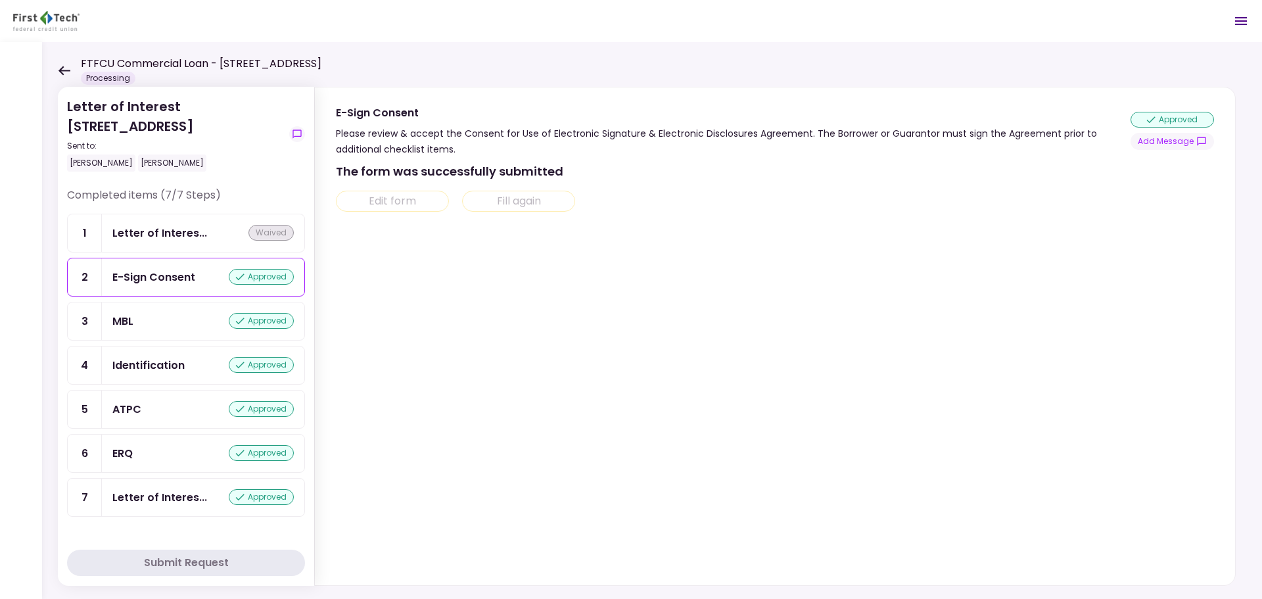
click at [422, 179] on div "The form was successfully submitted" at bounding box center [774, 171] width 876 height 18
drag, startPoint x: 483, startPoint y: 158, endPoint x: 427, endPoint y: 145, distance: 57.2
click at [479, 157] on div "The form was successfully submitted Edit form Fill again" at bounding box center [775, 371] width 920 height 428
click at [415, 133] on div "Please review & accept the Consent for Use of Electronic Signature & Electronic…" at bounding box center [733, 142] width 795 height 32
click at [381, 110] on div "E-Sign Consent" at bounding box center [733, 113] width 795 height 16
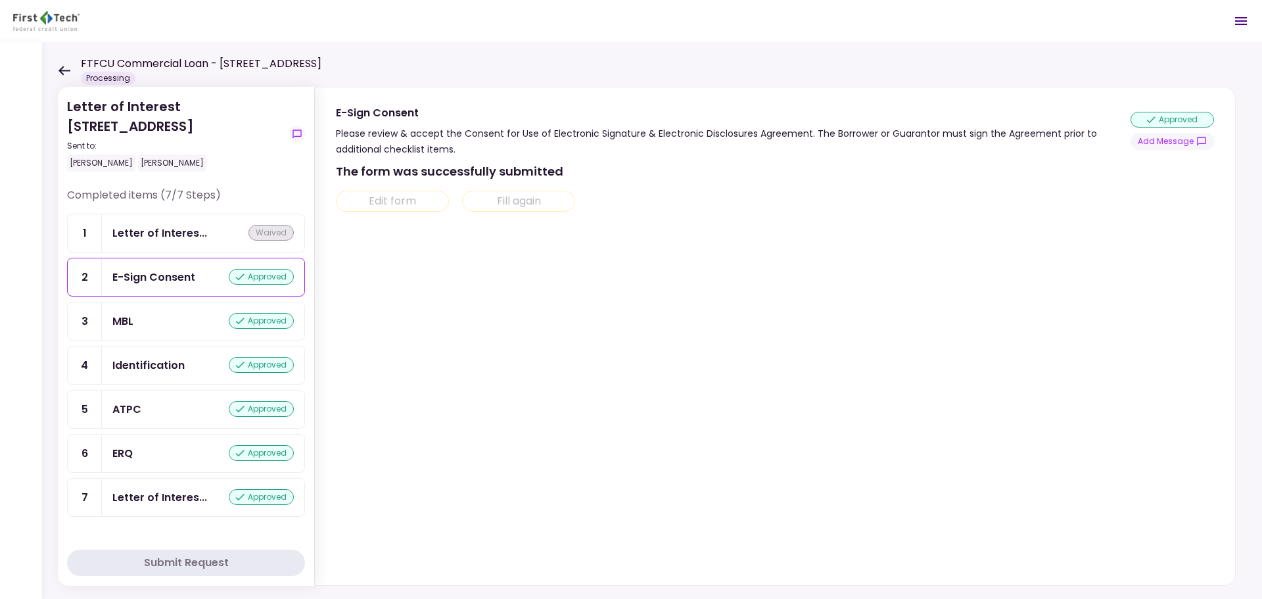
click at [232, 201] on div "Completed items (7/7 Steps)" at bounding box center [186, 200] width 238 height 26
click at [172, 327] on div "MBL approved" at bounding box center [202, 321] width 181 height 16
click at [1100, 183] on section "The form was successfully submitted Edit form Fill again" at bounding box center [774, 188] width 876 height 49
click at [1186, 114] on div "approved" at bounding box center [1172, 113] width 83 height 16
drag, startPoint x: 791, startPoint y: 199, endPoint x: 461, endPoint y: 325, distance: 353.5
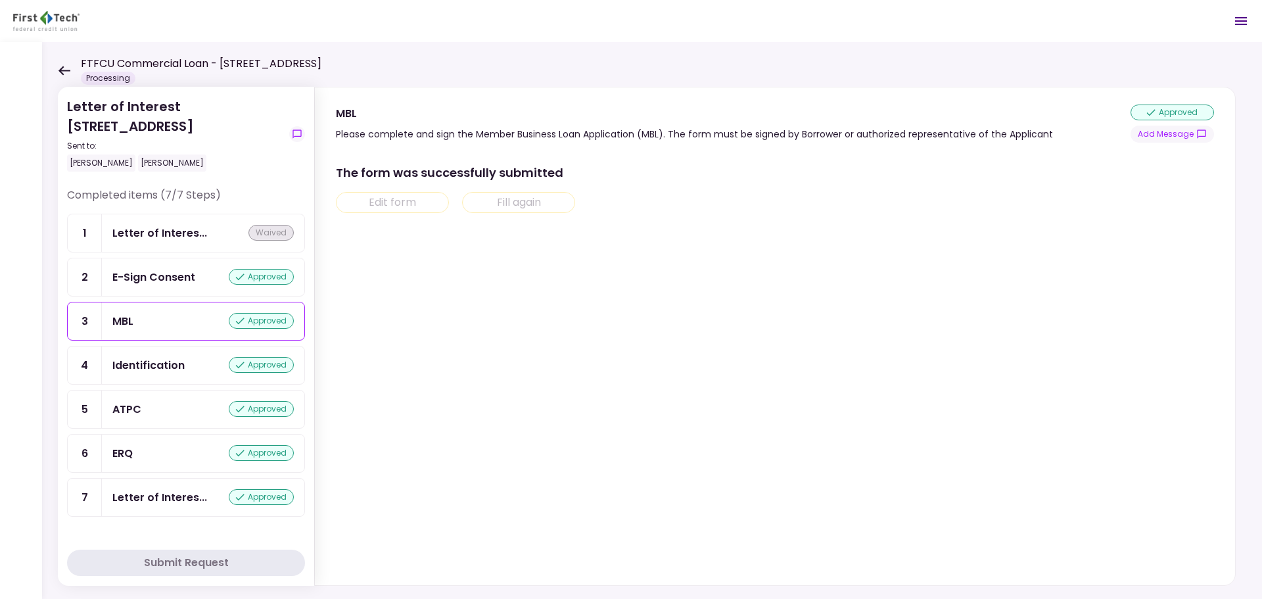
click at [790, 199] on div "Edit form Fill again" at bounding box center [774, 202] width 876 height 21
